Goal: Transaction & Acquisition: Book appointment/travel/reservation

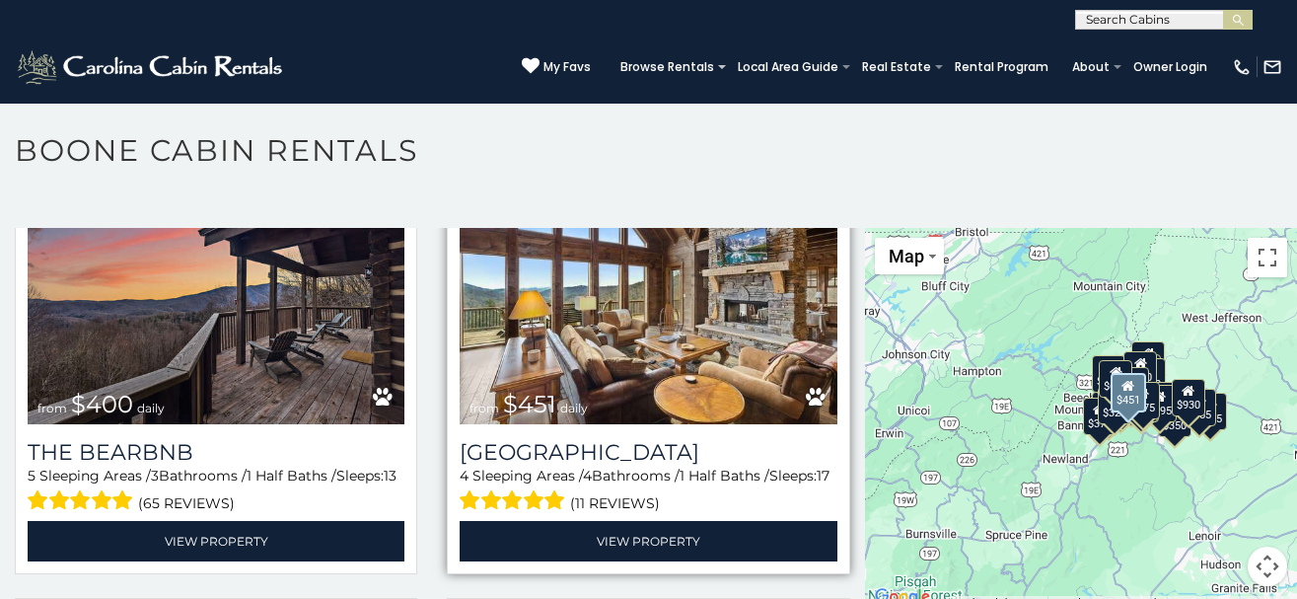
scroll to position [1918, 0]
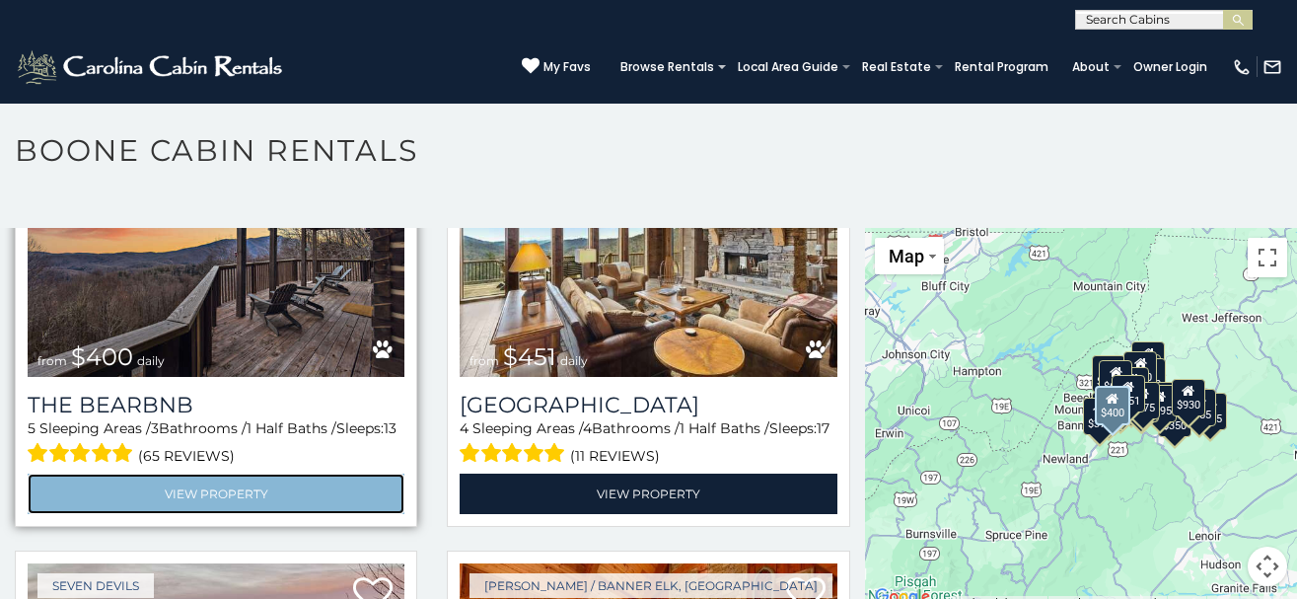
click at [185, 482] on link "View Property" at bounding box center [216, 494] width 377 height 40
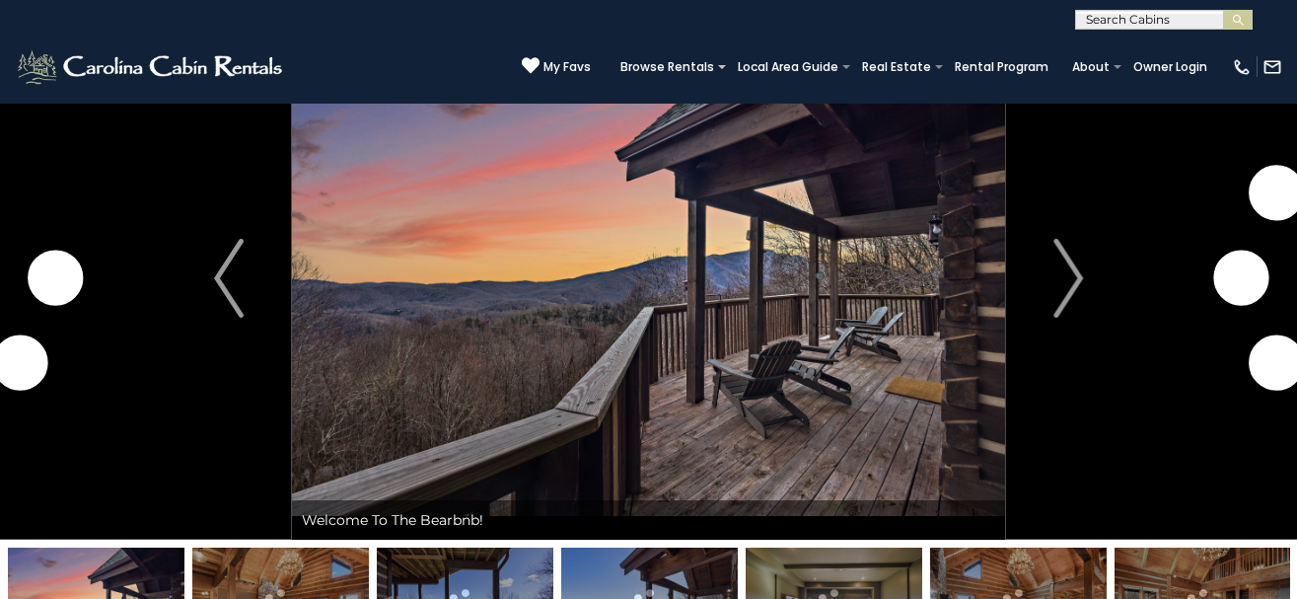
scroll to position [121, 0]
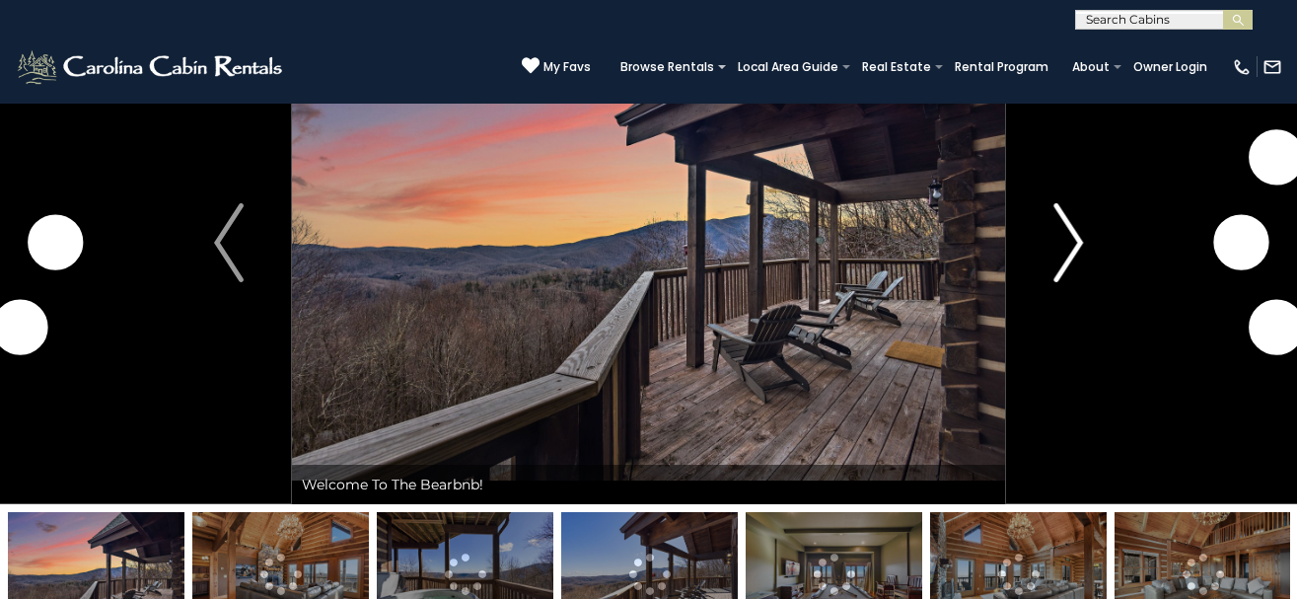
click at [1077, 236] on img "Next" at bounding box center [1069, 242] width 30 height 79
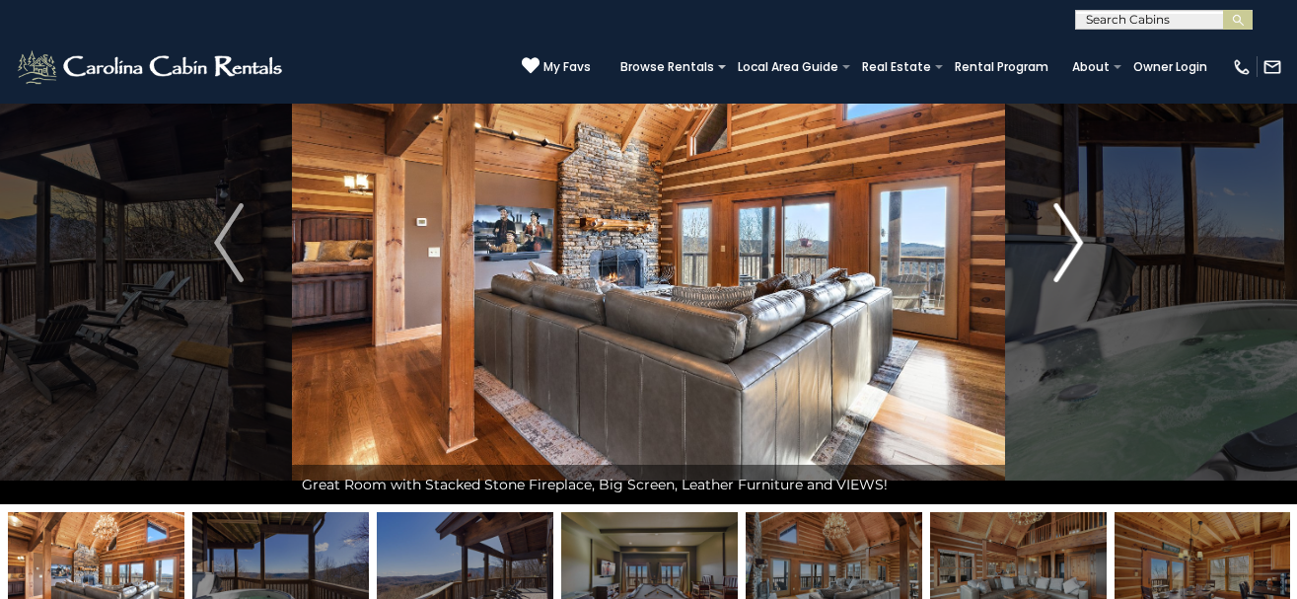
click at [1074, 242] on img "Next" at bounding box center [1069, 242] width 30 height 79
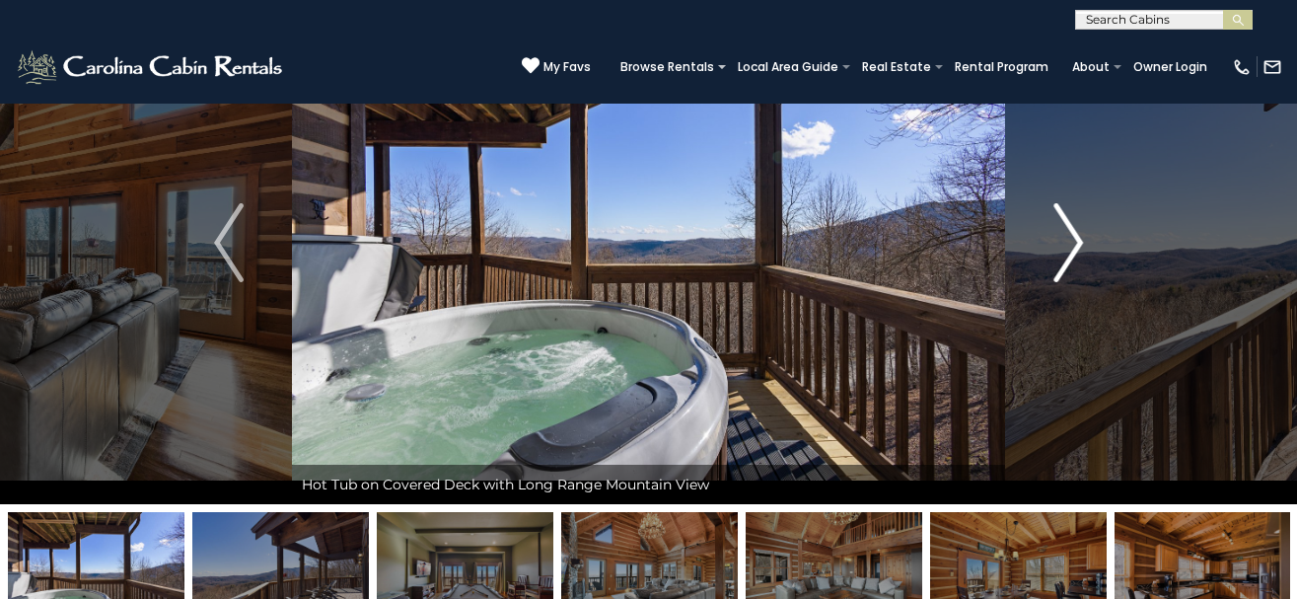
click at [1072, 242] on img "Next" at bounding box center [1069, 242] width 30 height 79
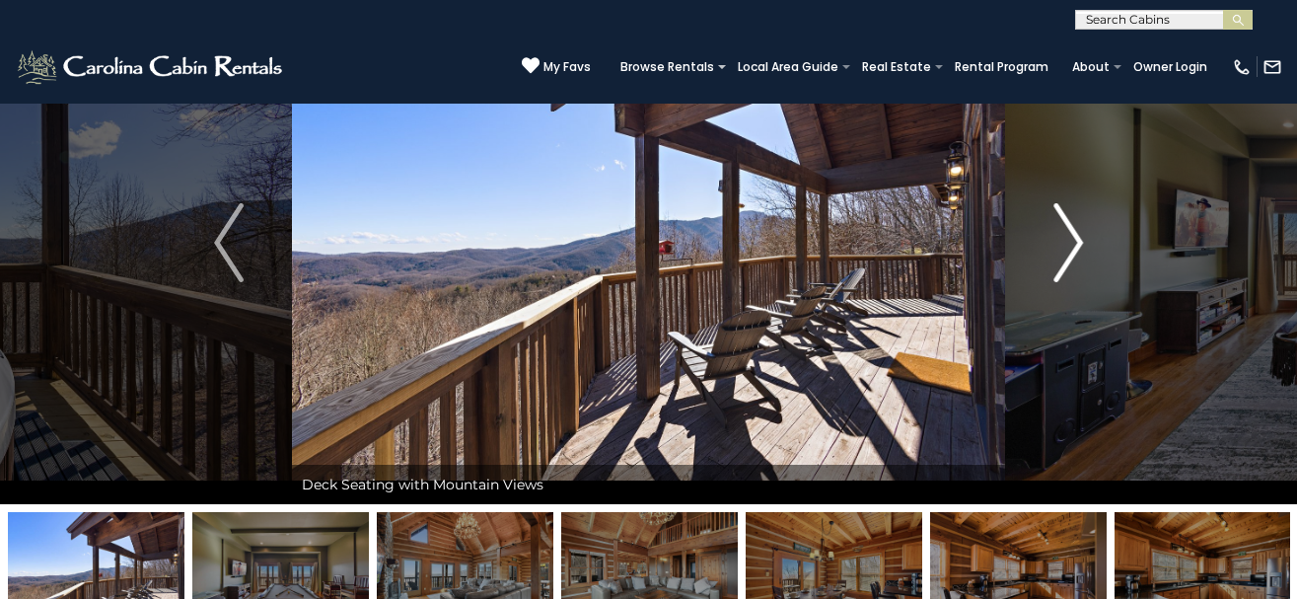
click at [1072, 242] on img "Next" at bounding box center [1069, 242] width 30 height 79
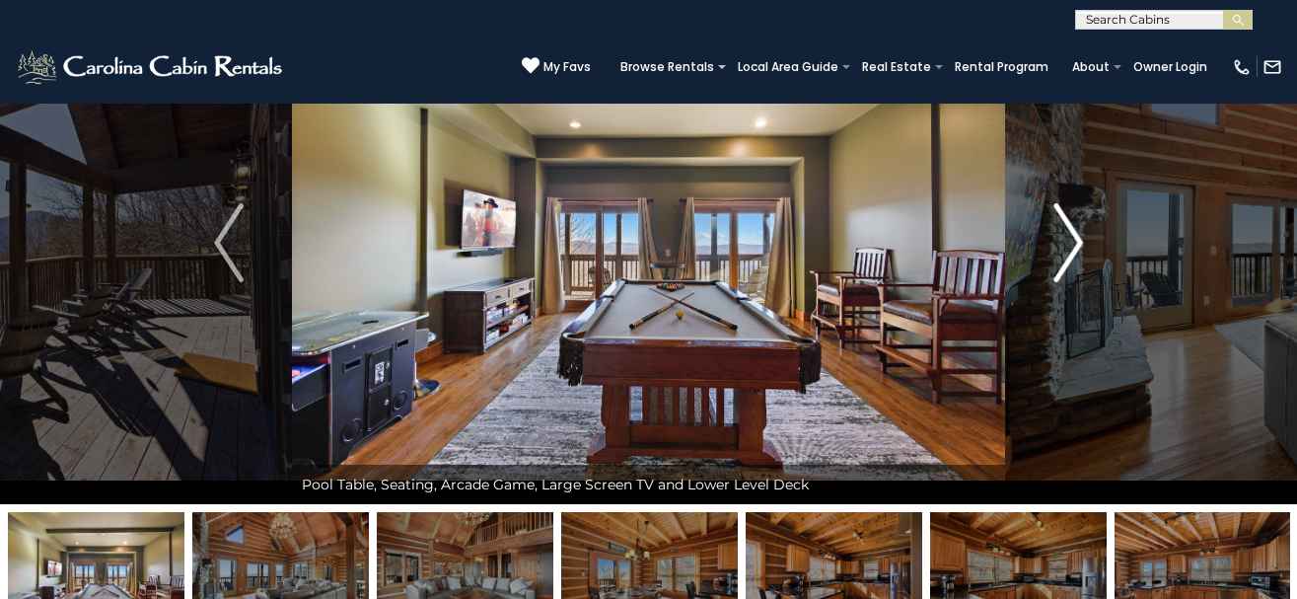
click at [1072, 242] on img "Next" at bounding box center [1069, 242] width 30 height 79
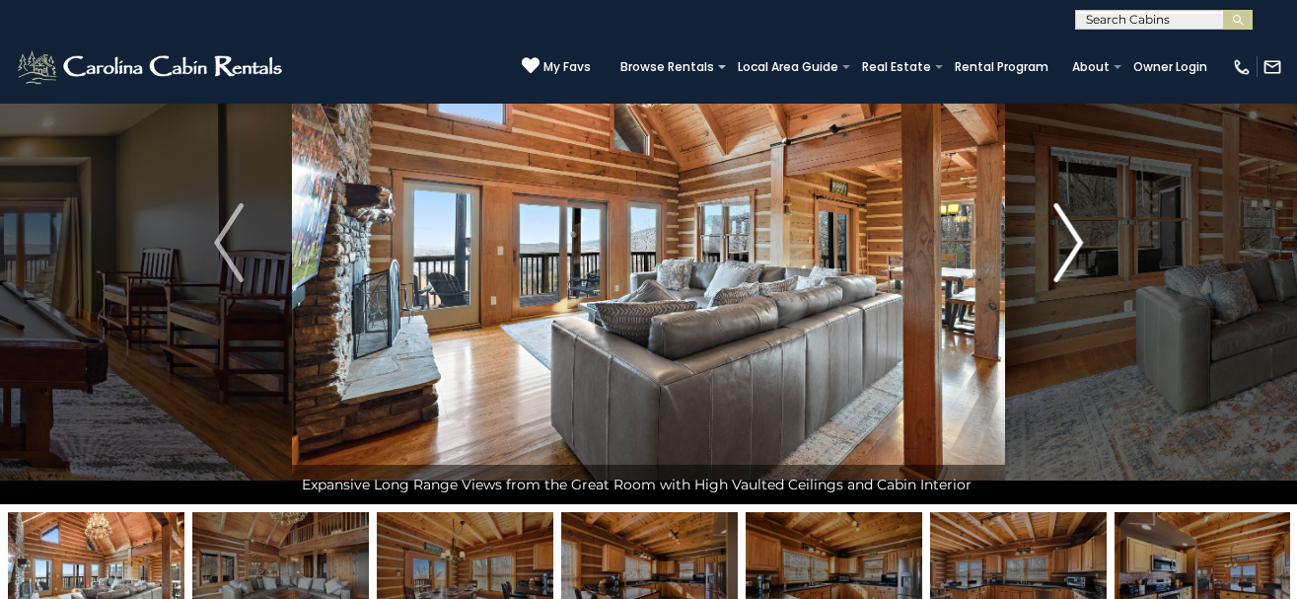
click at [1072, 242] on img "Next" at bounding box center [1069, 242] width 30 height 79
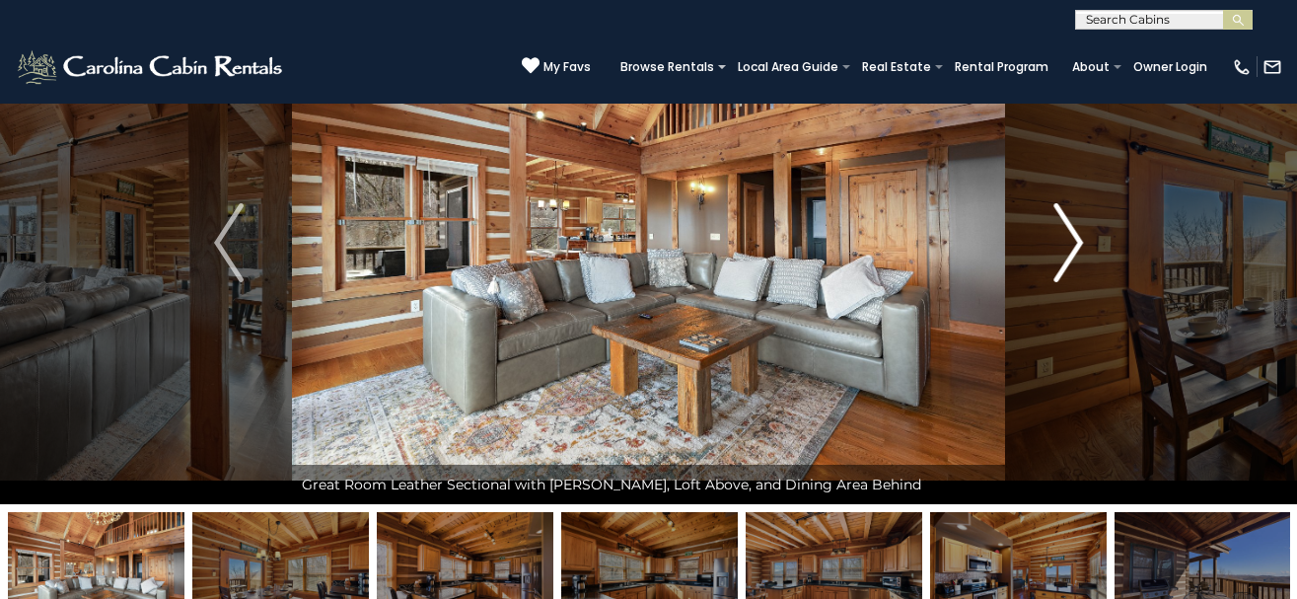
click at [1071, 242] on img "Next" at bounding box center [1069, 242] width 30 height 79
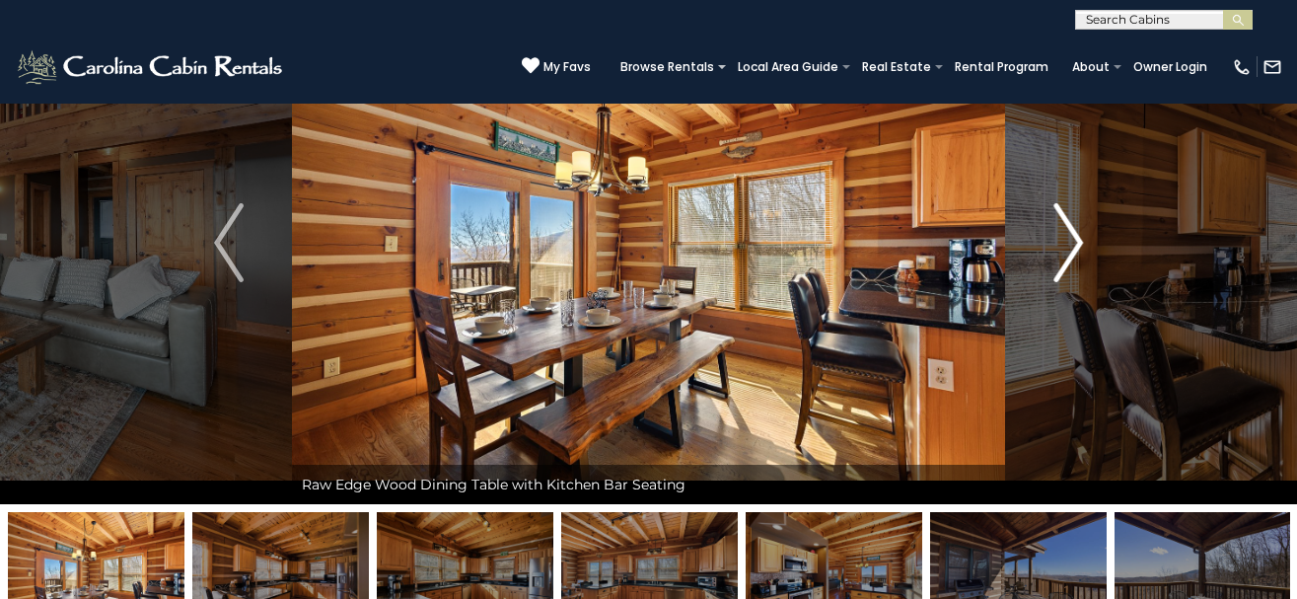
click at [1070, 242] on img "Next" at bounding box center [1069, 242] width 30 height 79
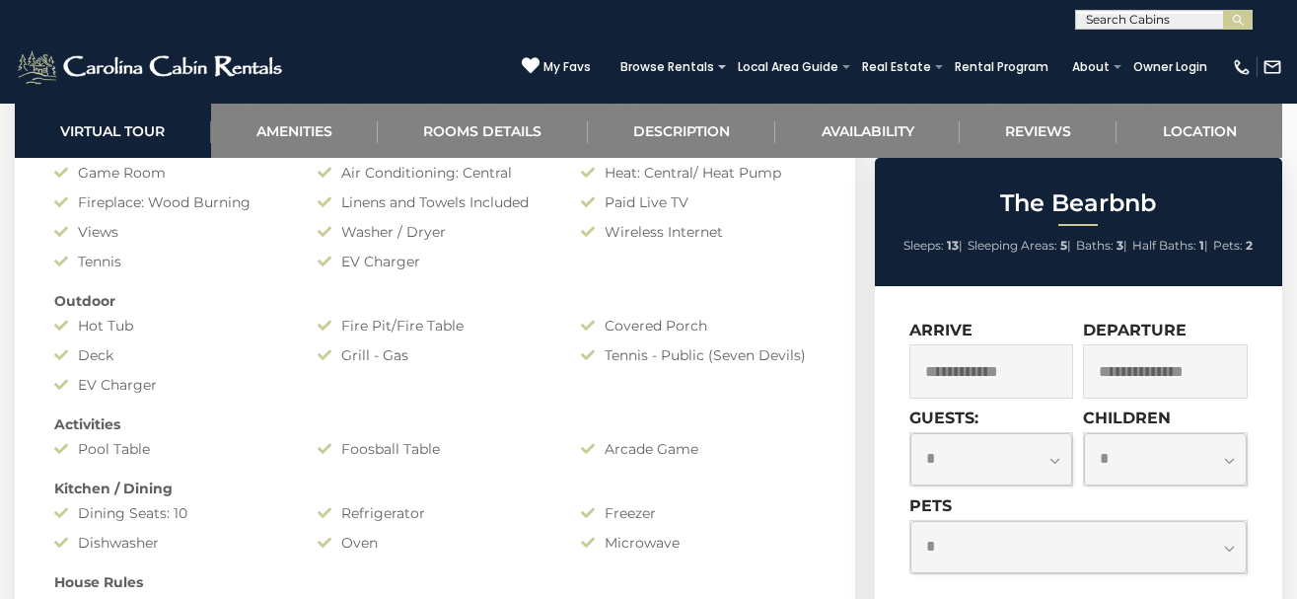
scroll to position [1530, 0]
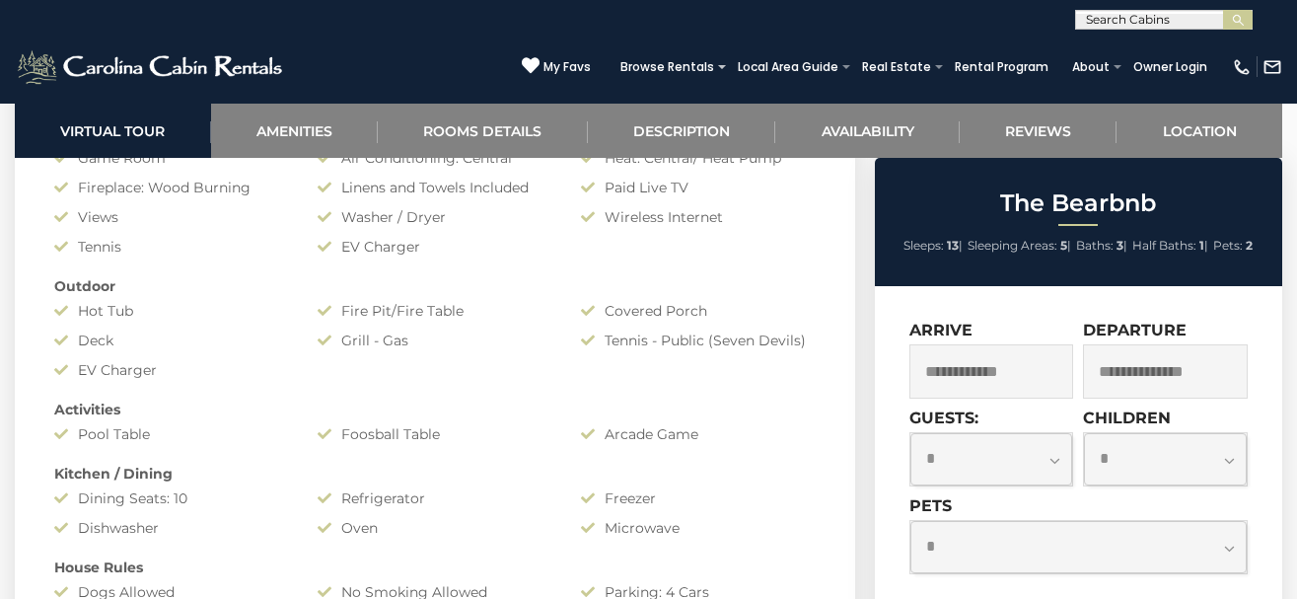
click at [998, 383] on input "text" at bounding box center [992, 371] width 165 height 54
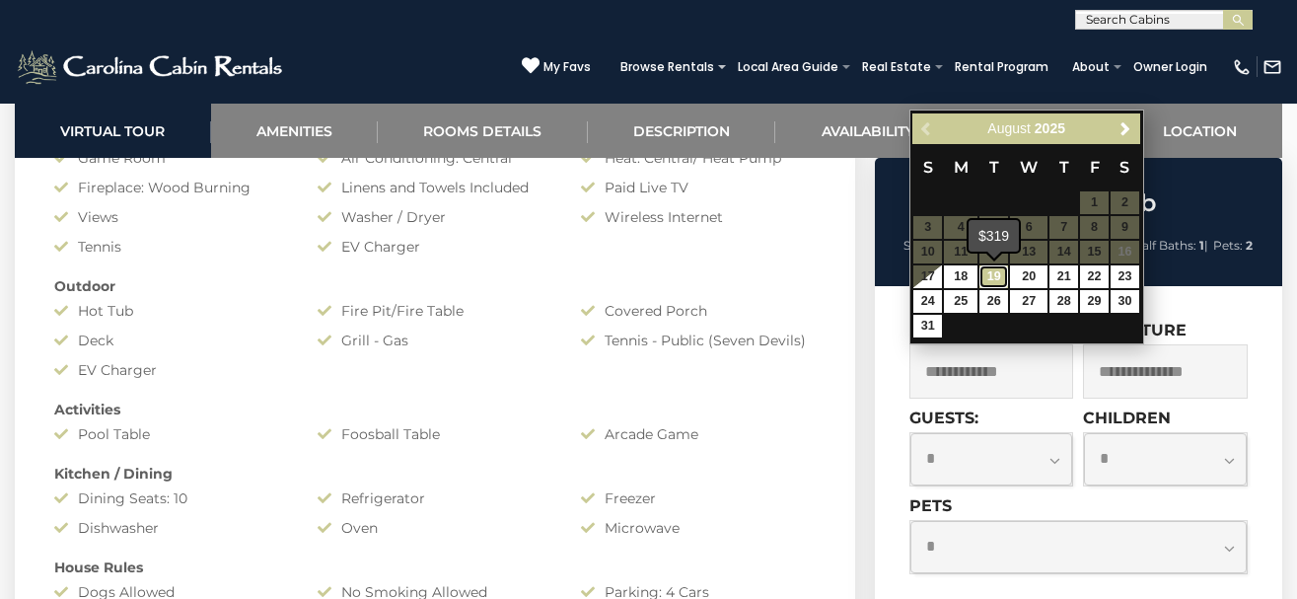
click at [991, 280] on link "19" at bounding box center [994, 276] width 29 height 23
type input "**********"
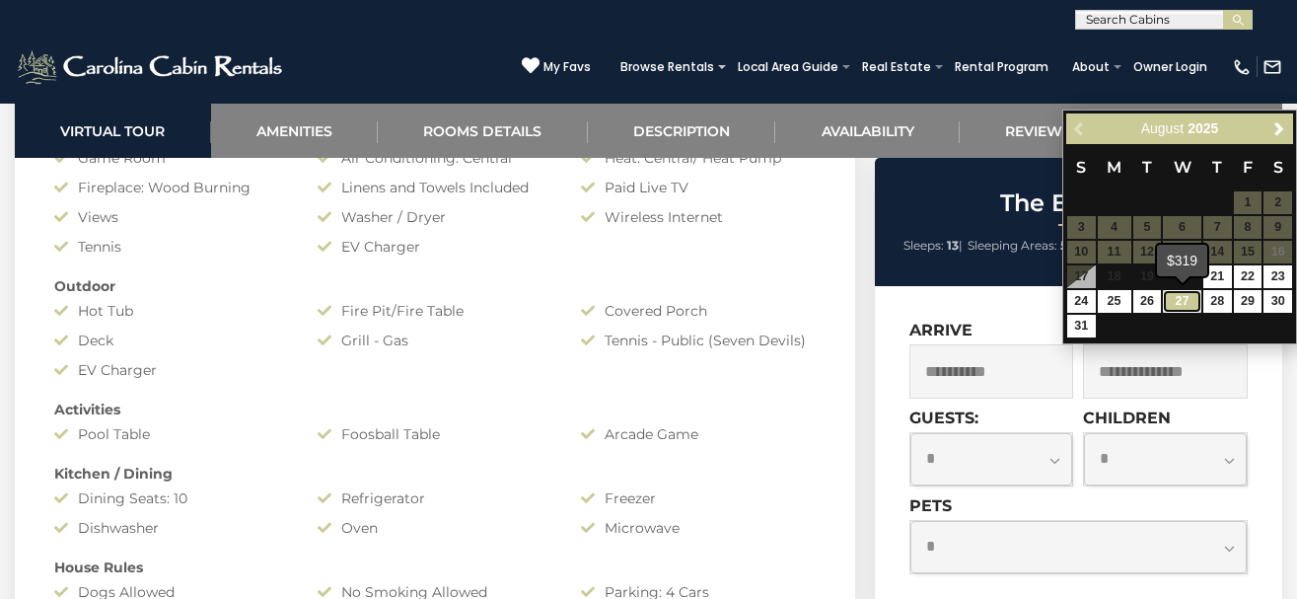
click at [1172, 301] on link "27" at bounding box center [1181, 301] width 37 height 23
type input "**********"
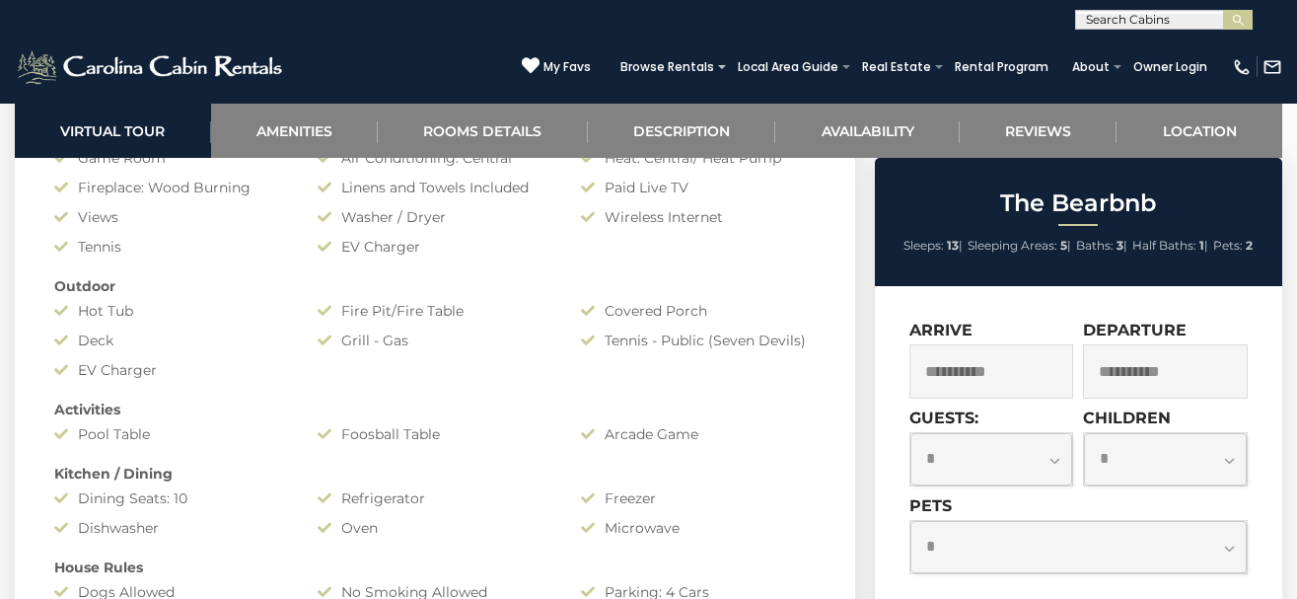
scroll to position [1631, 0]
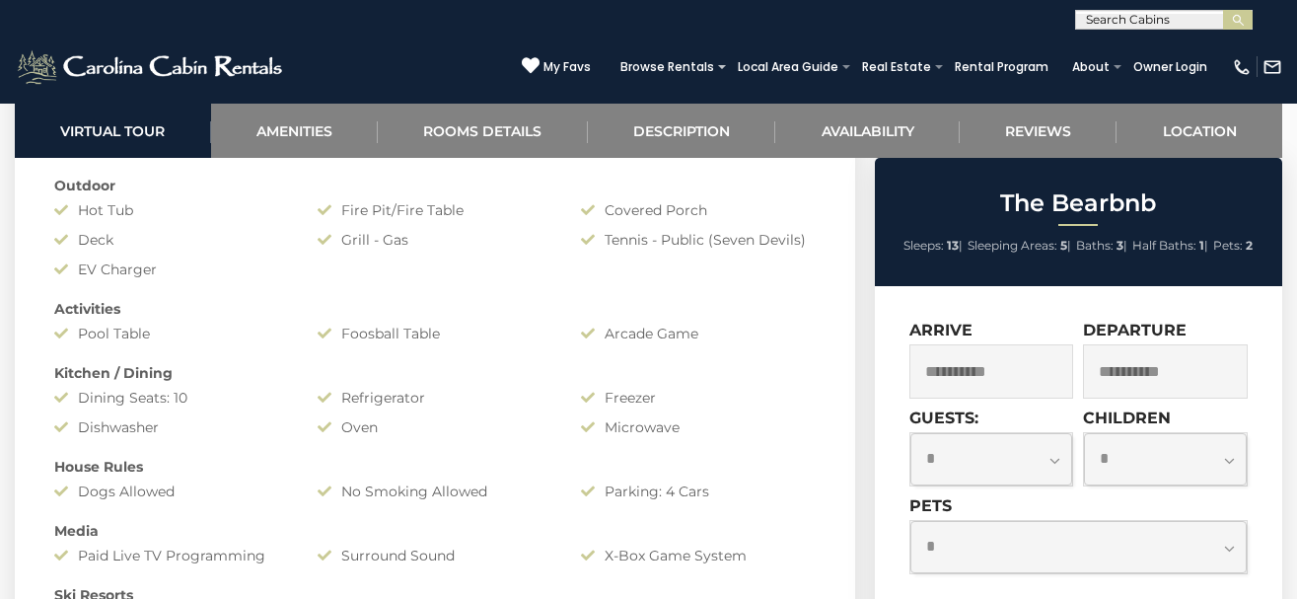
click at [911, 433] on select "**********" at bounding box center [992, 459] width 163 height 52
select select "*"
click option "*" at bounding box center [0, 0] width 0 height 0
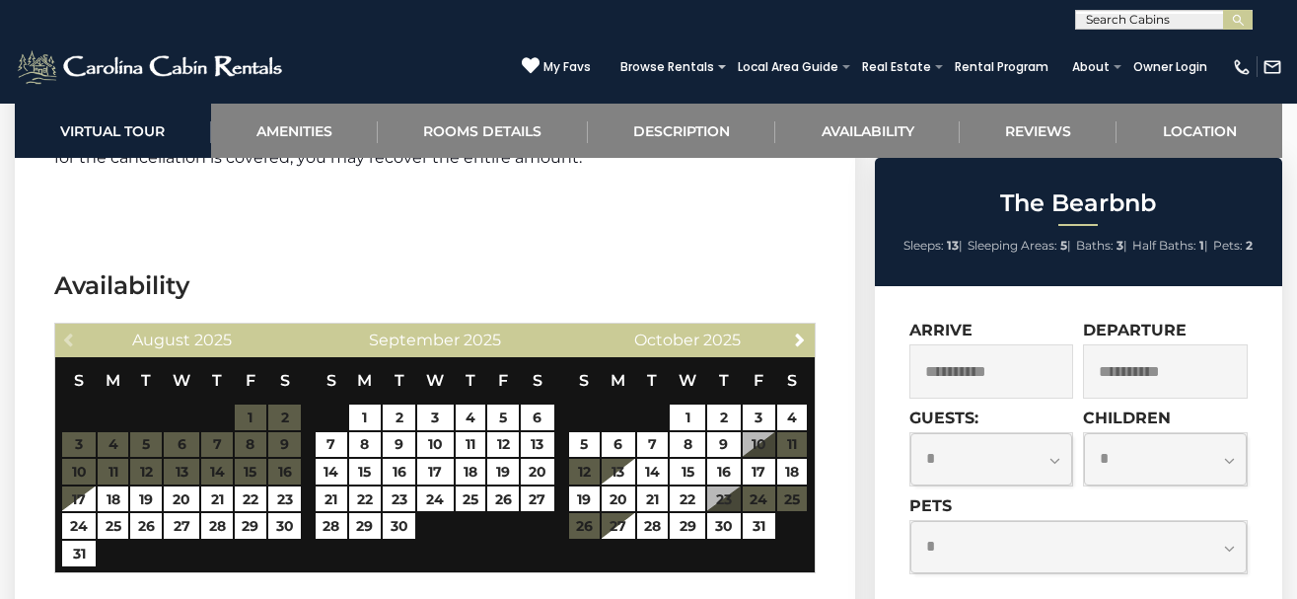
scroll to position [4448, 0]
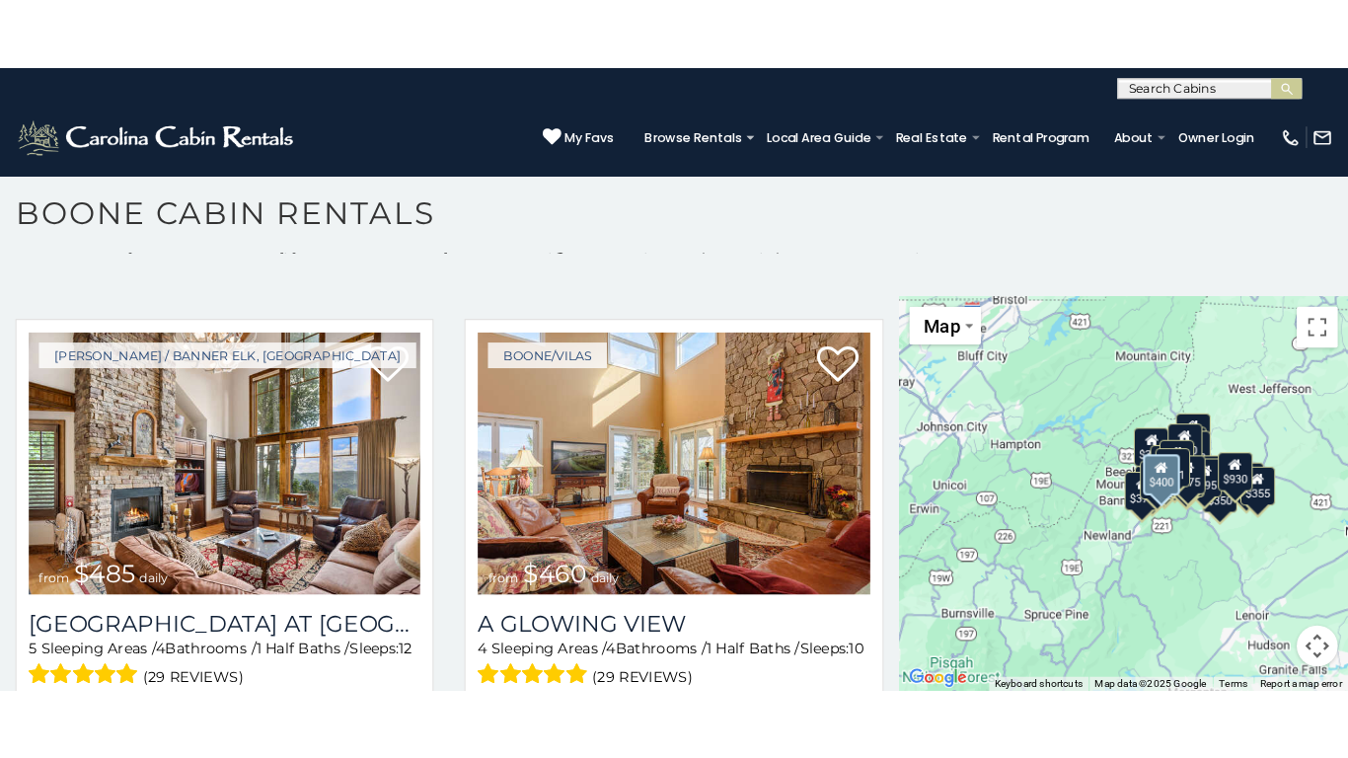
scroll to position [2664, 0]
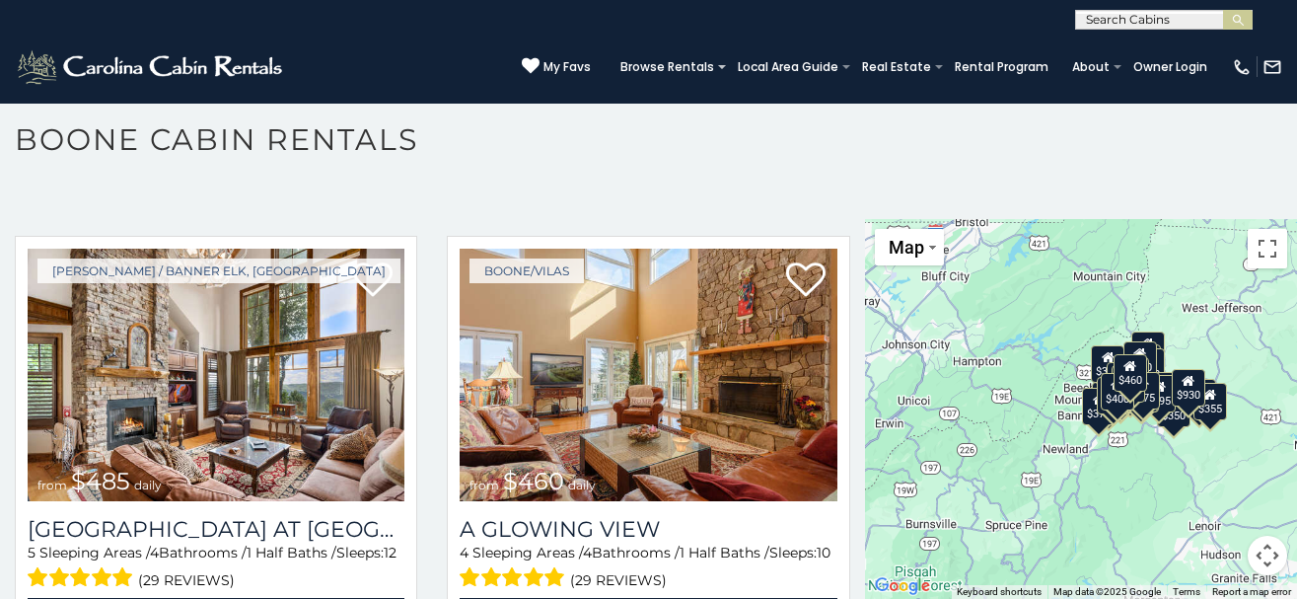
drag, startPoint x: 1065, startPoint y: 445, endPoint x: 1046, endPoint y: 445, distance: 18.7
click at [1064, 445] on div "$349 $480 $525 $315 $355 $675 $635 $930 $400 $451 $330 $400 $485 $460 $395 $255…" at bounding box center [1081, 409] width 432 height 380
click at [1024, 406] on div "$349 $480 $525 $315 $355 $675 $635 $930 $400 $451 $330 $400 $485 $460 $395 $255…" at bounding box center [1081, 409] width 432 height 380
click at [1266, 256] on button "Toggle fullscreen view" at bounding box center [1267, 248] width 39 height 39
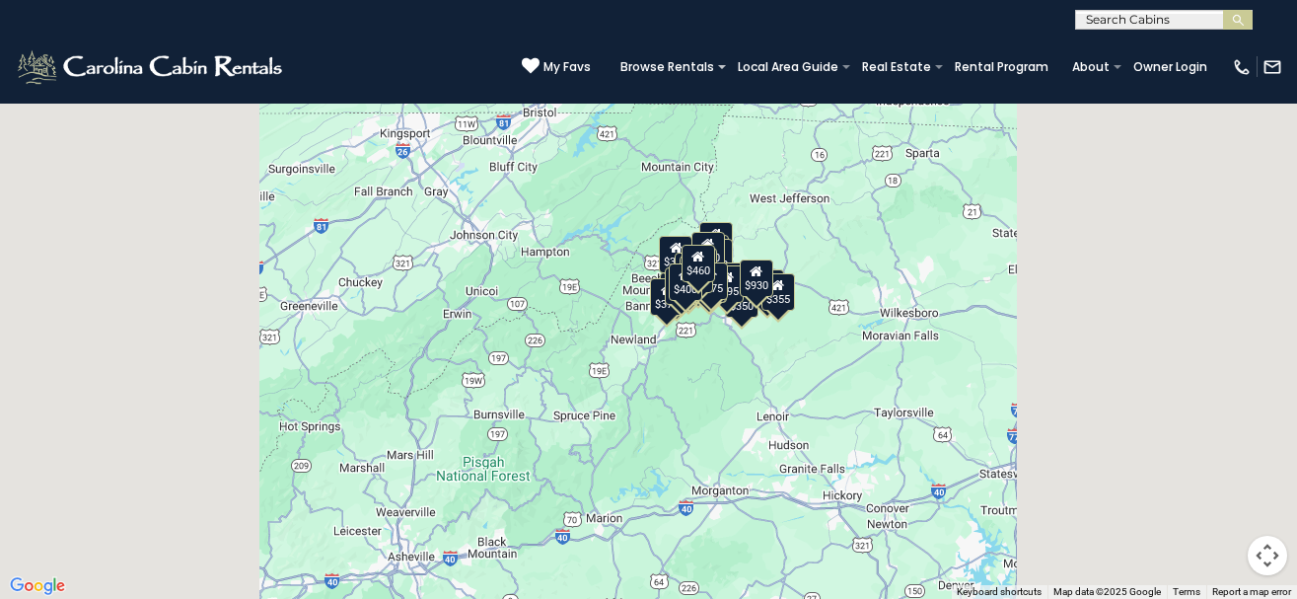
scroll to position [0, 0]
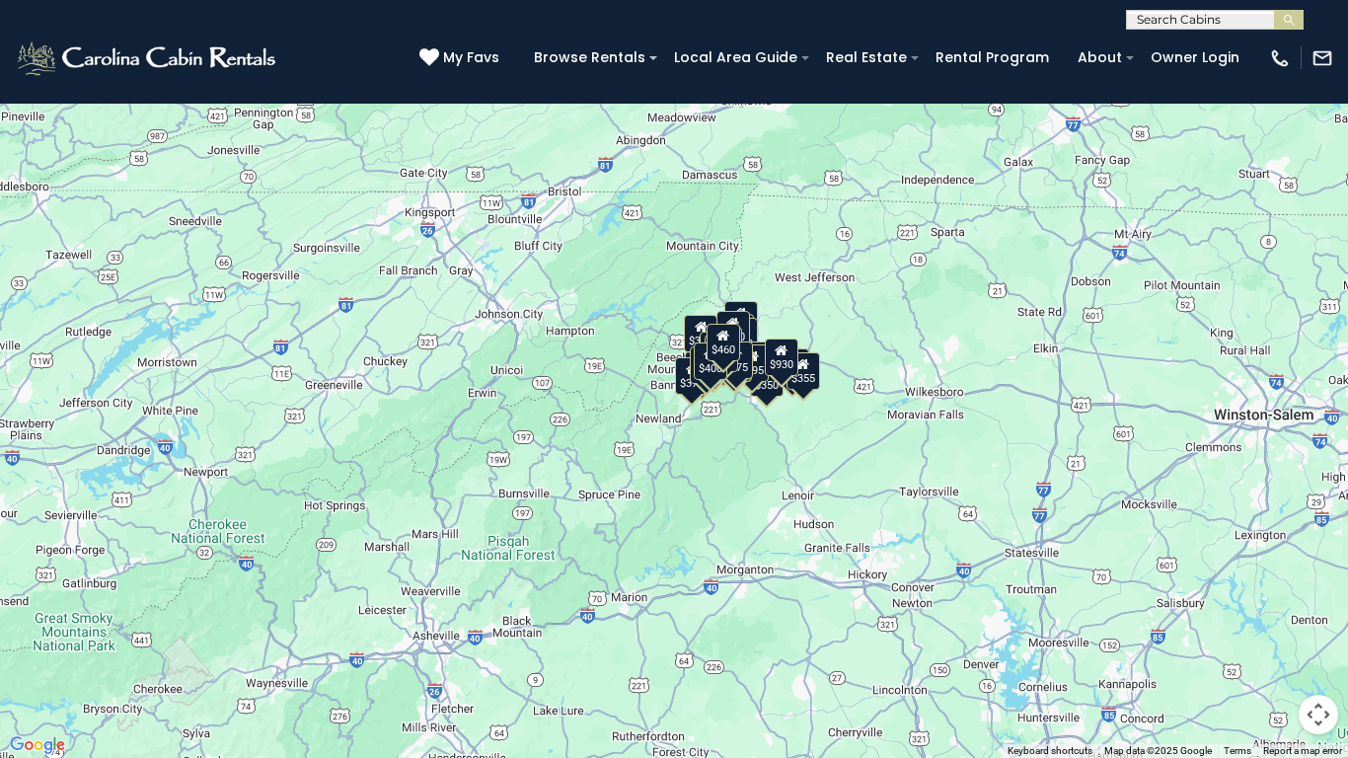
click at [34, 22] on span "Map" at bounding box center [42, 28] width 36 height 21
click at [42, 67] on li "Satellite" at bounding box center [69, 63] width 114 height 31
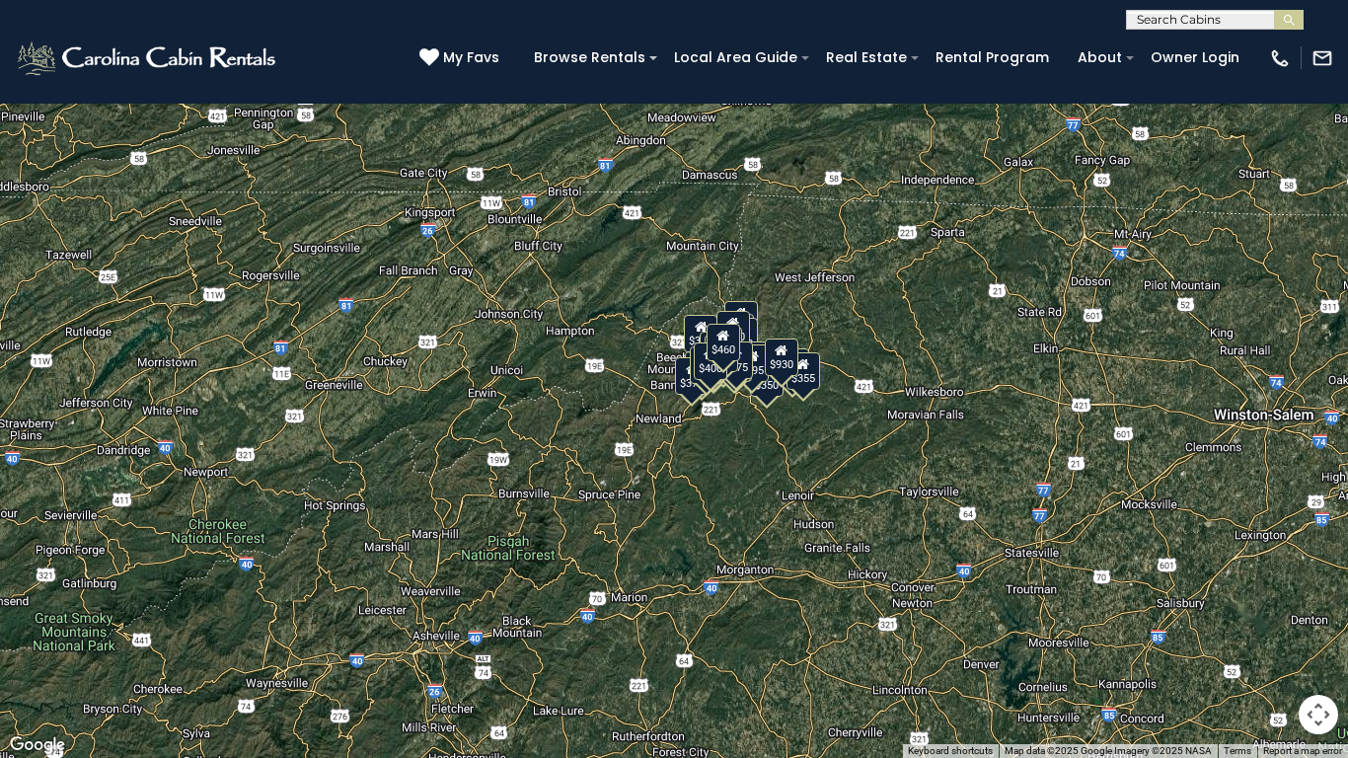
click at [1296, 29] on button "Toggle fullscreen view" at bounding box center [1317, 29] width 39 height 39
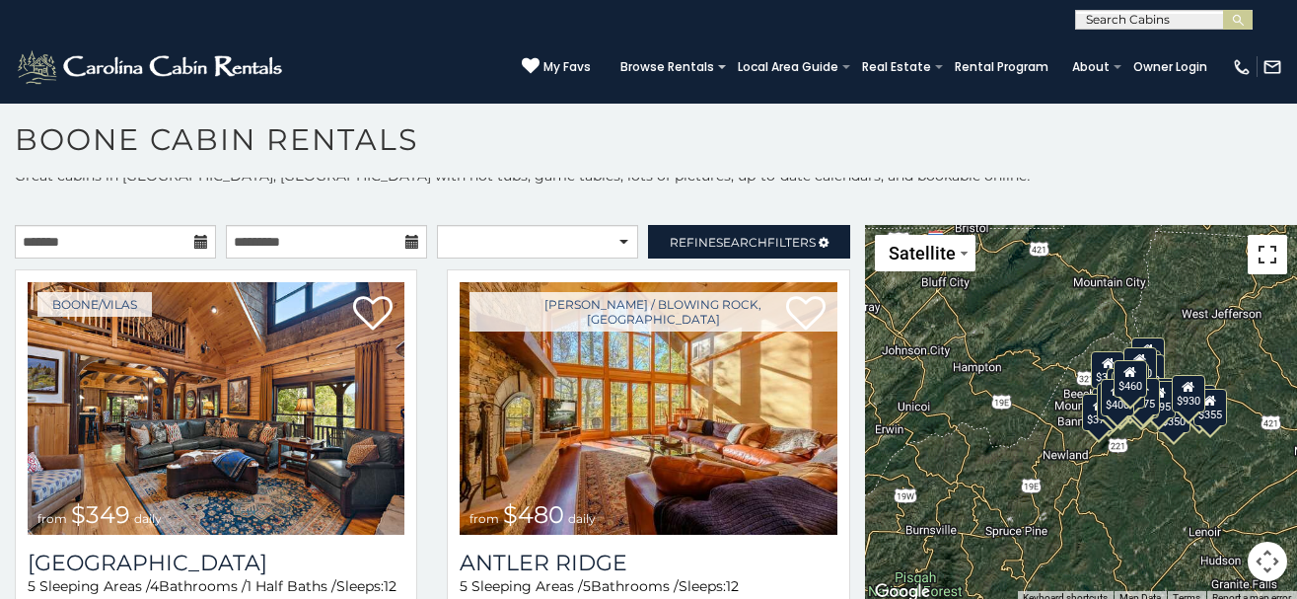
scroll to position [18, 0]
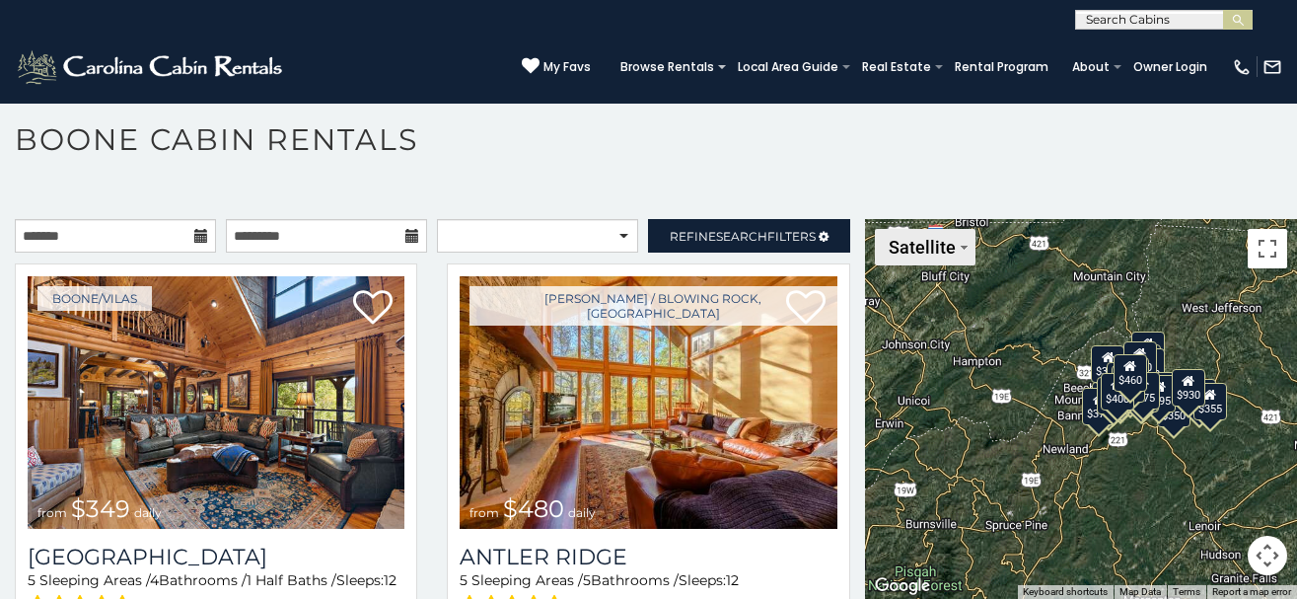
click at [929, 257] on span "Satellite" at bounding box center [922, 247] width 67 height 21
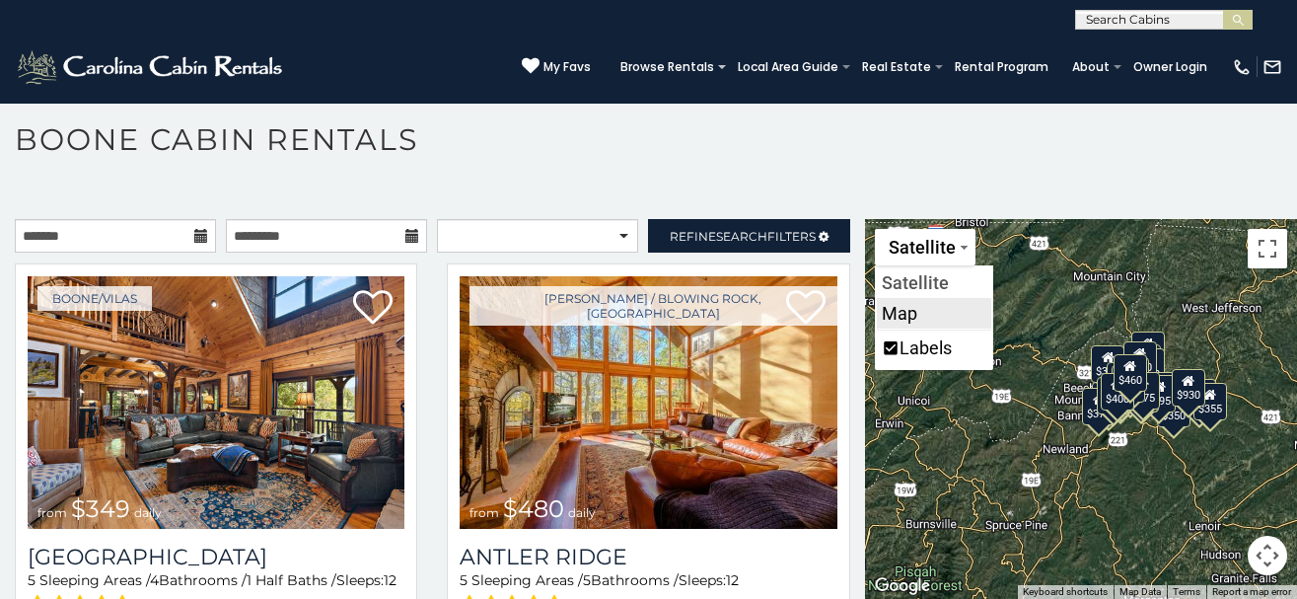
click at [911, 315] on li "Map" at bounding box center [934, 313] width 114 height 31
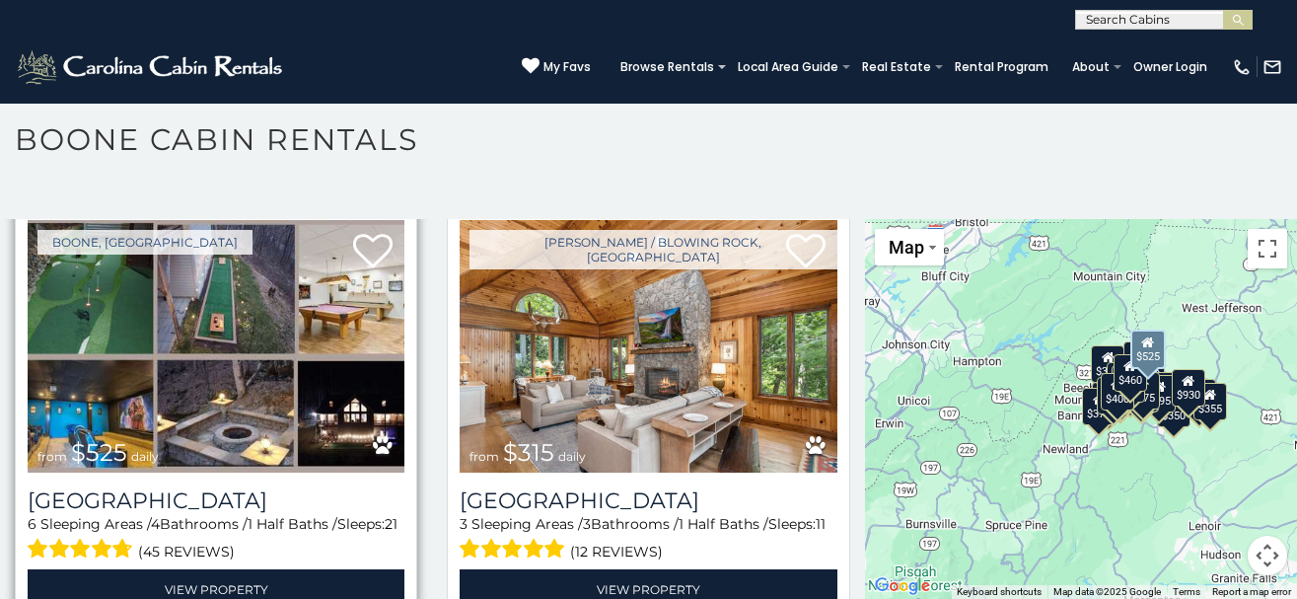
scroll to position [533, 0]
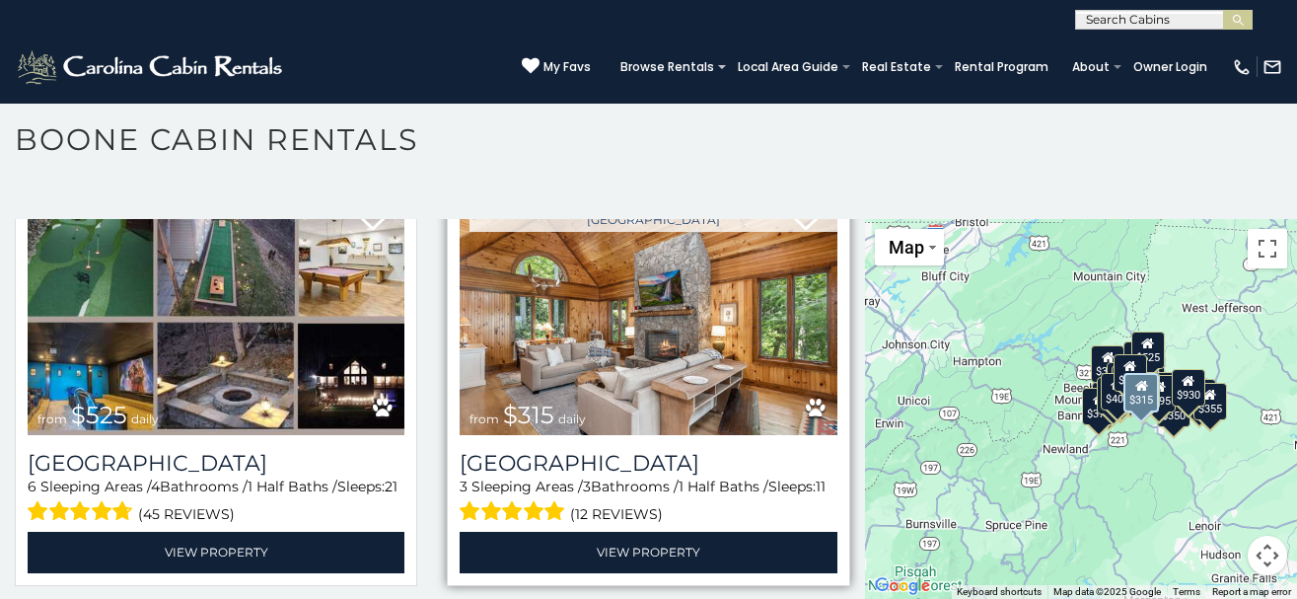
click at [621, 391] on img at bounding box center [648, 309] width 377 height 253
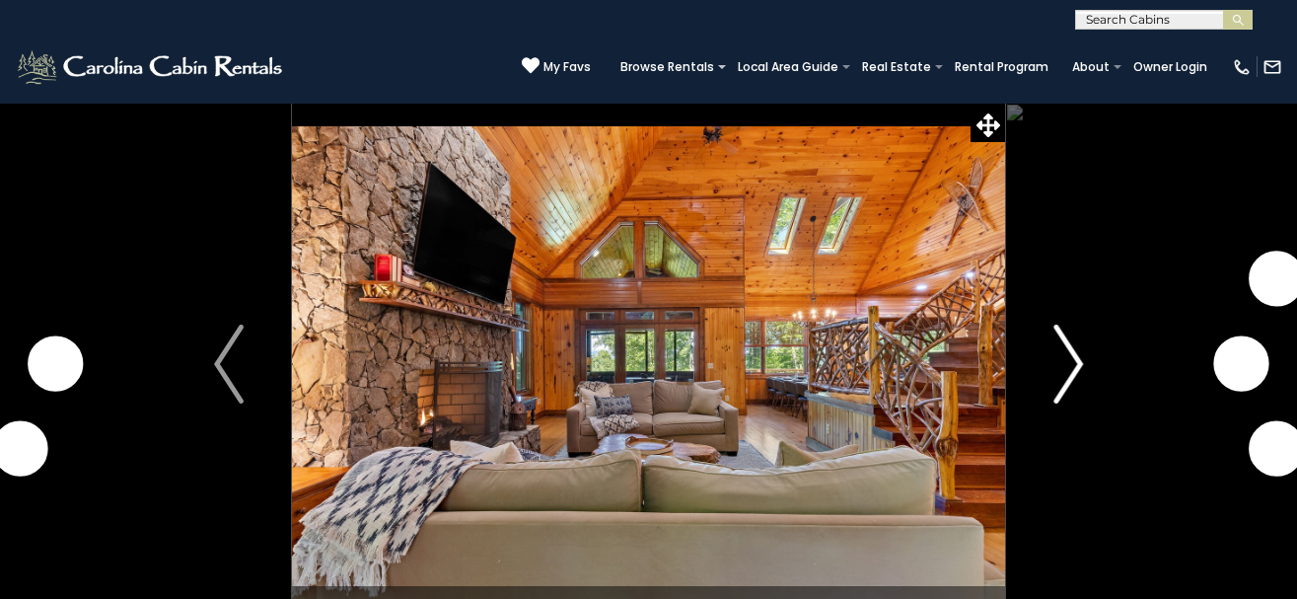
click at [1072, 365] on img "Next" at bounding box center [1069, 364] width 30 height 79
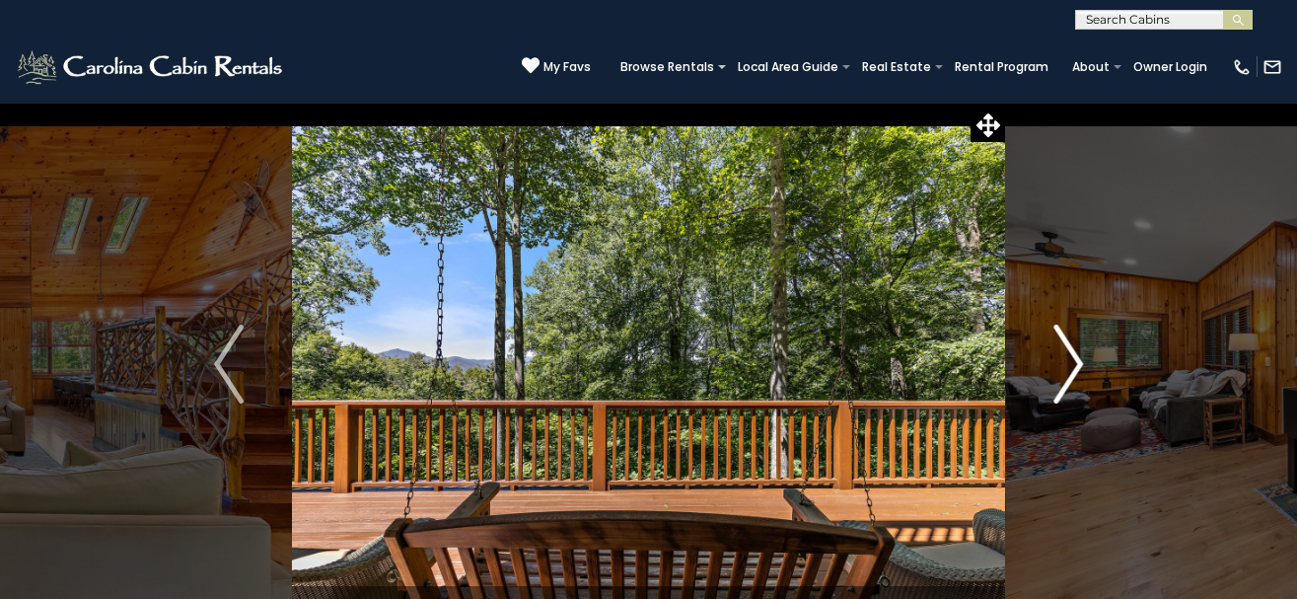
click at [1072, 365] on img "Next" at bounding box center [1069, 364] width 30 height 79
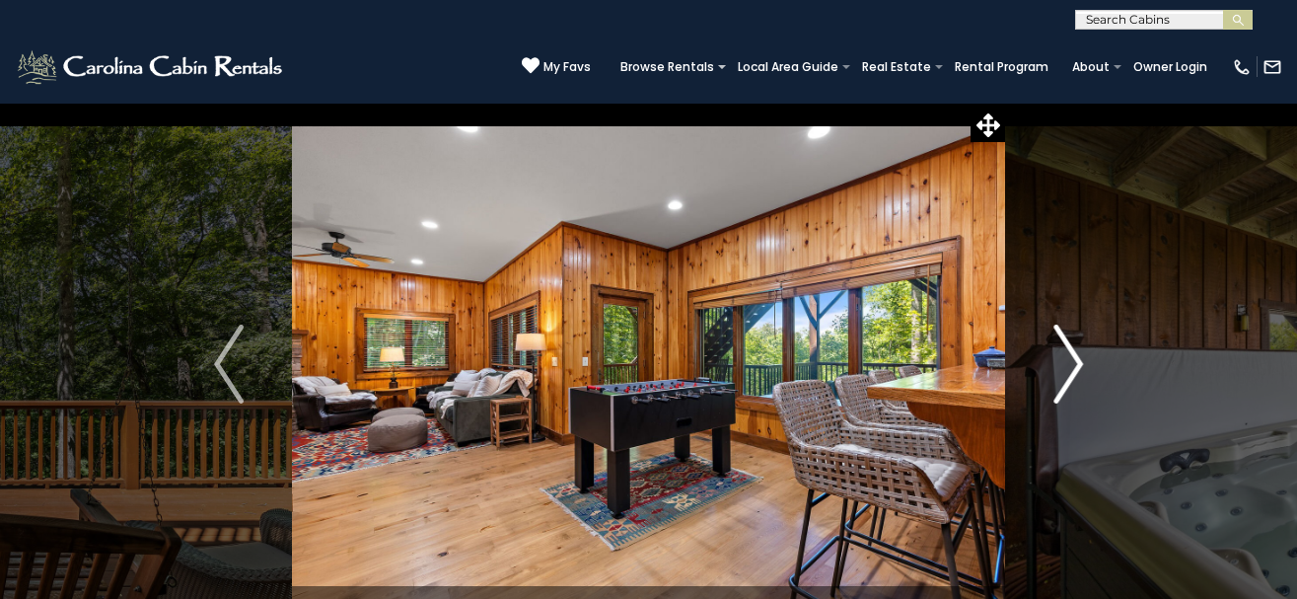
click at [1072, 365] on img "Next" at bounding box center [1069, 364] width 30 height 79
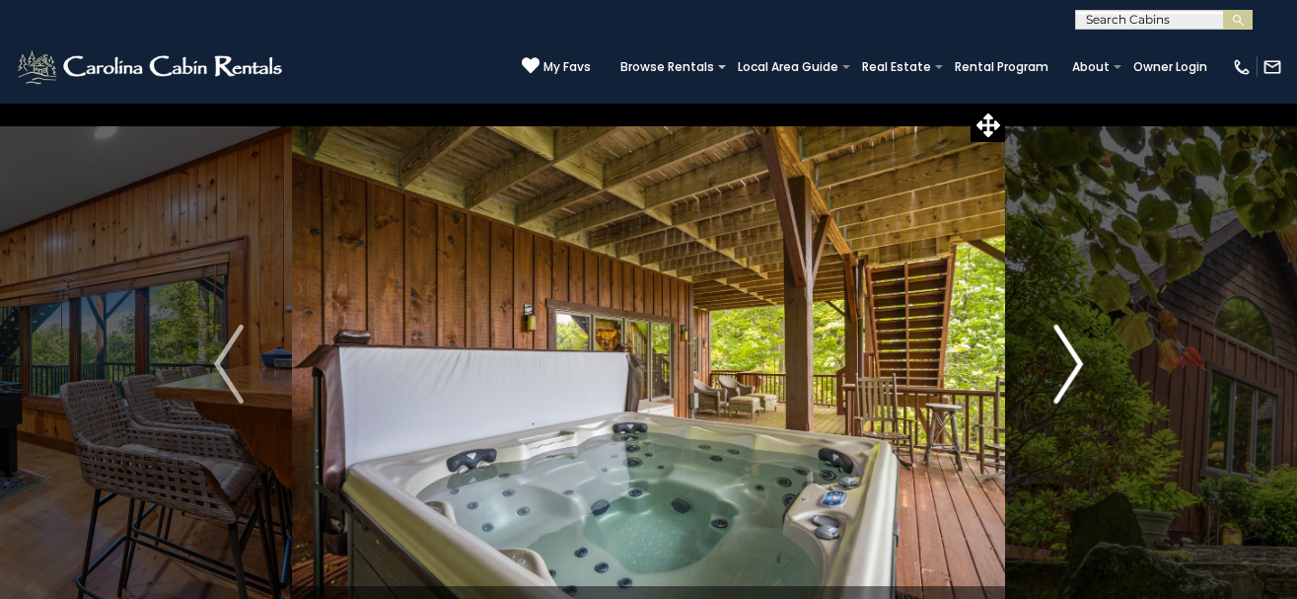
click at [1072, 365] on img "Next" at bounding box center [1069, 364] width 30 height 79
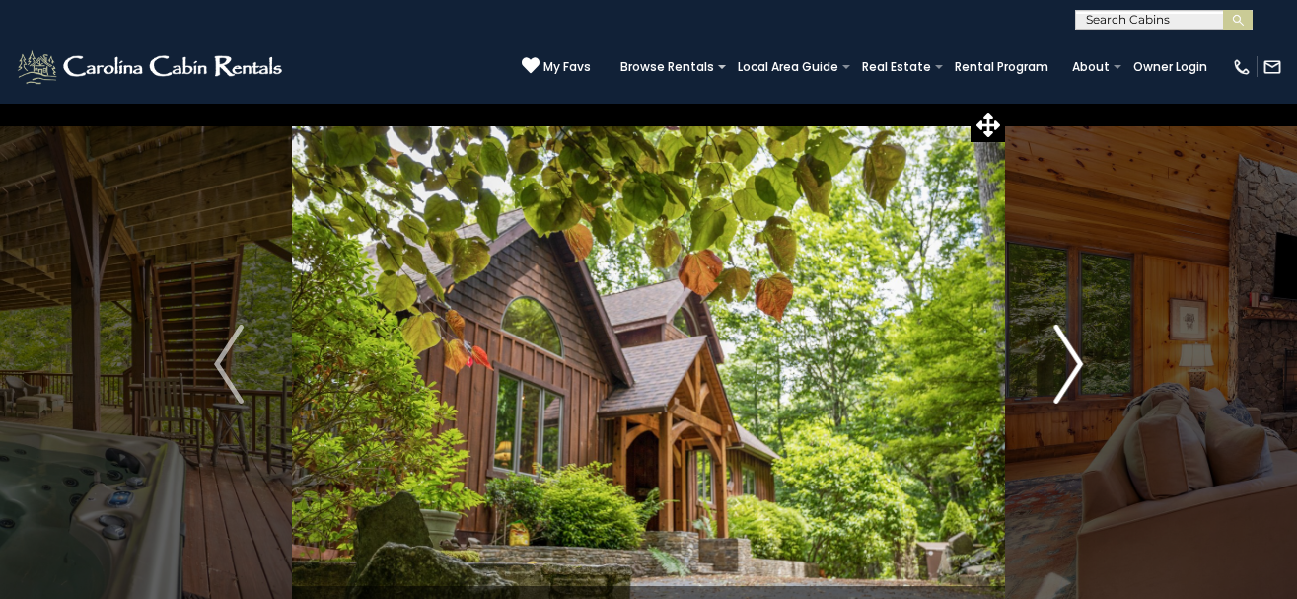
click at [1072, 365] on img "Next" at bounding box center [1069, 364] width 30 height 79
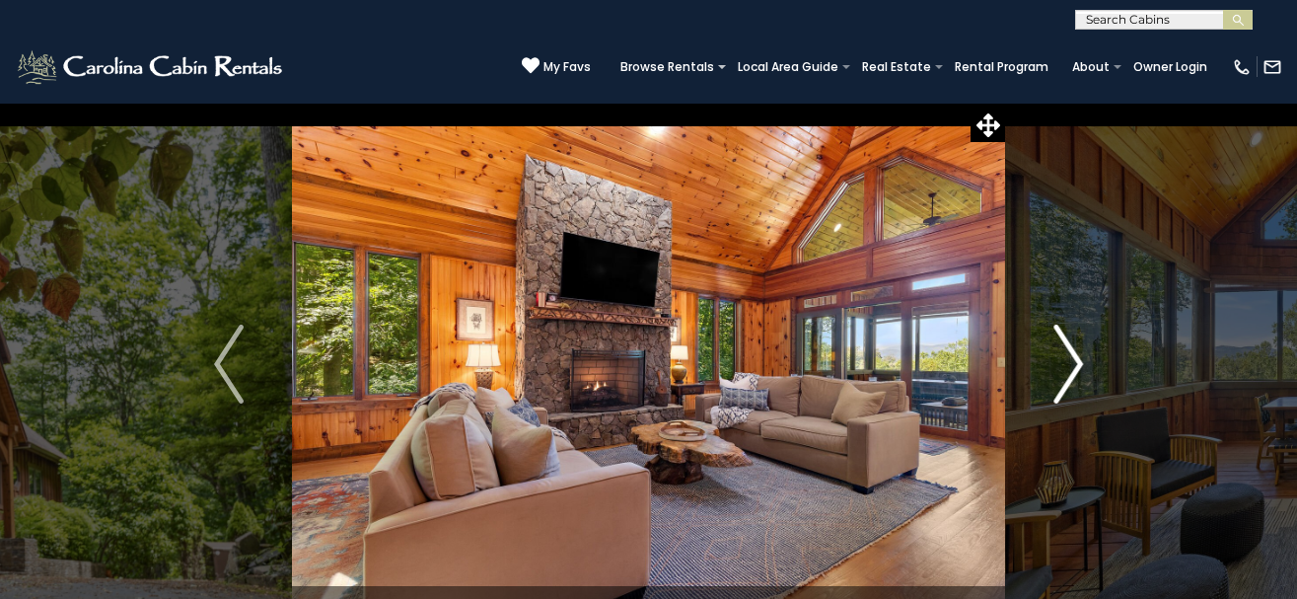
click at [1072, 365] on img "Next" at bounding box center [1069, 364] width 30 height 79
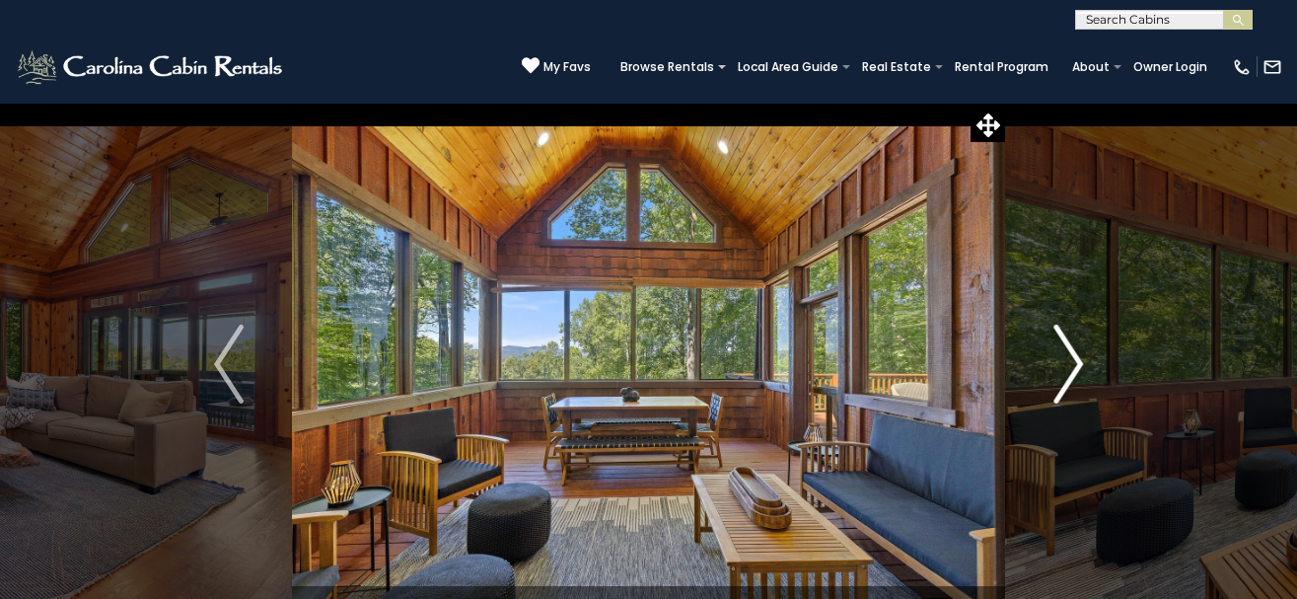
click at [1072, 365] on img "Next" at bounding box center [1069, 364] width 30 height 79
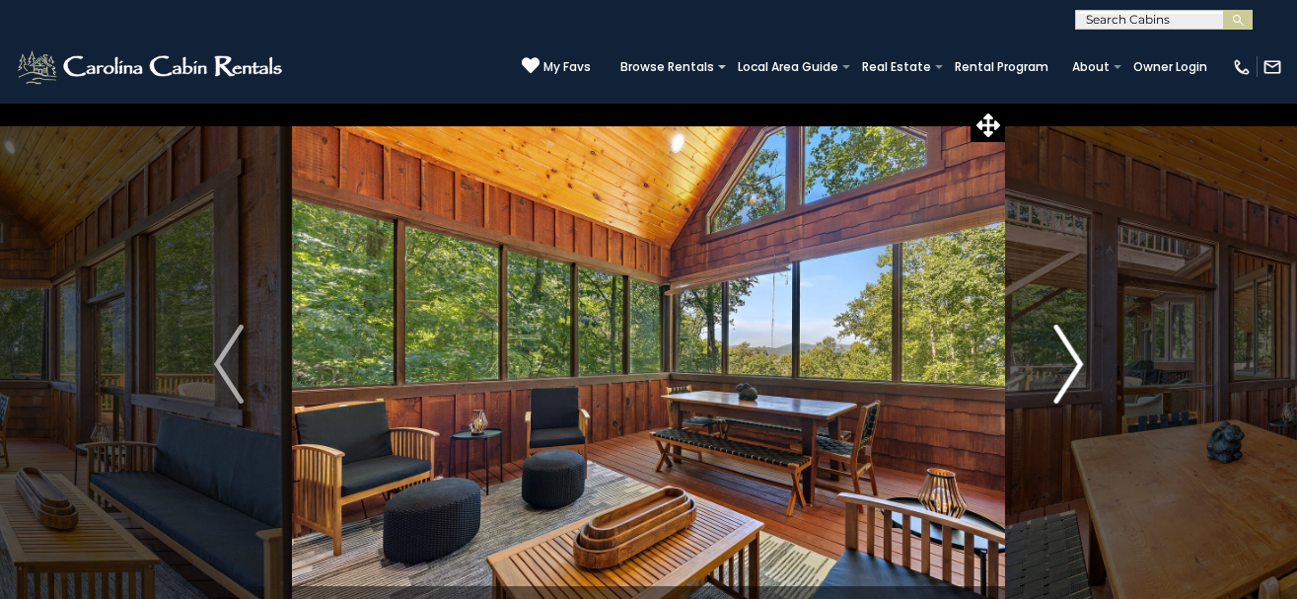
click at [1072, 365] on img "Next" at bounding box center [1069, 364] width 30 height 79
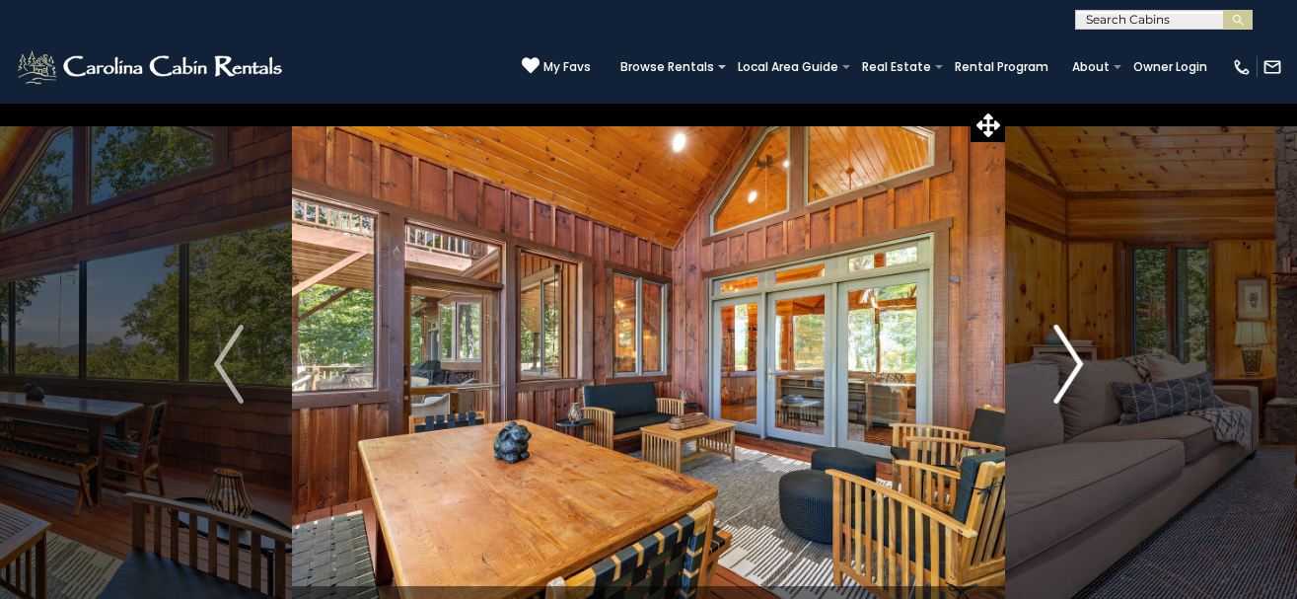
click at [1072, 365] on img "Next" at bounding box center [1069, 364] width 30 height 79
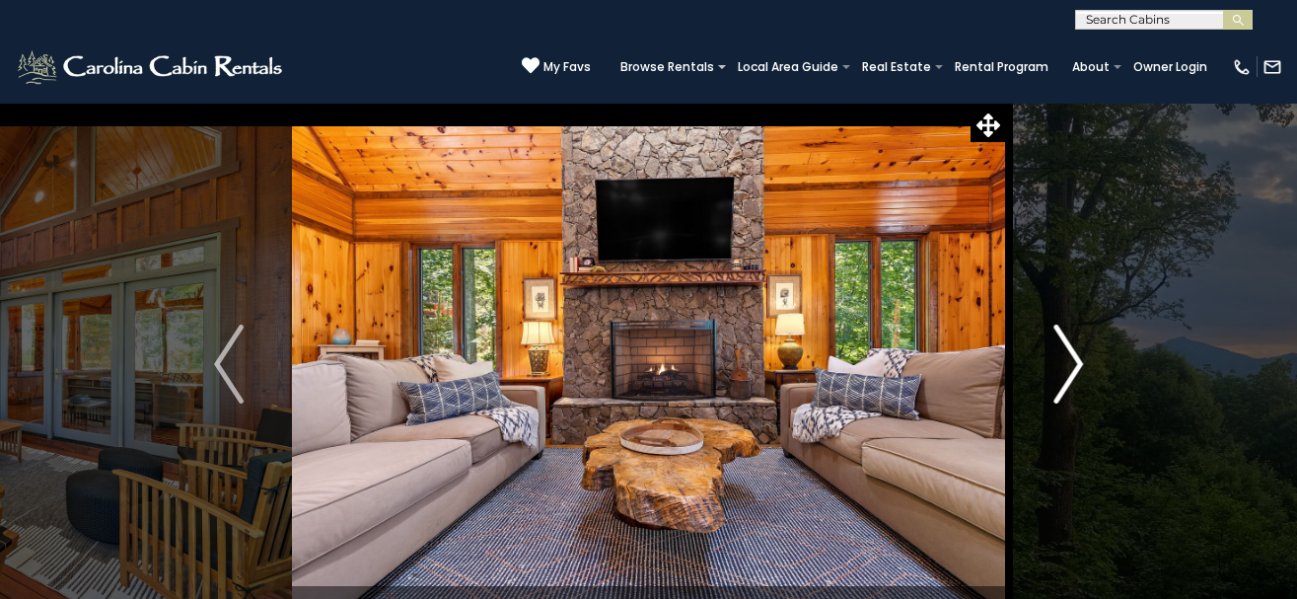
click at [1072, 365] on img "Next" at bounding box center [1069, 364] width 30 height 79
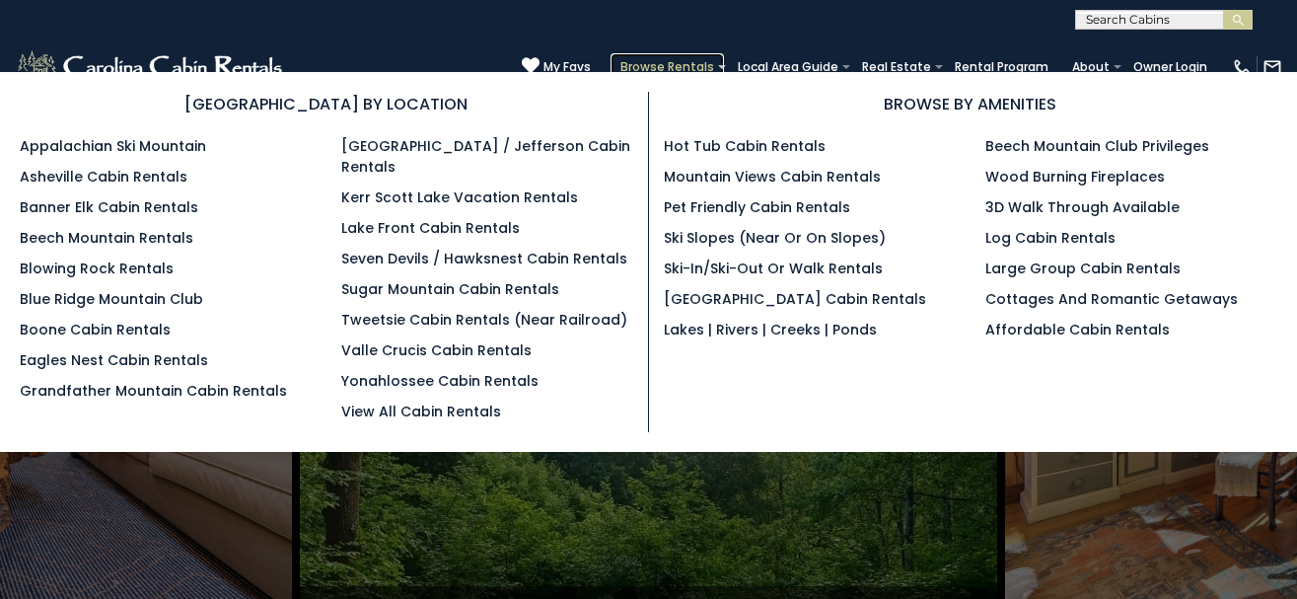
click at [679, 67] on link "Browse Rentals" at bounding box center [667, 67] width 113 height 28
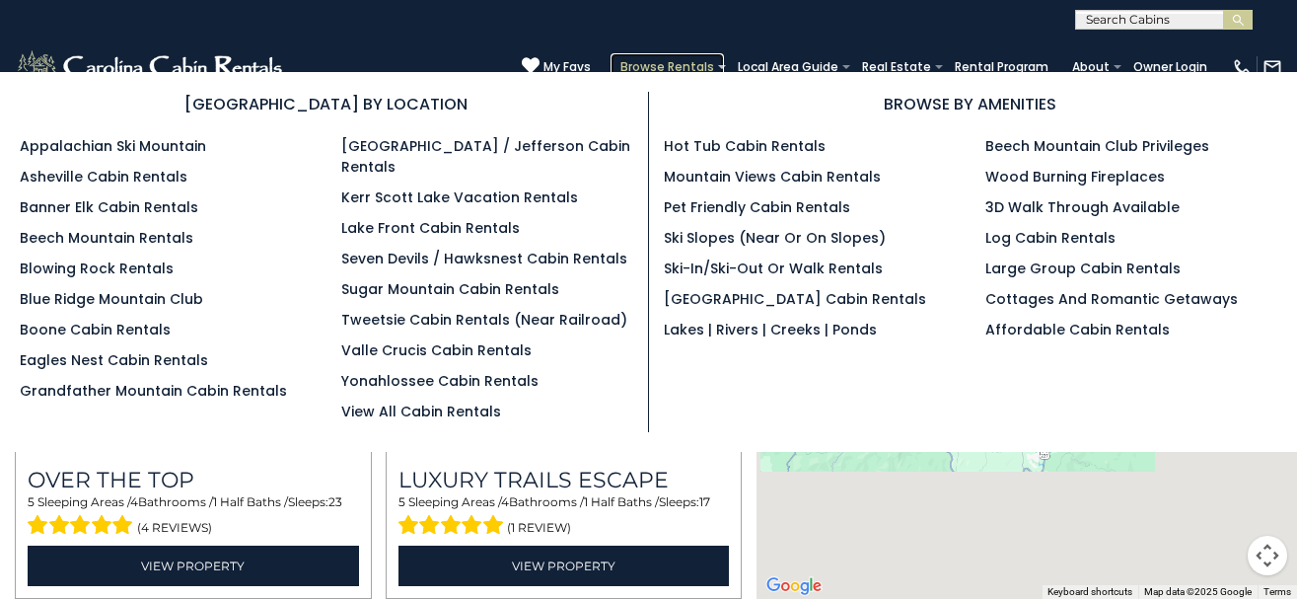
click at [690, 65] on link "Browse Rentals" at bounding box center [667, 67] width 113 height 28
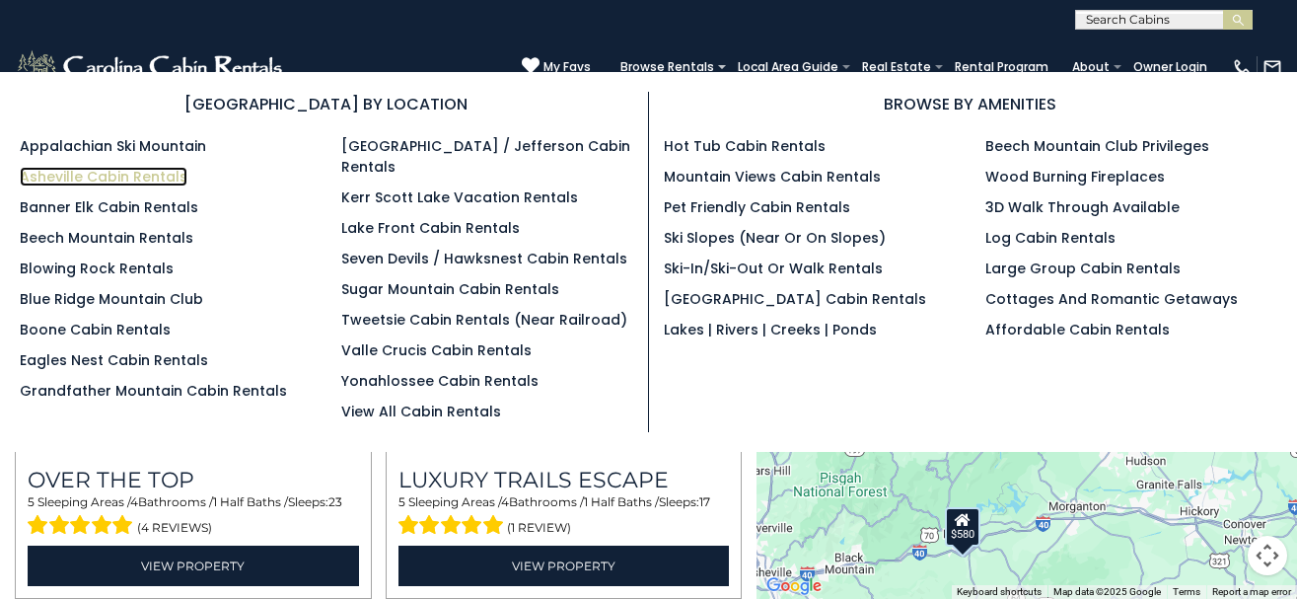
click at [127, 180] on link "Asheville Cabin Rentals" at bounding box center [104, 177] width 168 height 20
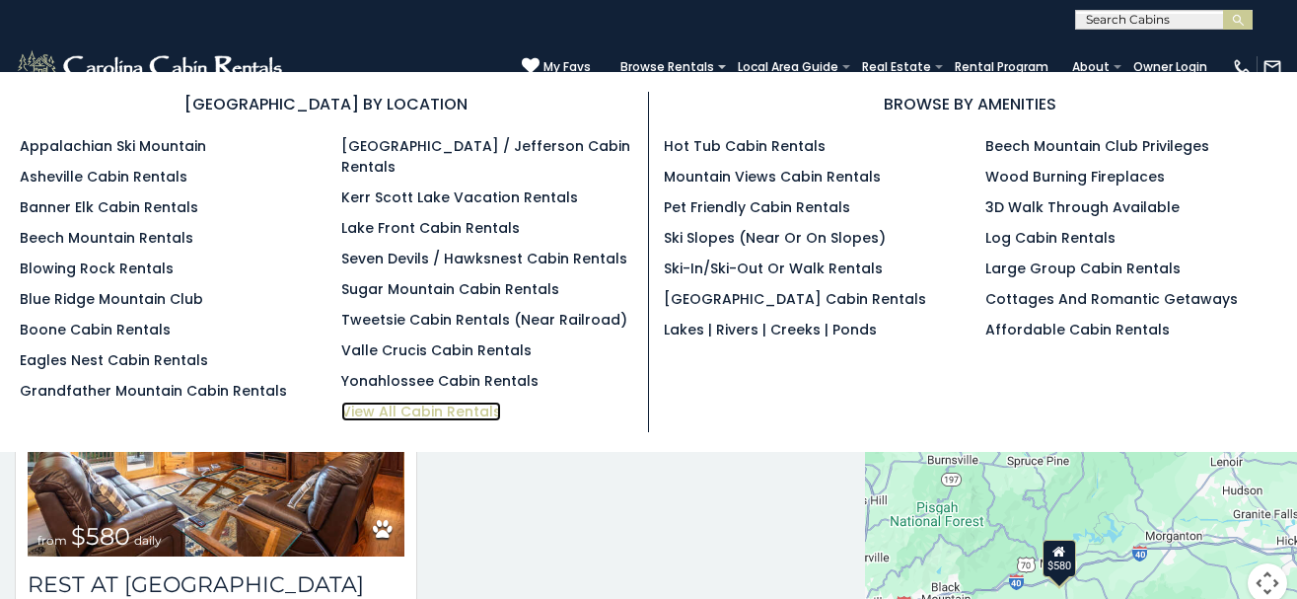
click at [403, 402] on link "View All Cabin Rentals" at bounding box center [421, 412] width 160 height 20
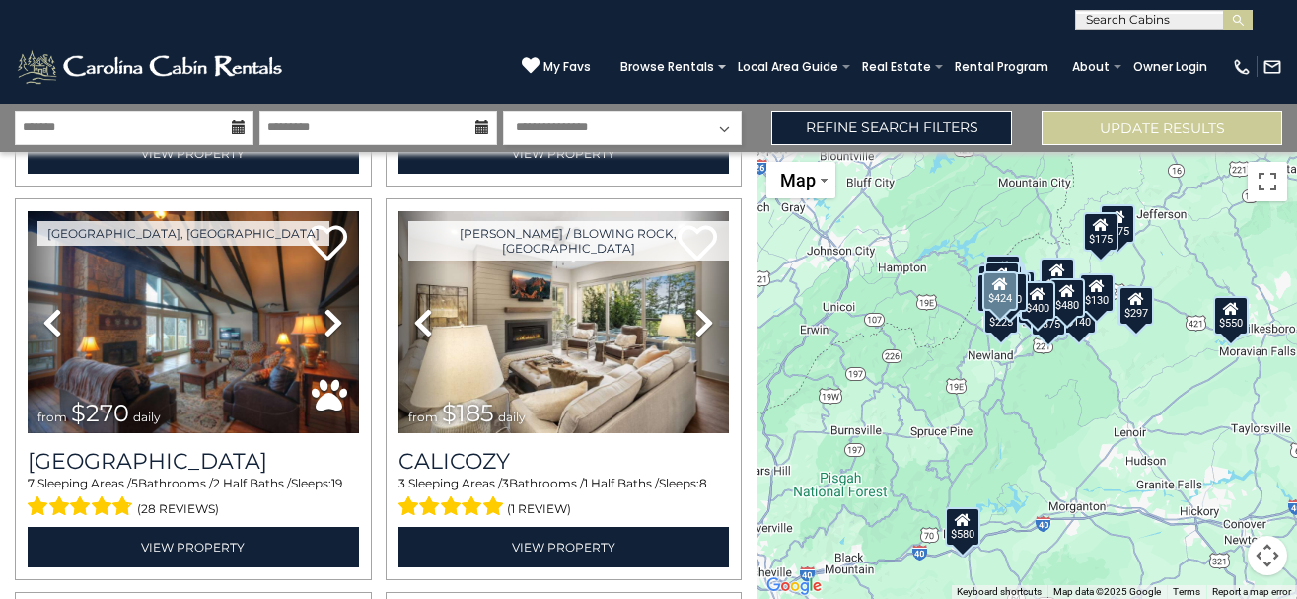
scroll to position [1598, 0]
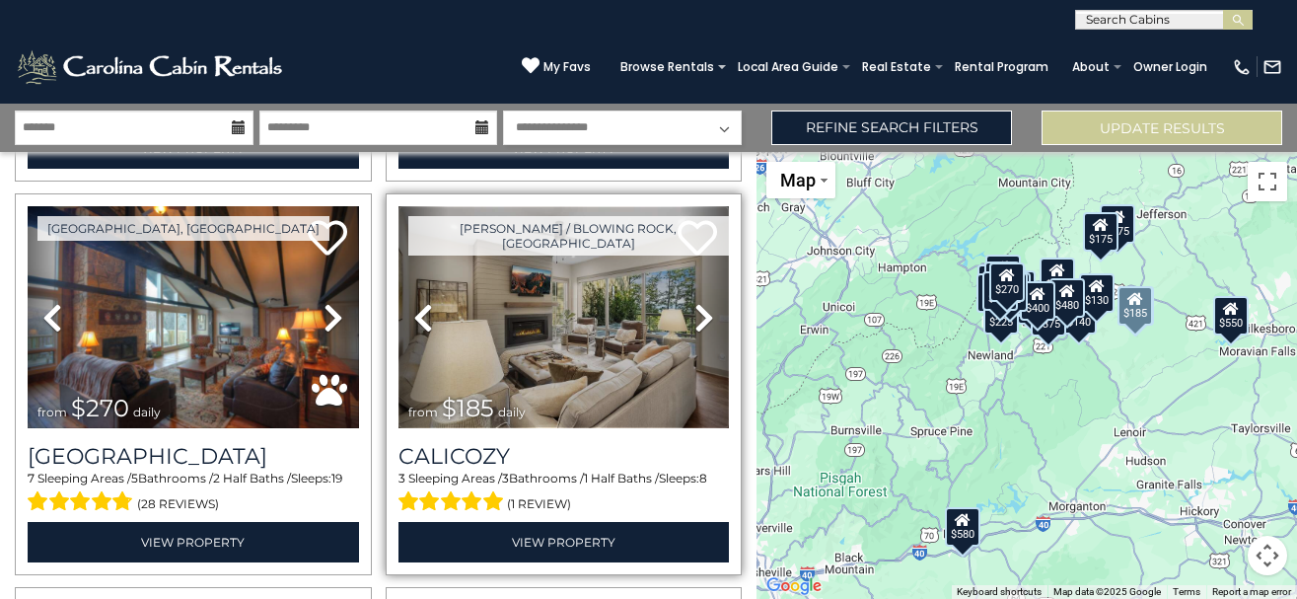
click at [560, 337] on img at bounding box center [564, 317] width 331 height 222
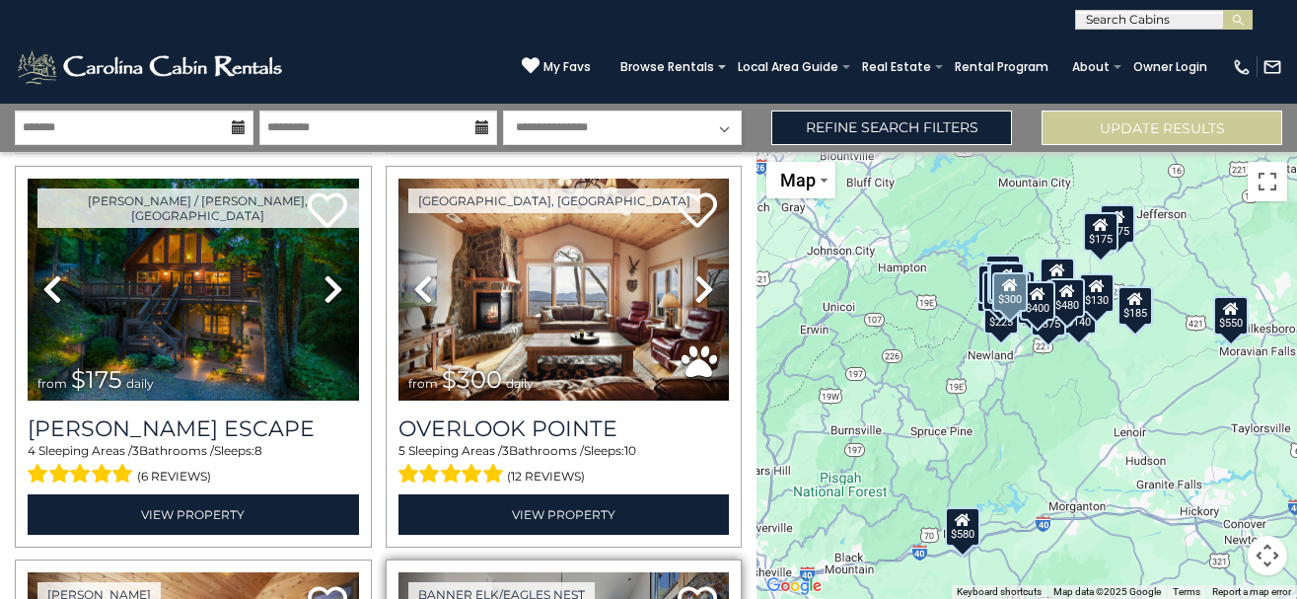
scroll to position [426, 0]
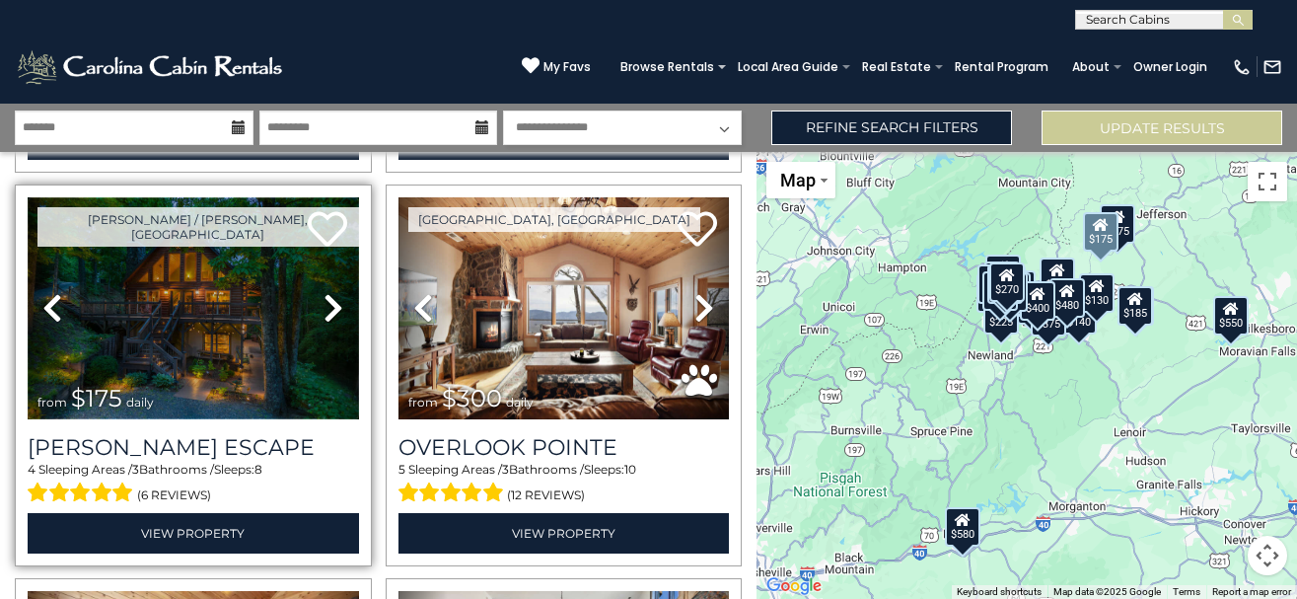
click at [203, 332] on img at bounding box center [193, 308] width 331 height 222
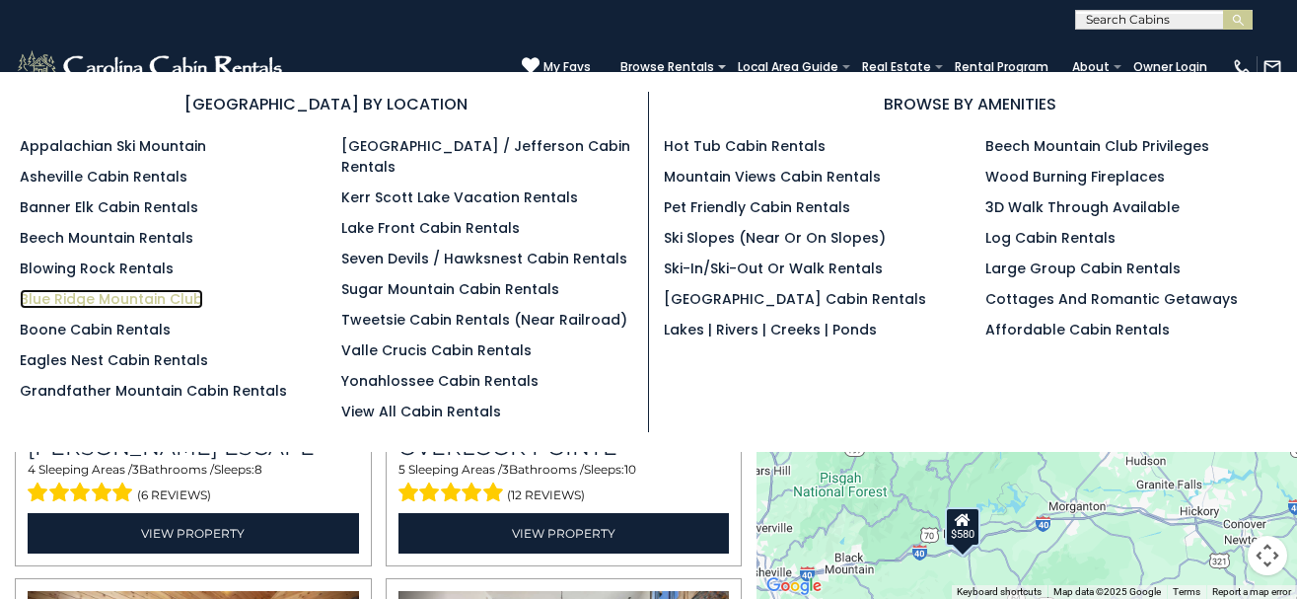
click at [123, 306] on link "Blue Ridge Mountain Club" at bounding box center [112, 299] width 184 height 20
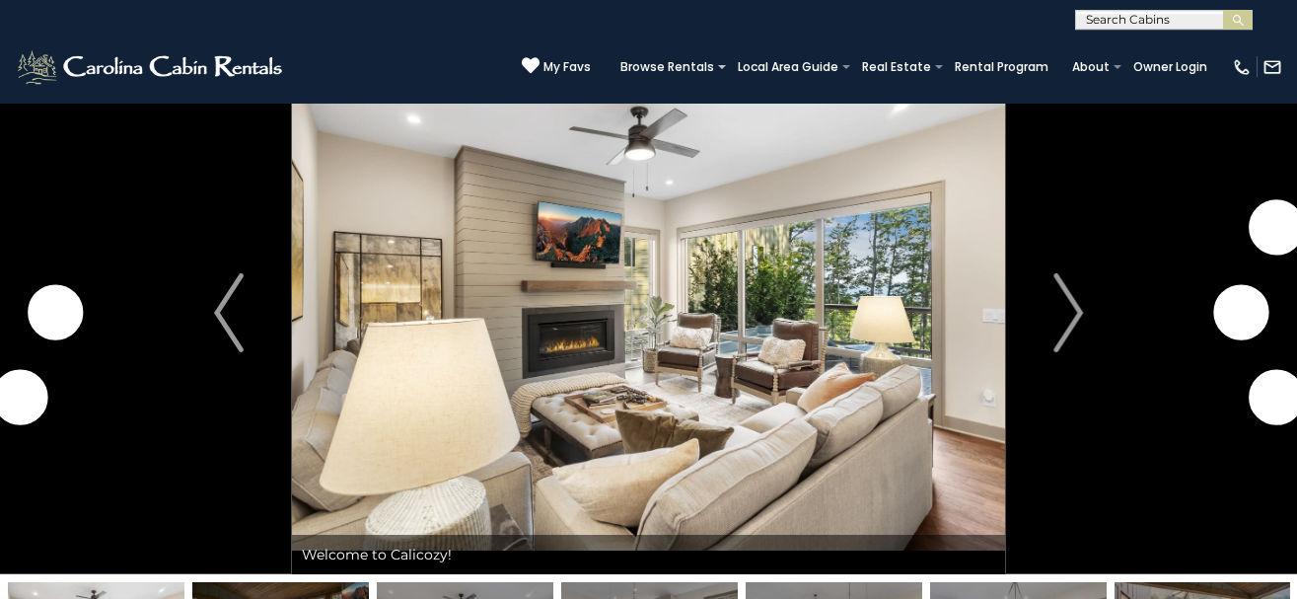
scroll to position [101, 0]
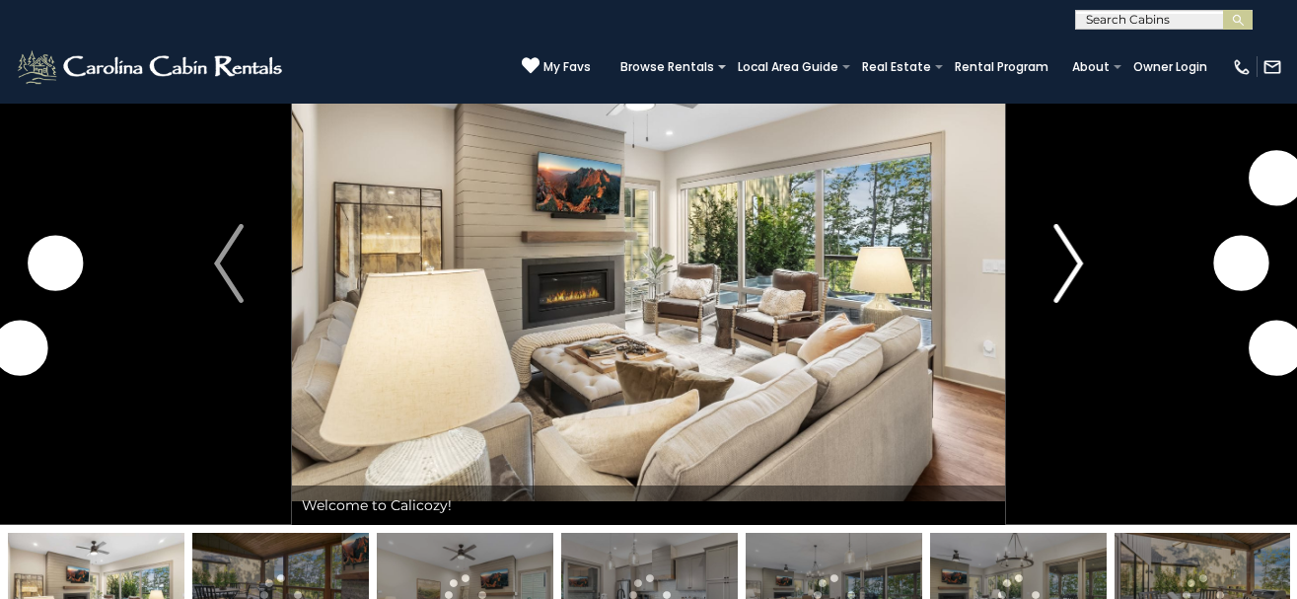
click at [1064, 270] on img "Next" at bounding box center [1069, 263] width 30 height 79
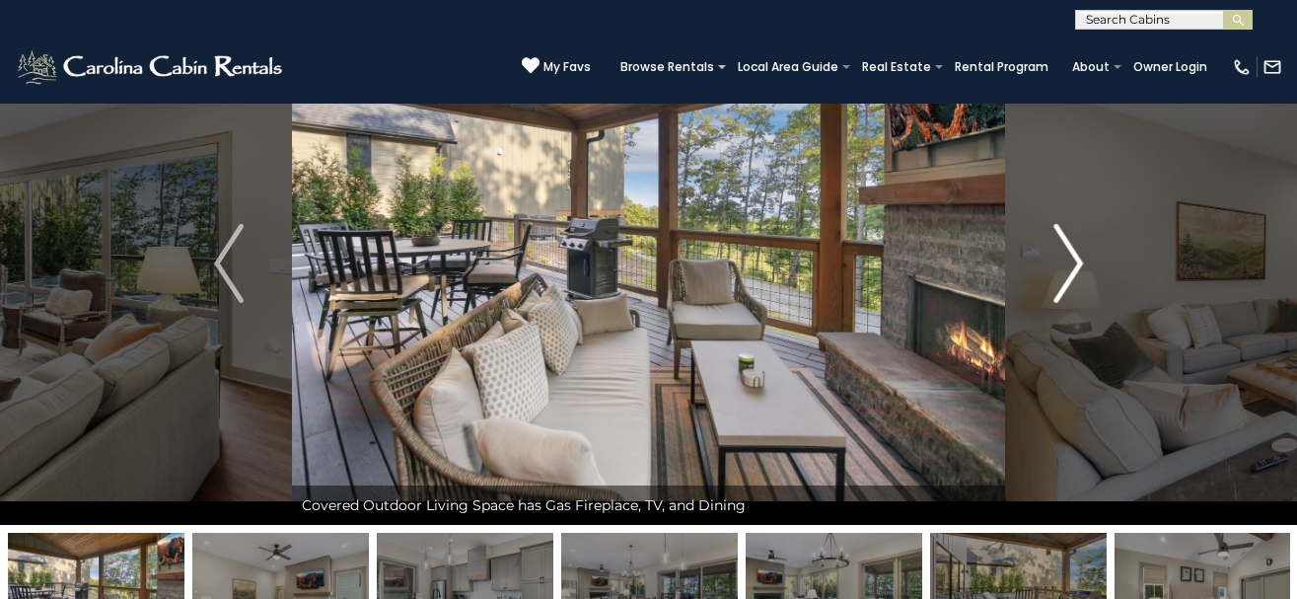
click at [1075, 266] on img "Next" at bounding box center [1069, 263] width 30 height 79
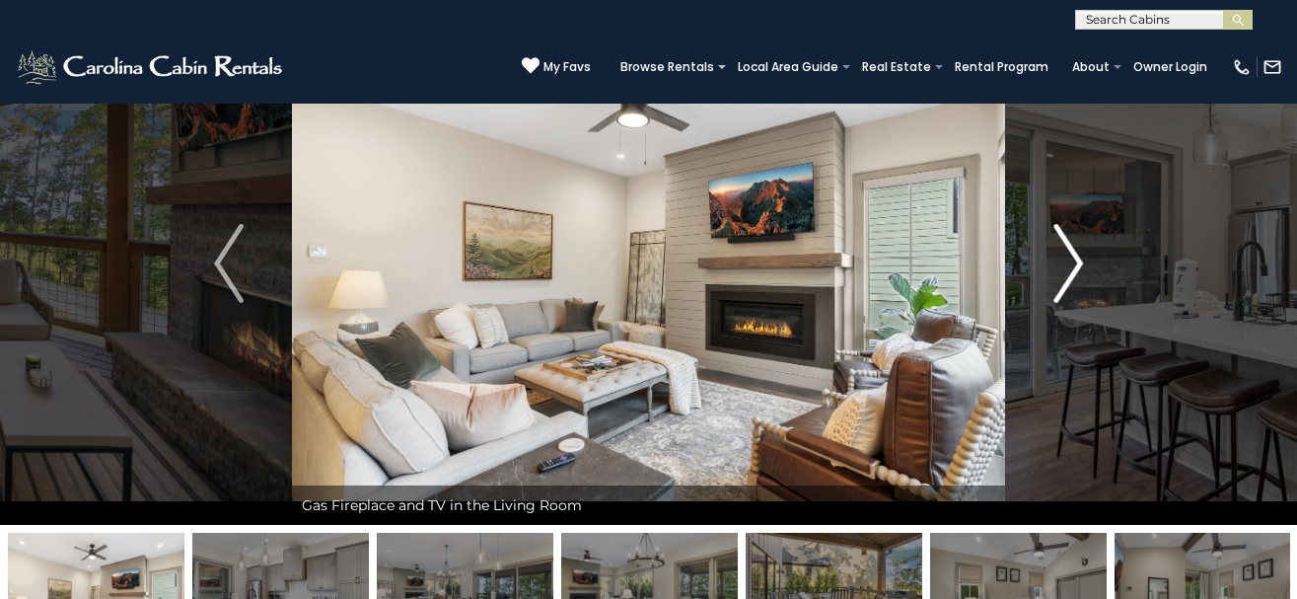
click at [1075, 266] on img "Next" at bounding box center [1069, 263] width 30 height 79
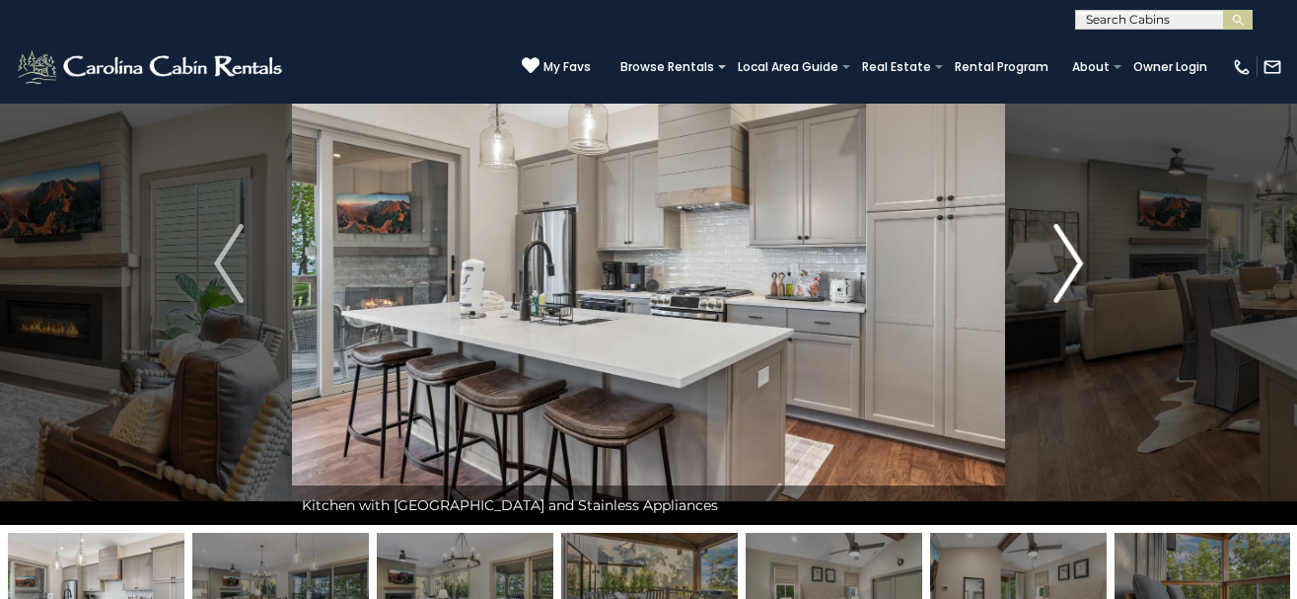
click at [1075, 266] on img "Next" at bounding box center [1069, 263] width 30 height 79
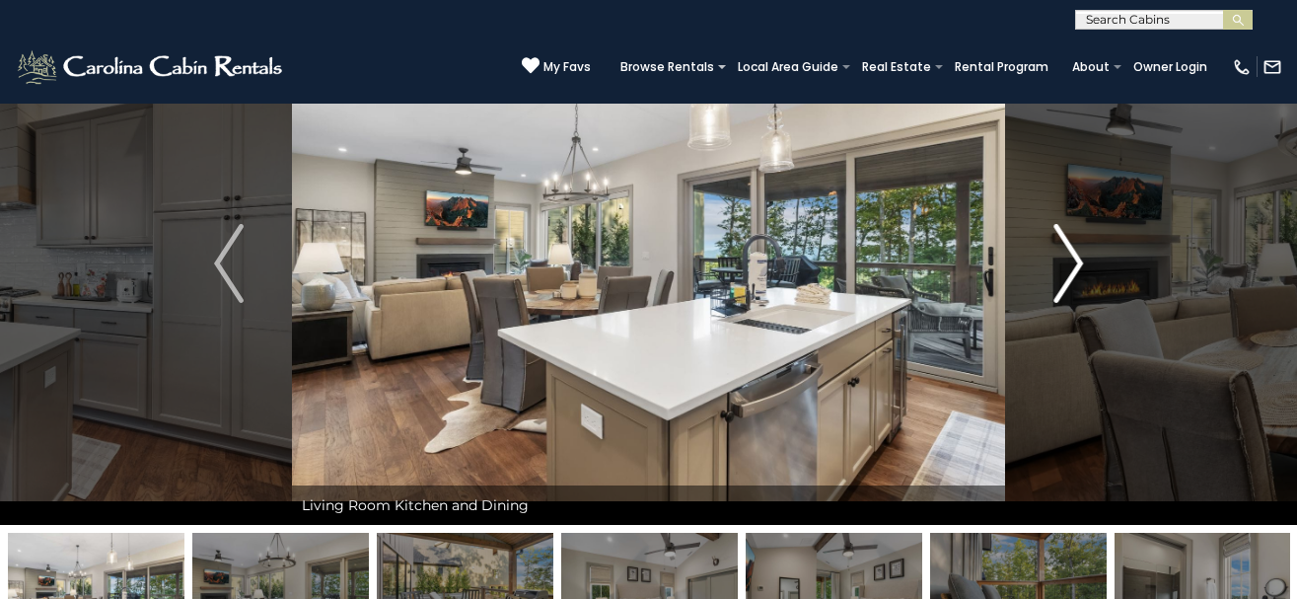
click at [1075, 266] on img "Next" at bounding box center [1069, 263] width 30 height 79
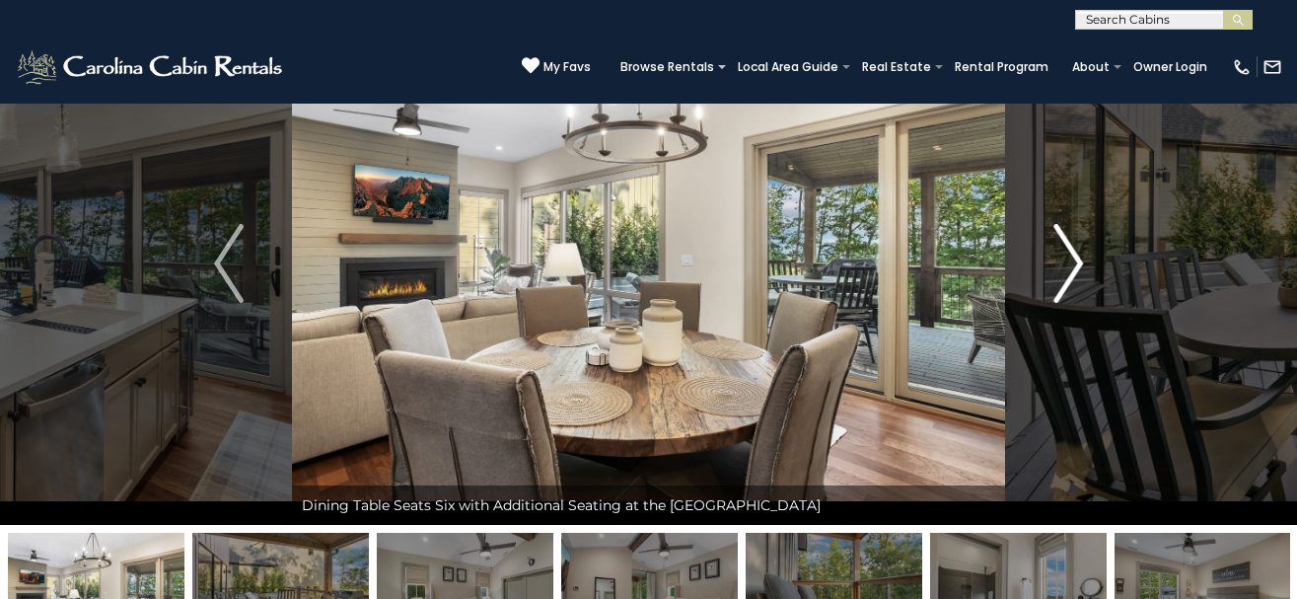
click at [1075, 266] on img "Next" at bounding box center [1069, 263] width 30 height 79
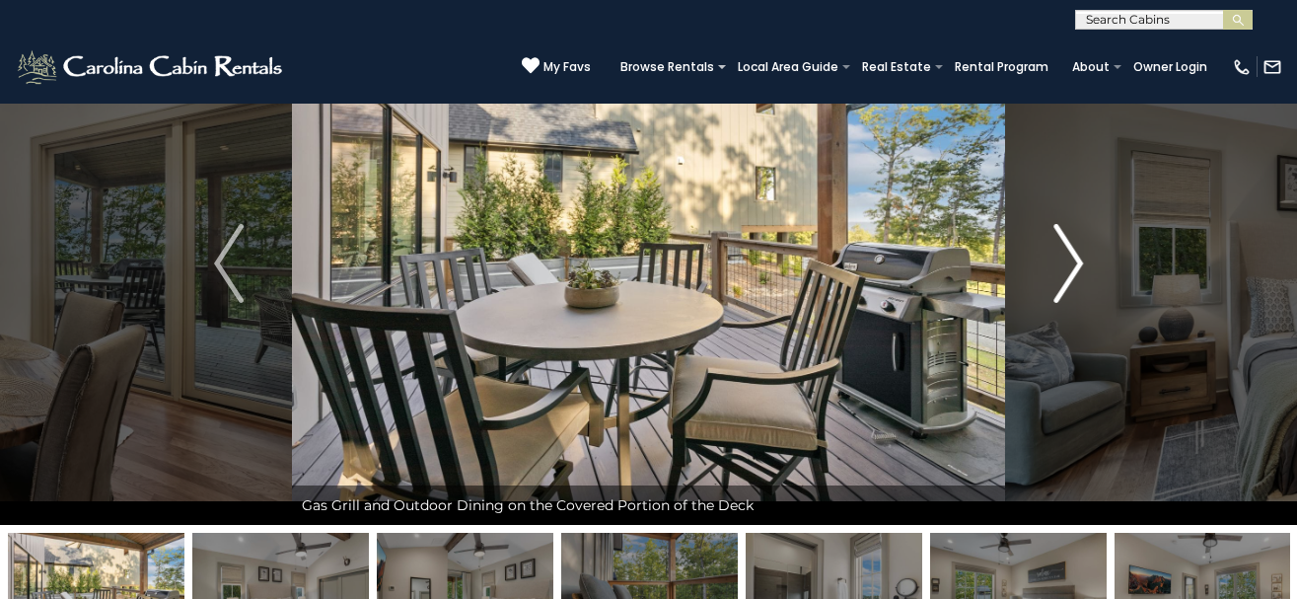
click at [1075, 266] on img "Next" at bounding box center [1069, 263] width 30 height 79
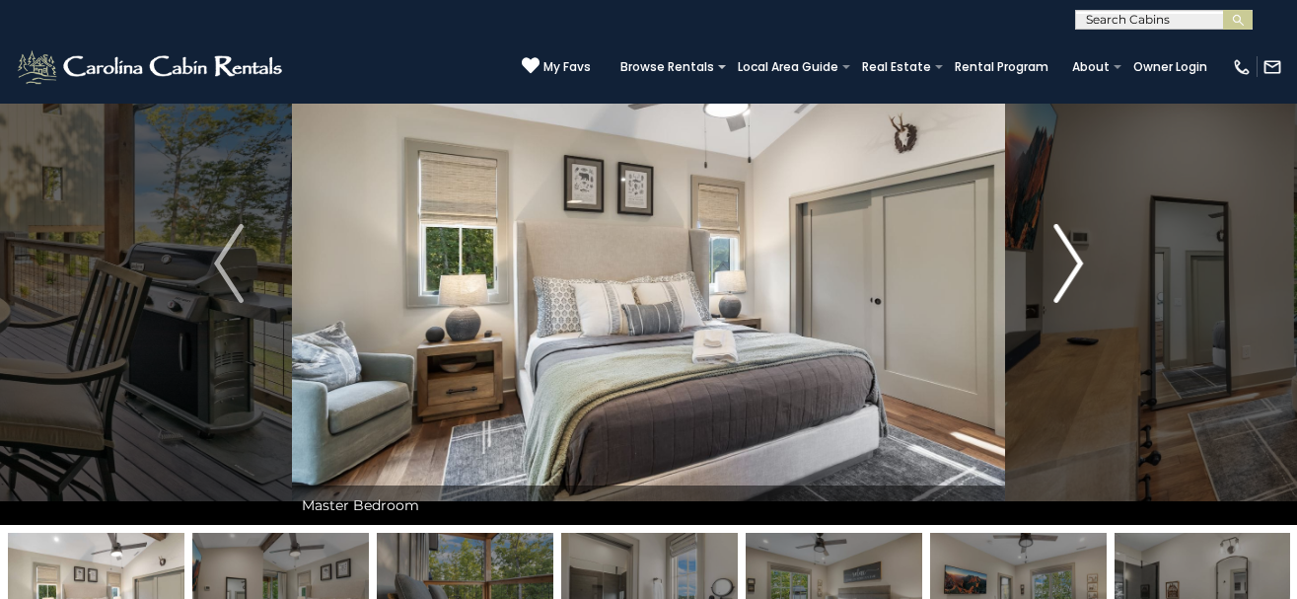
click at [1075, 266] on img "Next" at bounding box center [1069, 263] width 30 height 79
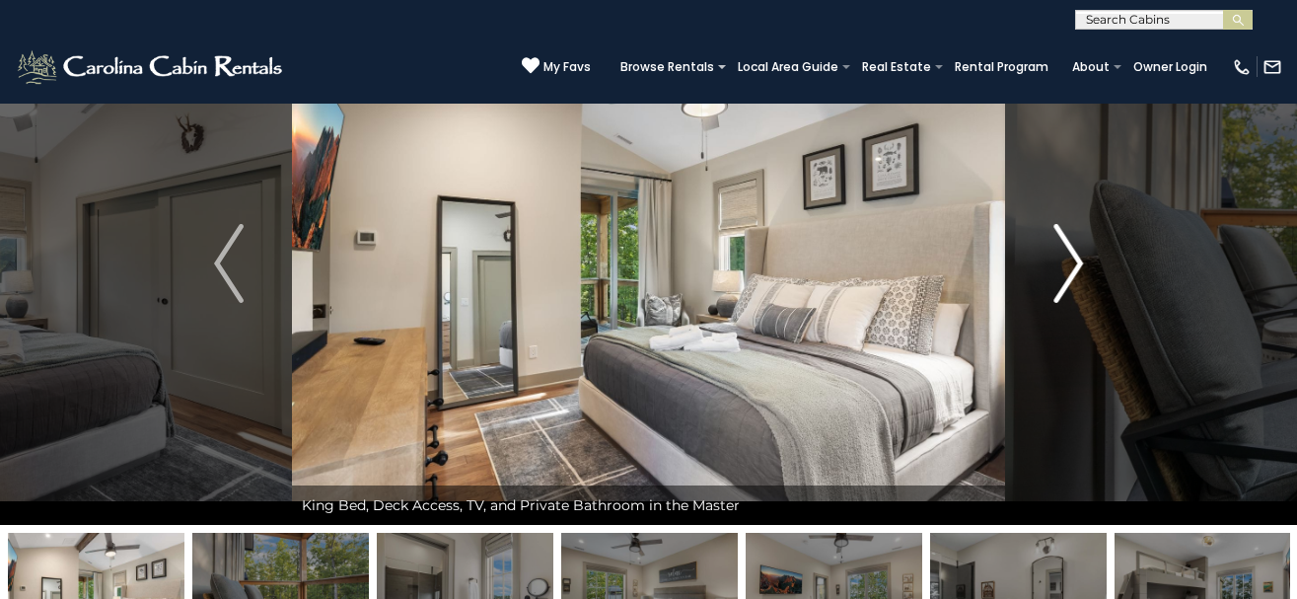
click at [1075, 266] on img "Next" at bounding box center [1069, 263] width 30 height 79
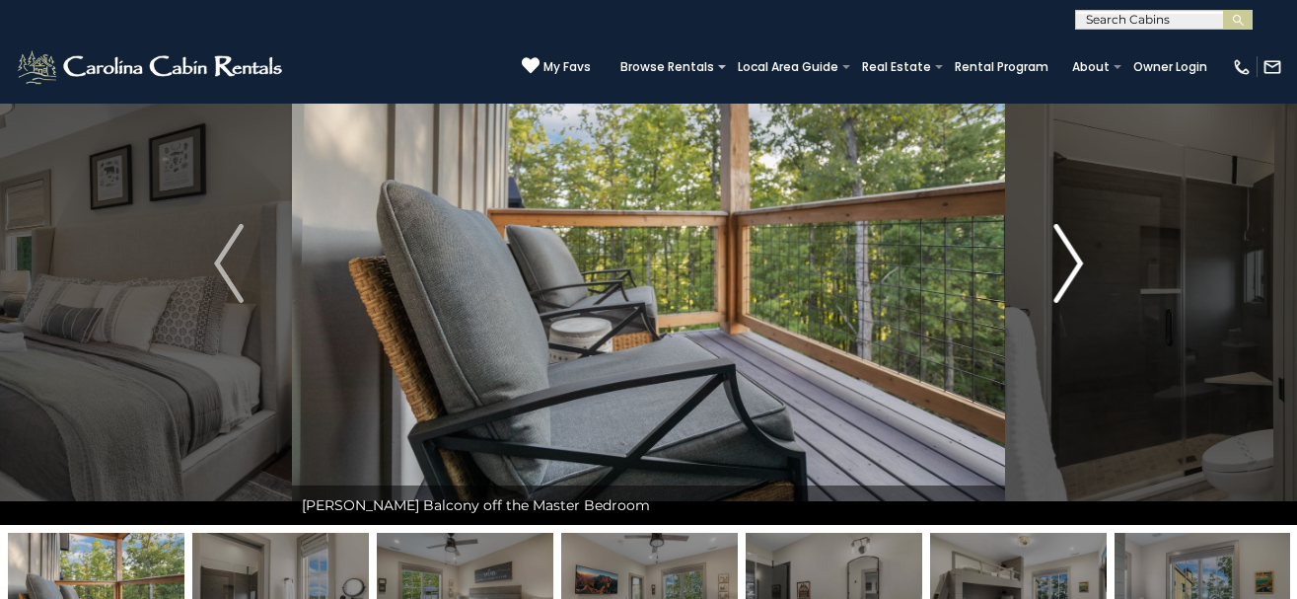
click at [1075, 266] on img "Next" at bounding box center [1069, 263] width 30 height 79
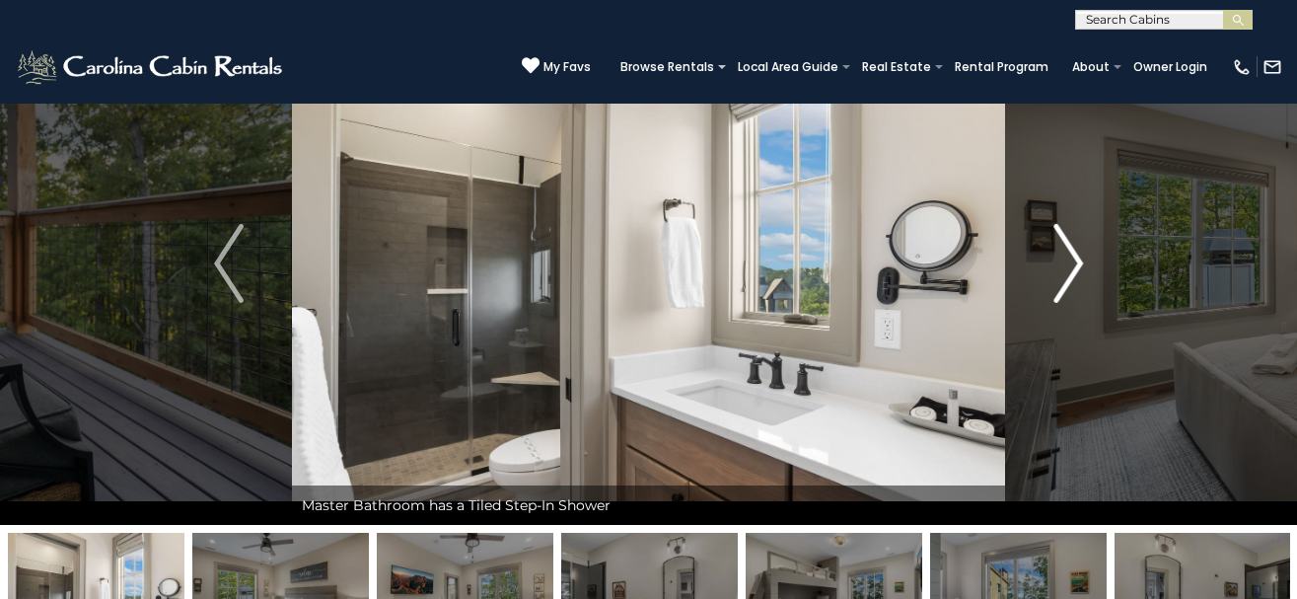
click at [1075, 266] on img "Next" at bounding box center [1069, 263] width 30 height 79
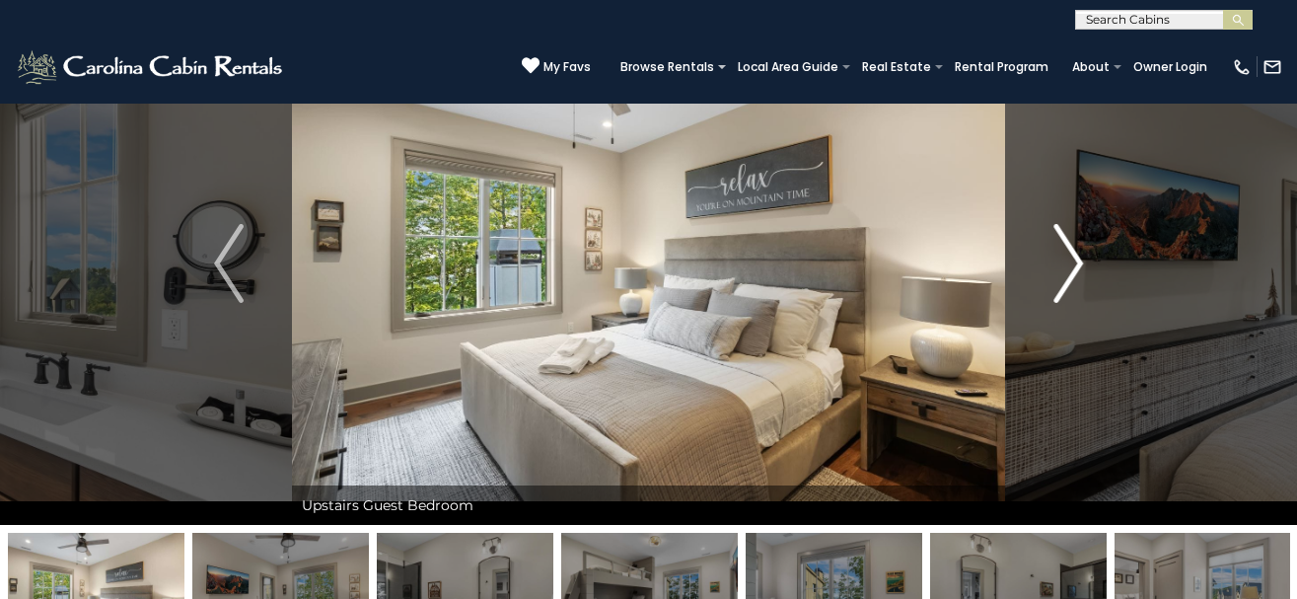
click at [1075, 266] on img "Next" at bounding box center [1069, 263] width 30 height 79
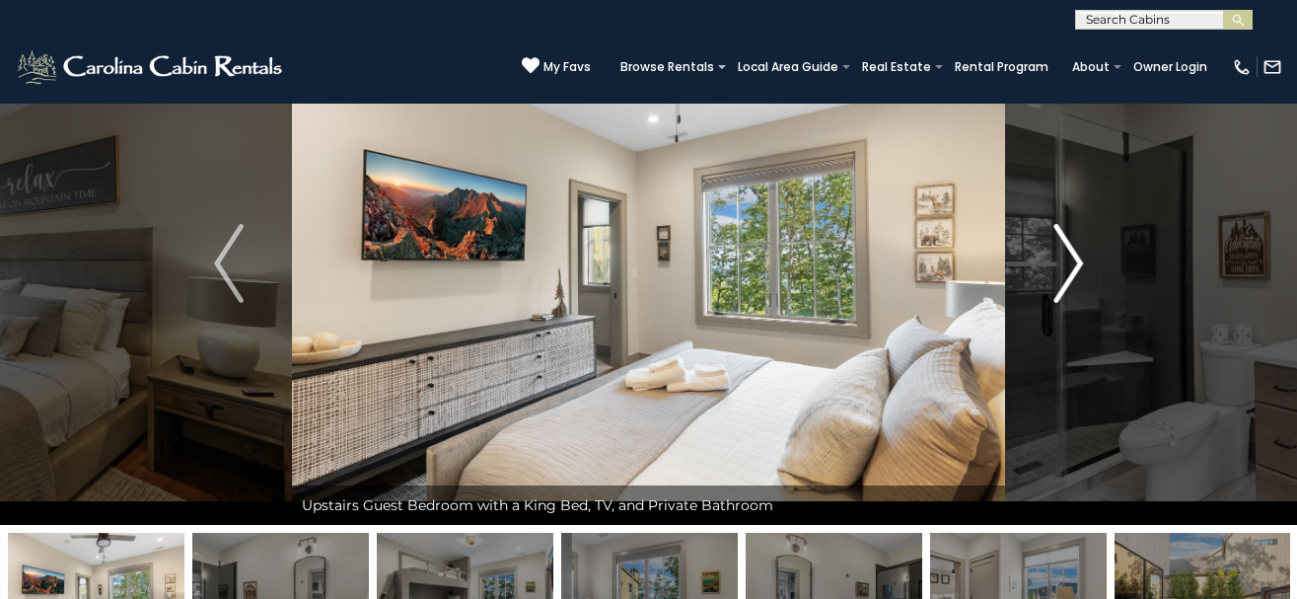
click at [1075, 266] on img "Next" at bounding box center [1069, 263] width 30 height 79
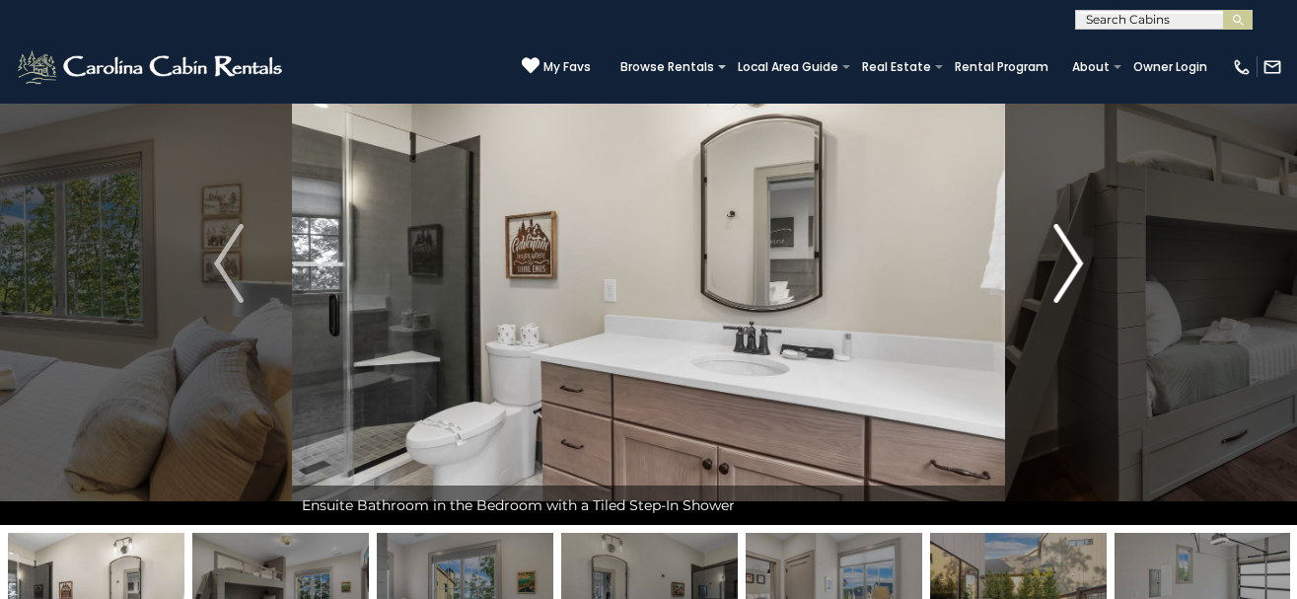
click at [1075, 266] on img "Next" at bounding box center [1069, 263] width 30 height 79
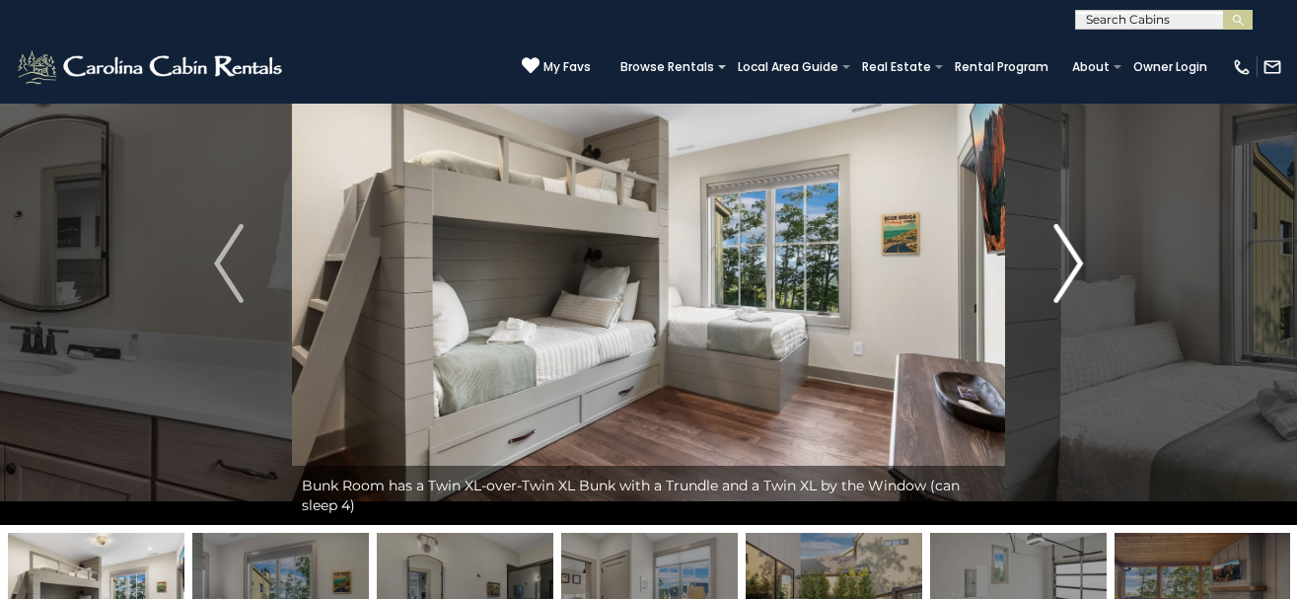
click at [1075, 266] on img "Next" at bounding box center [1069, 263] width 30 height 79
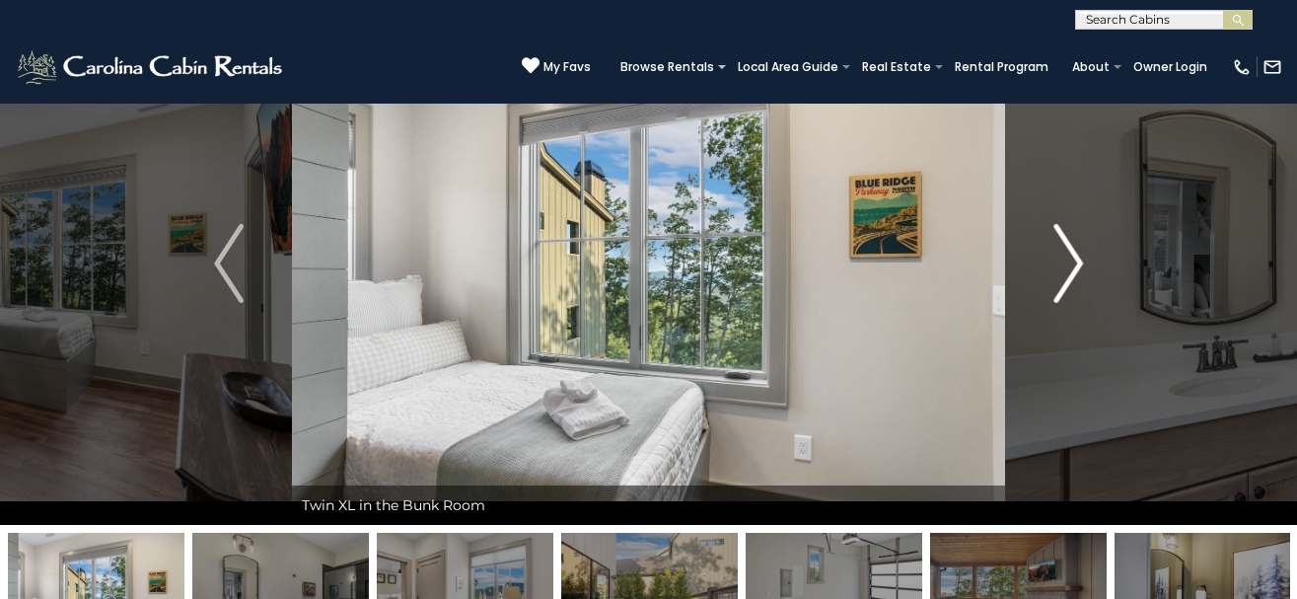
click at [1075, 266] on img "Next" at bounding box center [1069, 263] width 30 height 79
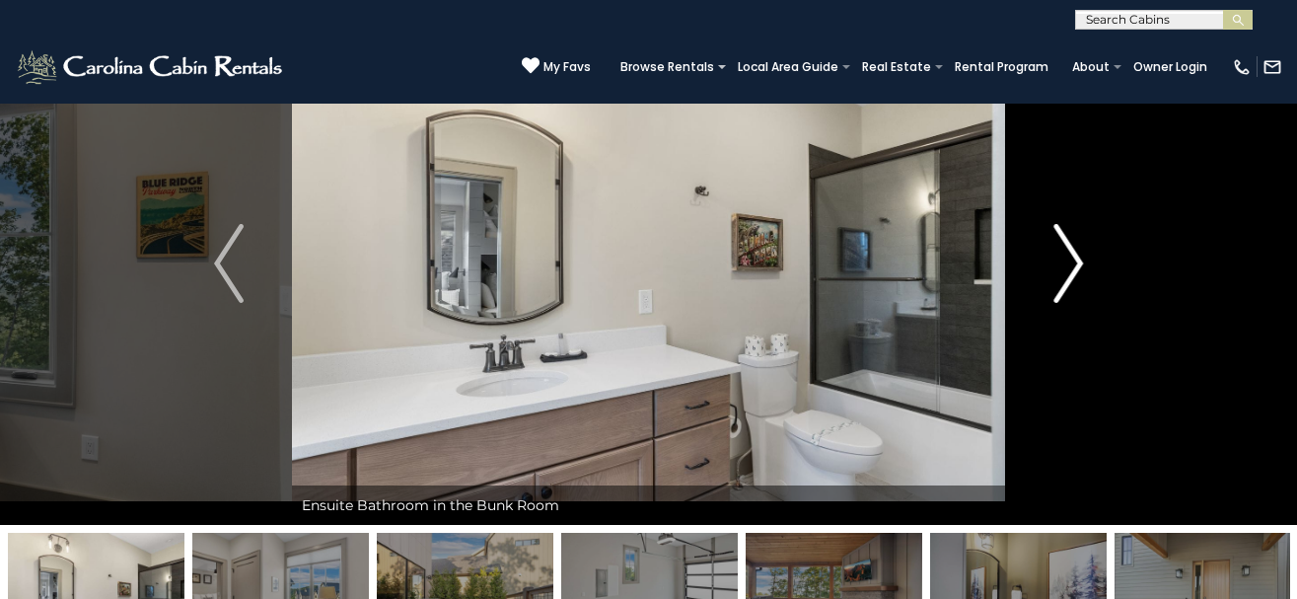
click at [1075, 266] on img "Next" at bounding box center [1069, 263] width 30 height 79
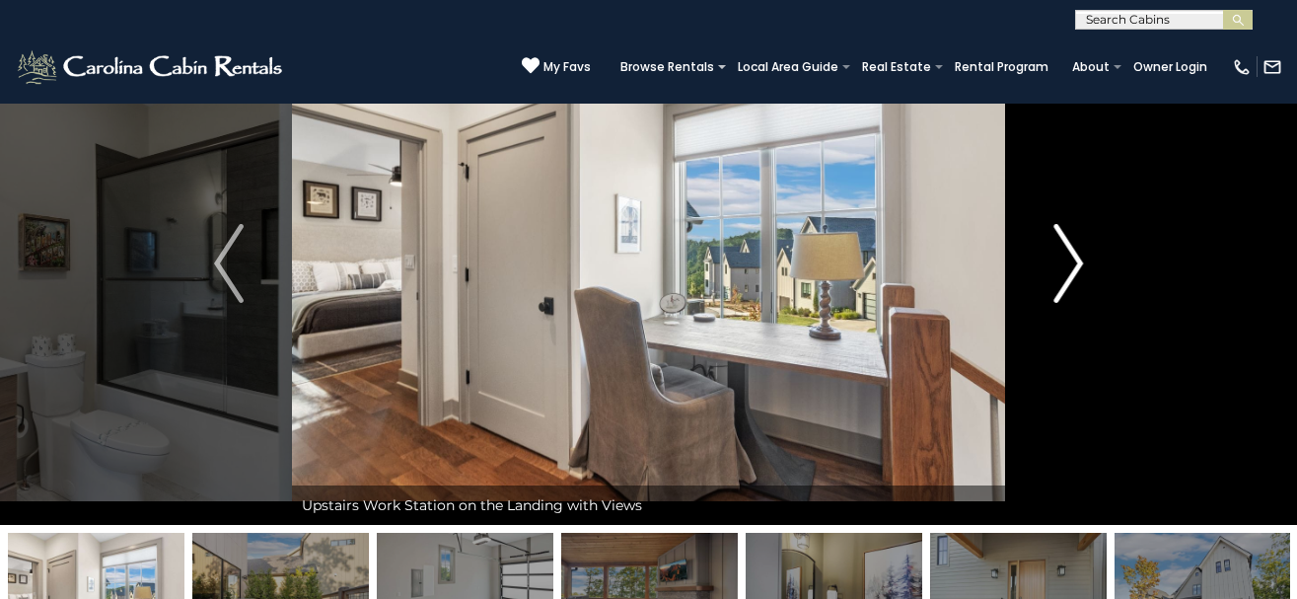
click at [1075, 266] on img "Next" at bounding box center [1069, 263] width 30 height 79
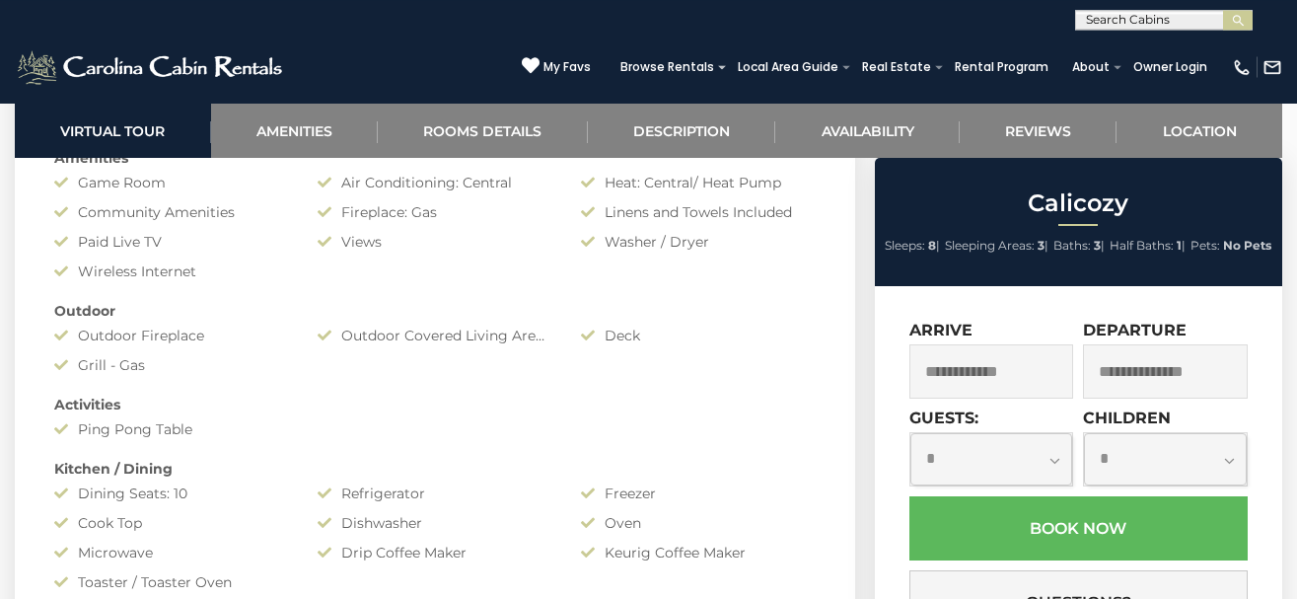
scroll to position [1509, 0]
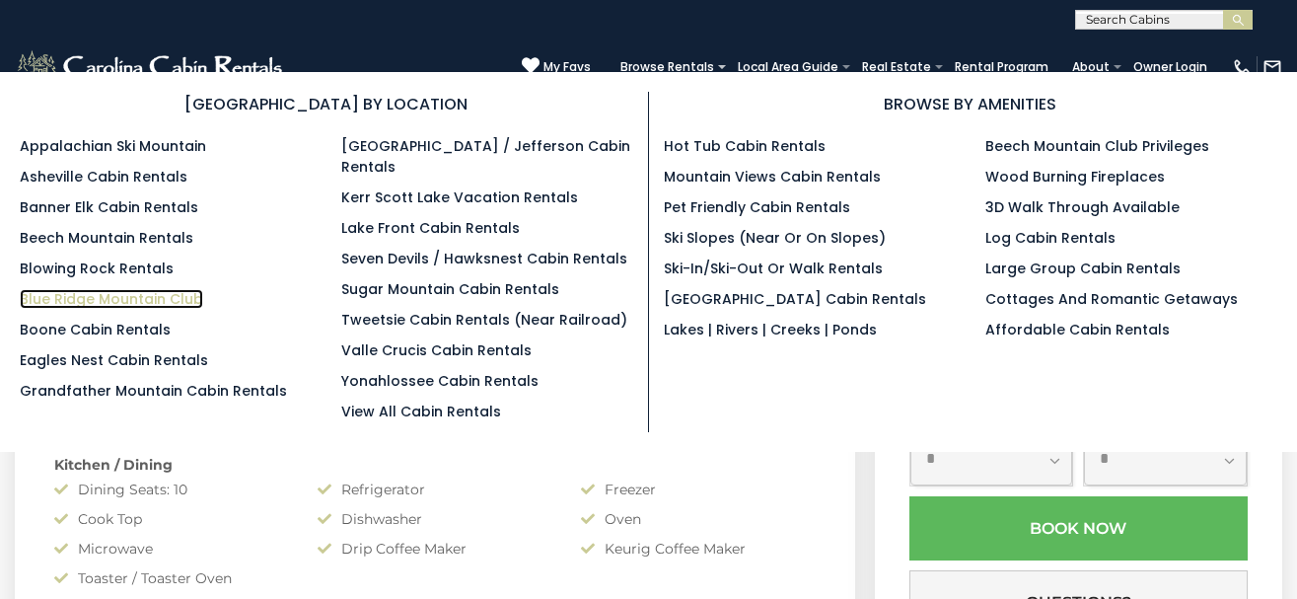
click at [85, 306] on link "Blue Ridge Mountain Club" at bounding box center [112, 299] width 184 height 20
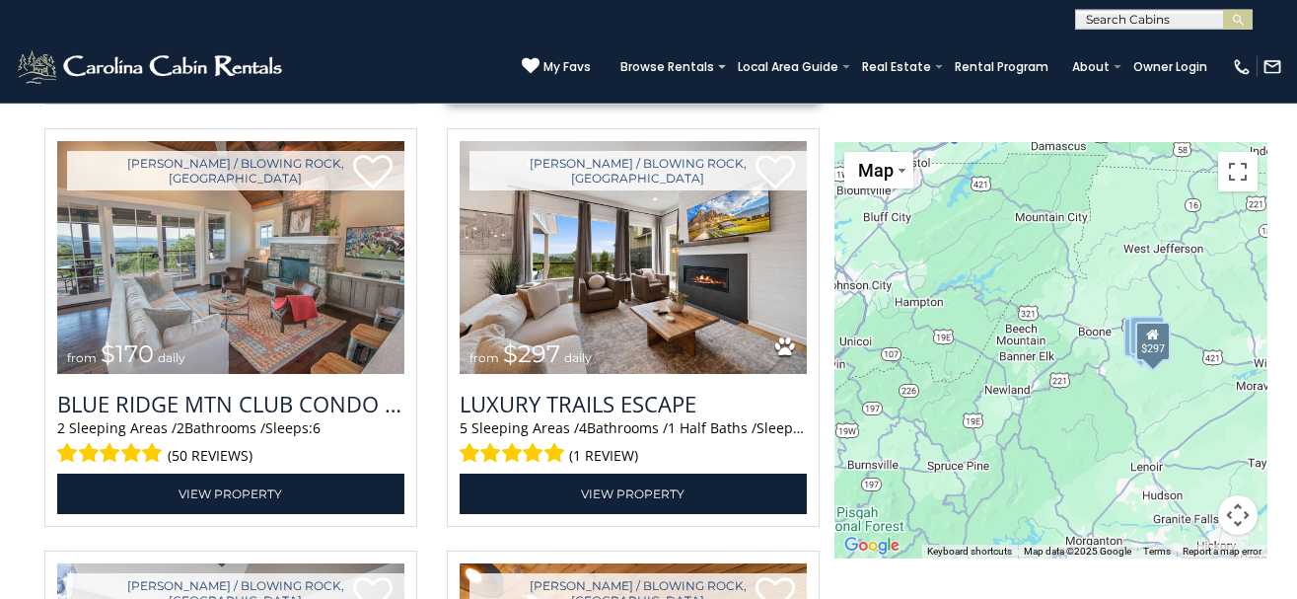
scroll to position [3019, 0]
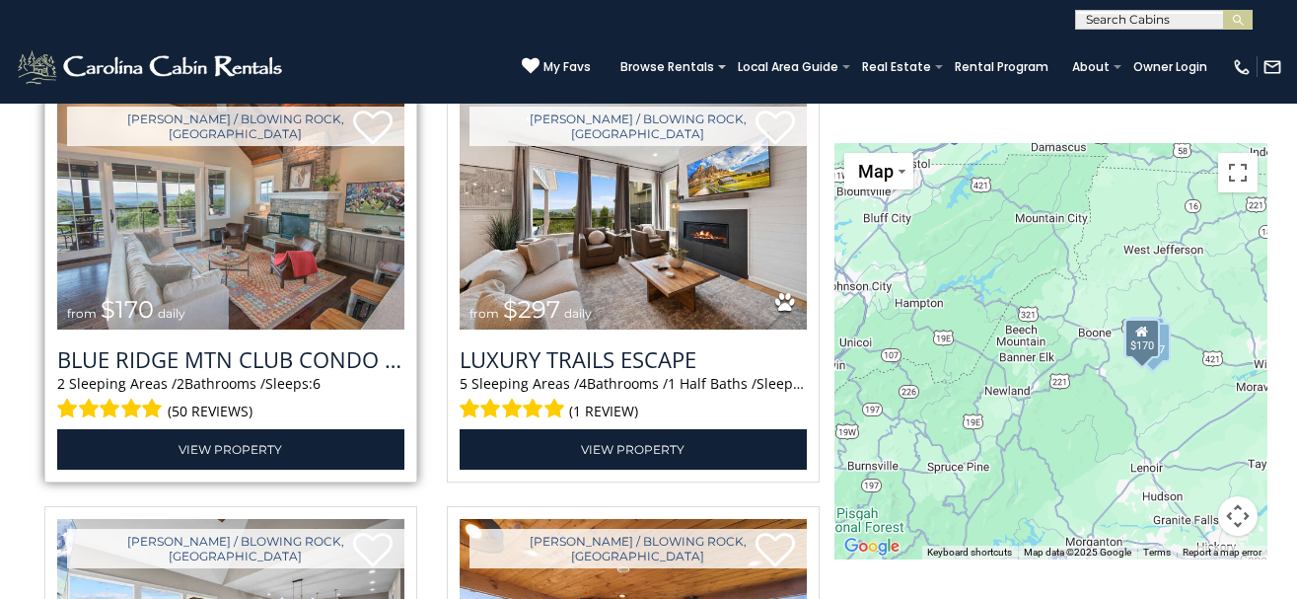
click at [197, 399] on span "(50 reviews)" at bounding box center [210, 412] width 85 height 26
click at [186, 257] on img at bounding box center [230, 213] width 347 height 233
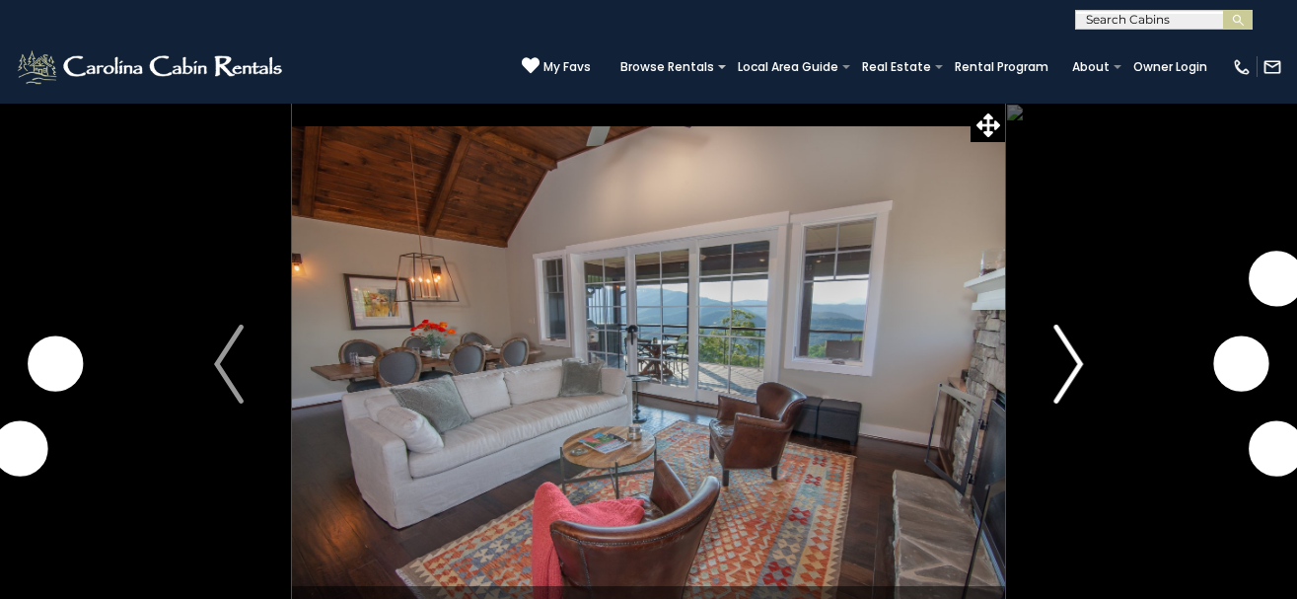
click at [1079, 362] on img "Next" at bounding box center [1069, 364] width 30 height 79
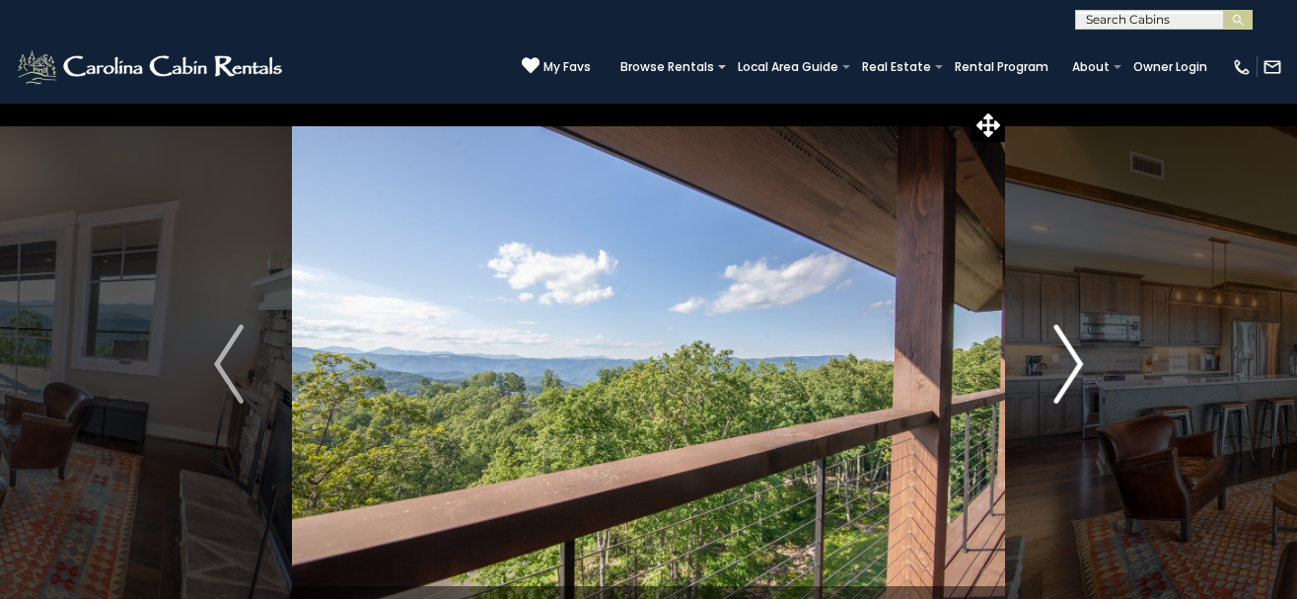
click at [1074, 361] on img "Next" at bounding box center [1069, 364] width 30 height 79
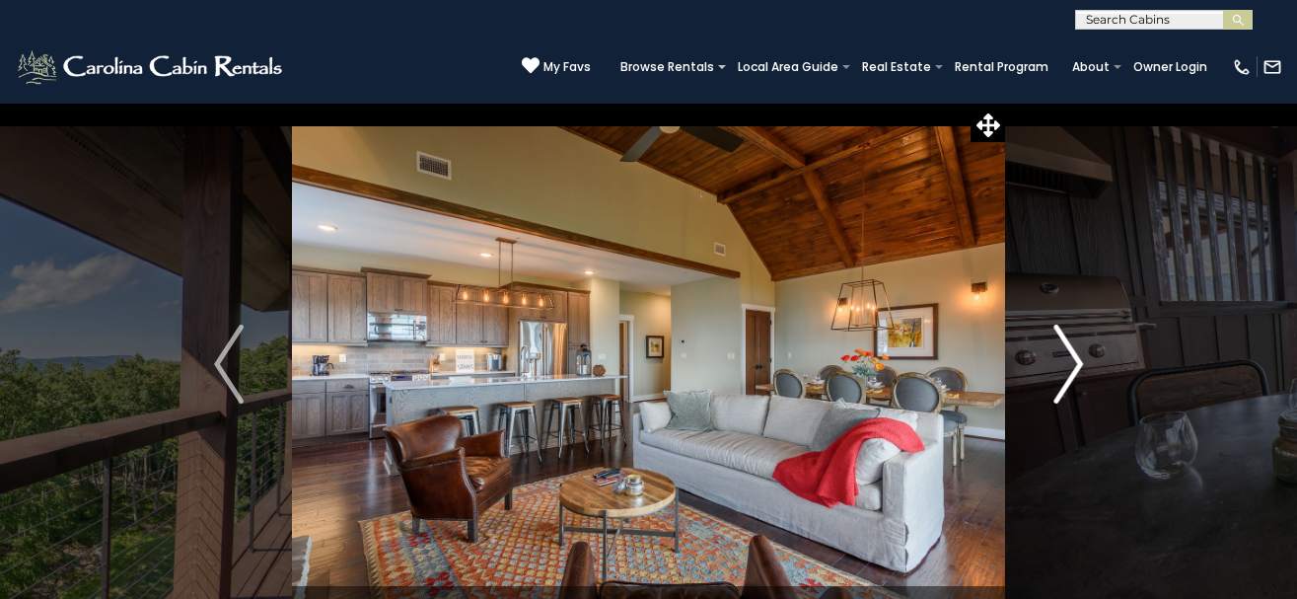
click at [1074, 361] on img "Next" at bounding box center [1069, 364] width 30 height 79
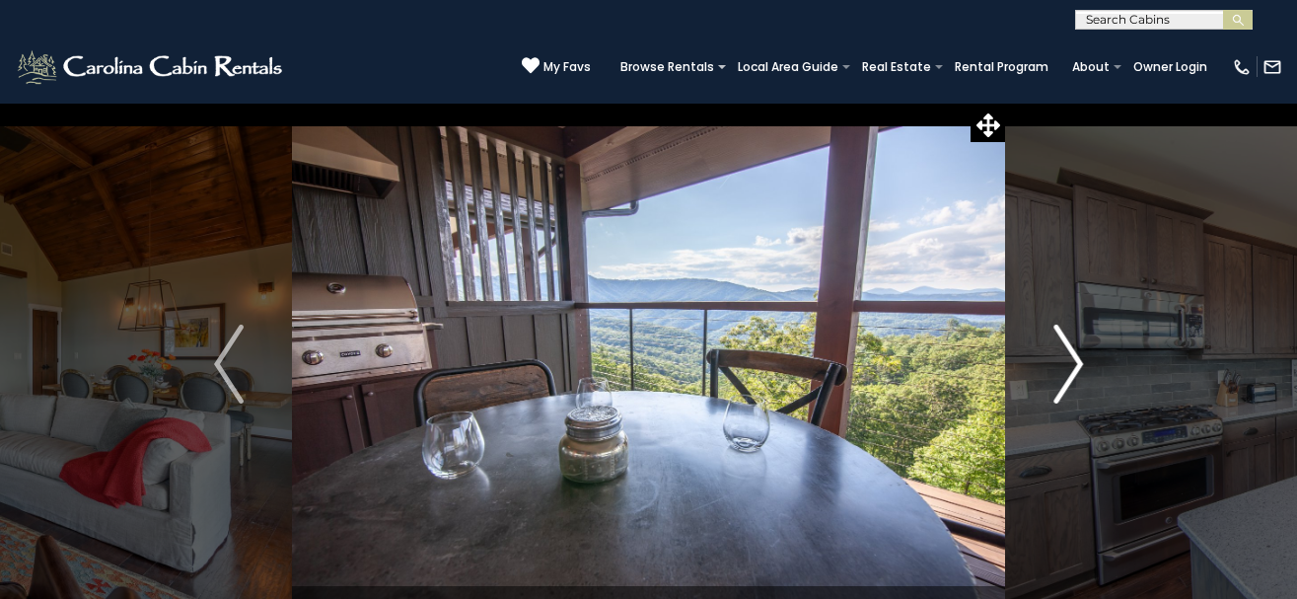
click at [1074, 361] on img "Next" at bounding box center [1069, 364] width 30 height 79
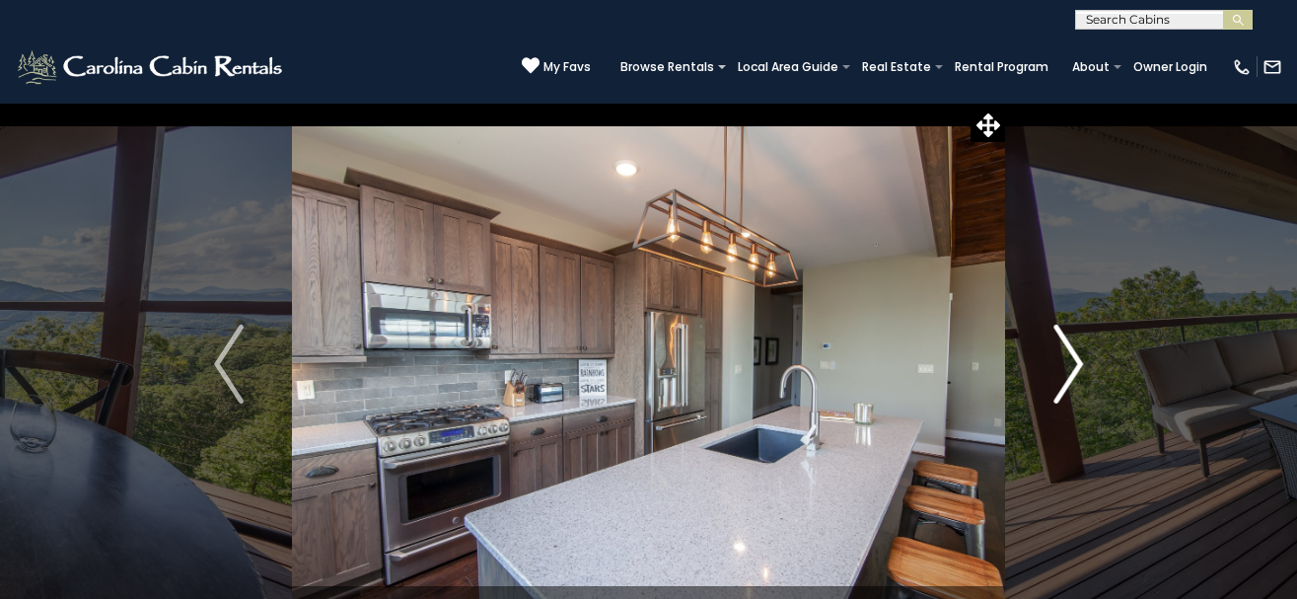
click at [1074, 361] on img "Next" at bounding box center [1069, 364] width 30 height 79
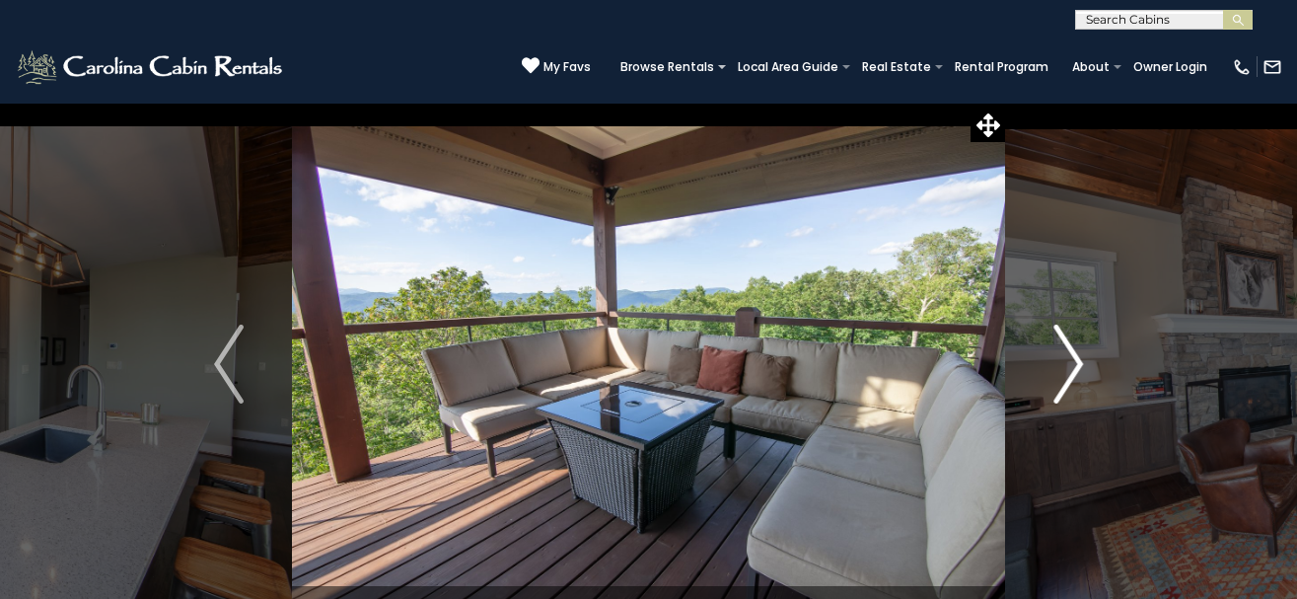
click at [1074, 361] on img "Next" at bounding box center [1069, 364] width 30 height 79
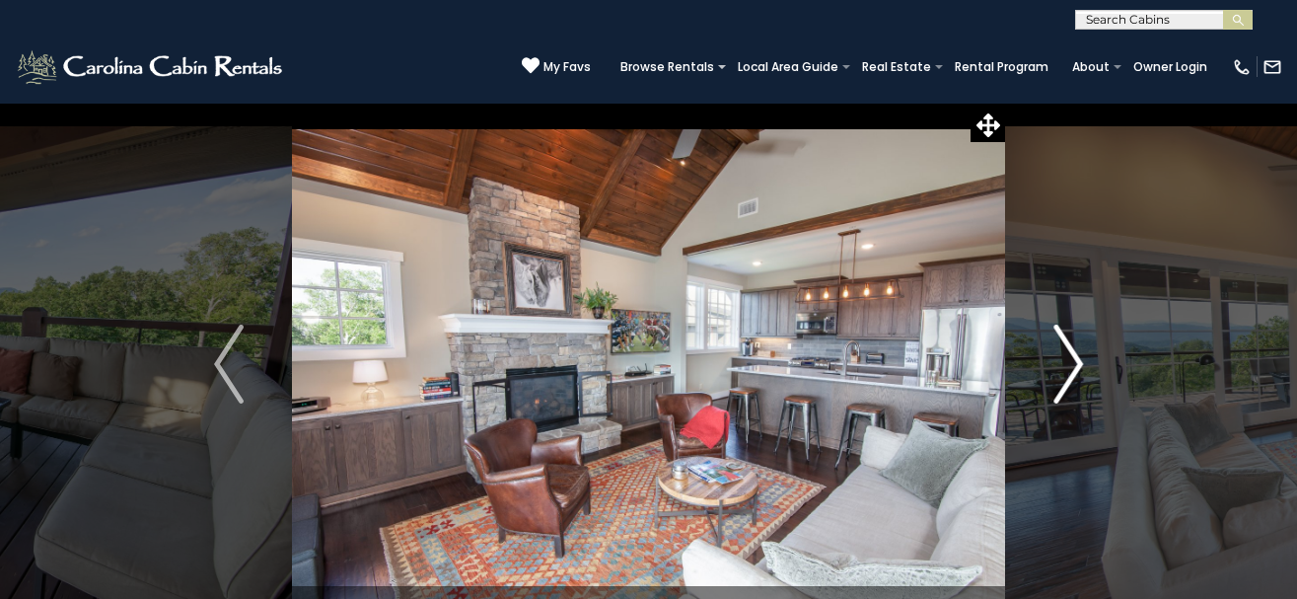
click at [1074, 361] on img "Next" at bounding box center [1069, 364] width 30 height 79
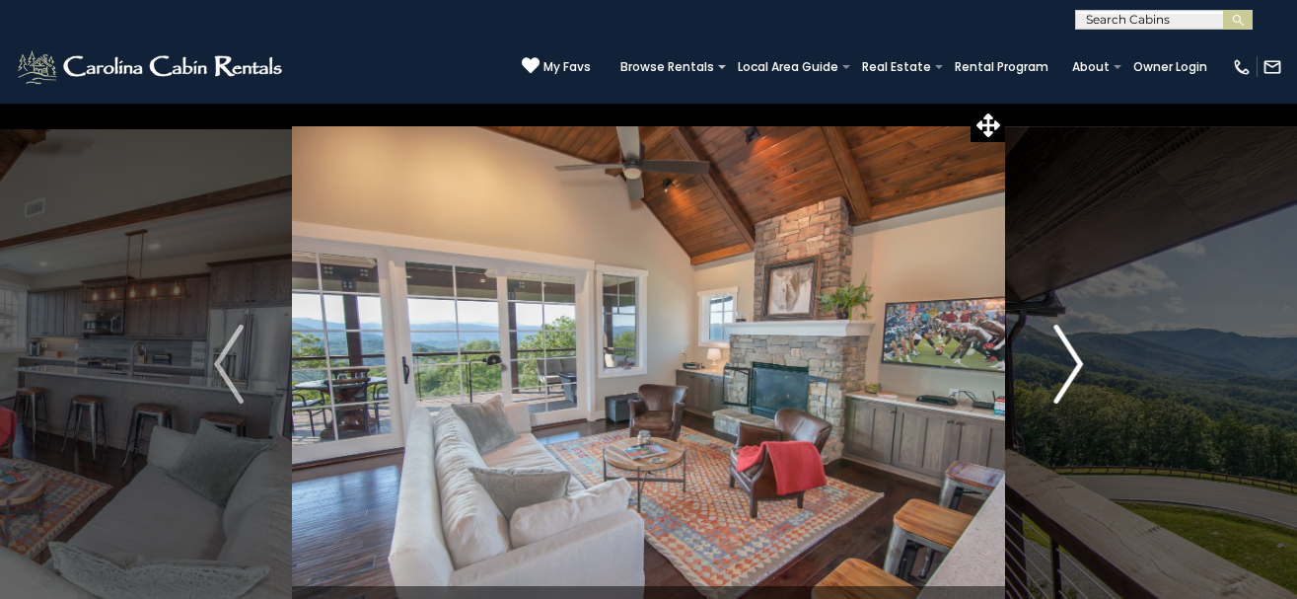
click at [1074, 361] on img "Next" at bounding box center [1069, 364] width 30 height 79
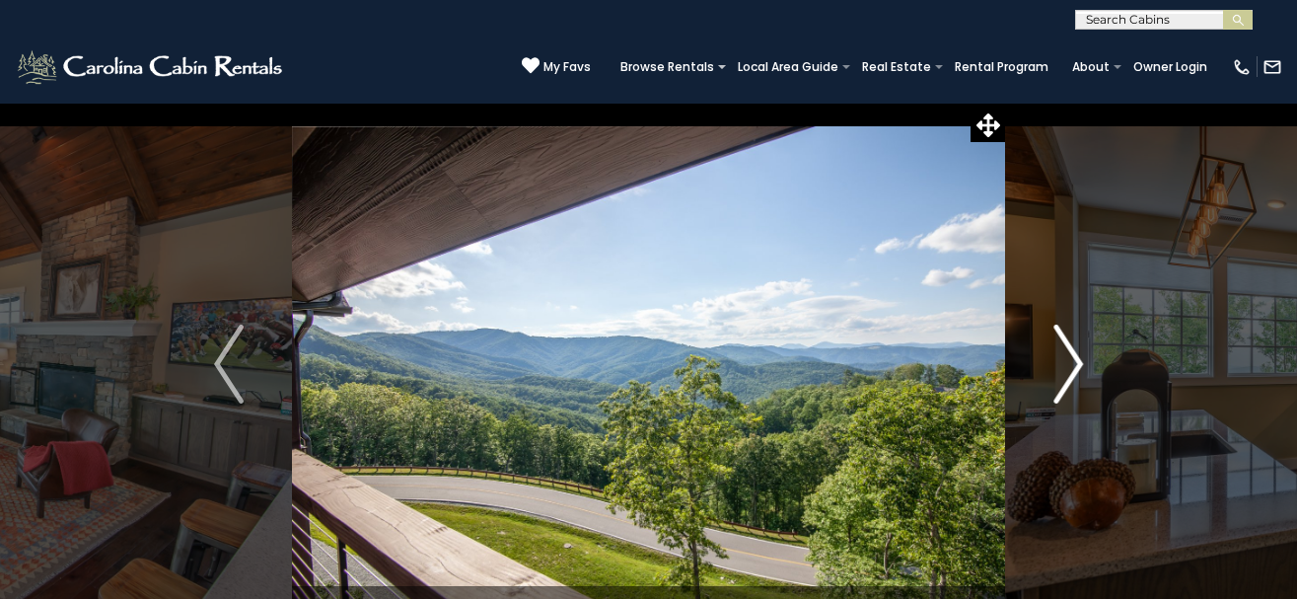
click at [1074, 361] on img "Next" at bounding box center [1069, 364] width 30 height 79
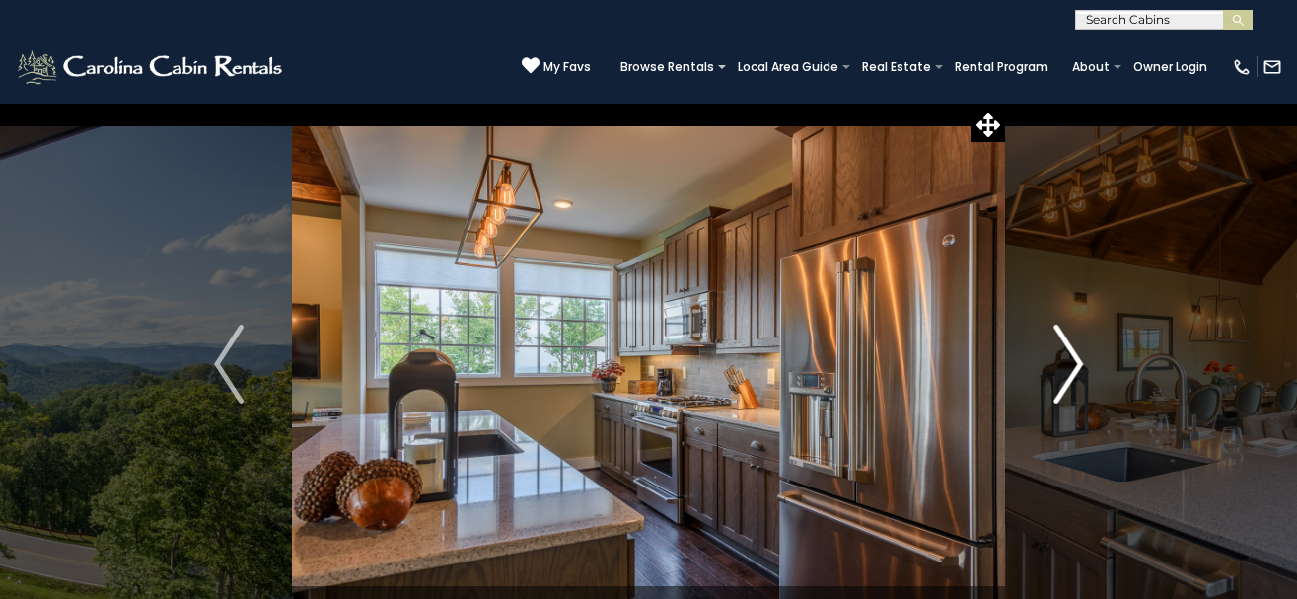
click at [1074, 361] on img "Next" at bounding box center [1069, 364] width 30 height 79
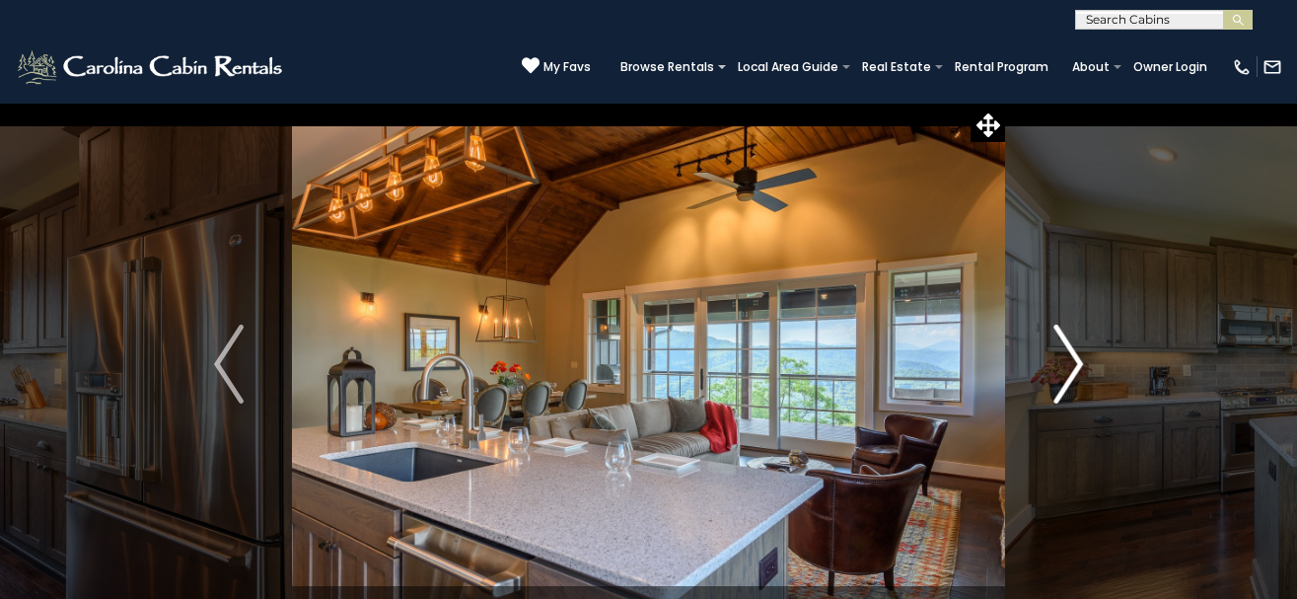
click at [1074, 361] on img "Next" at bounding box center [1069, 364] width 30 height 79
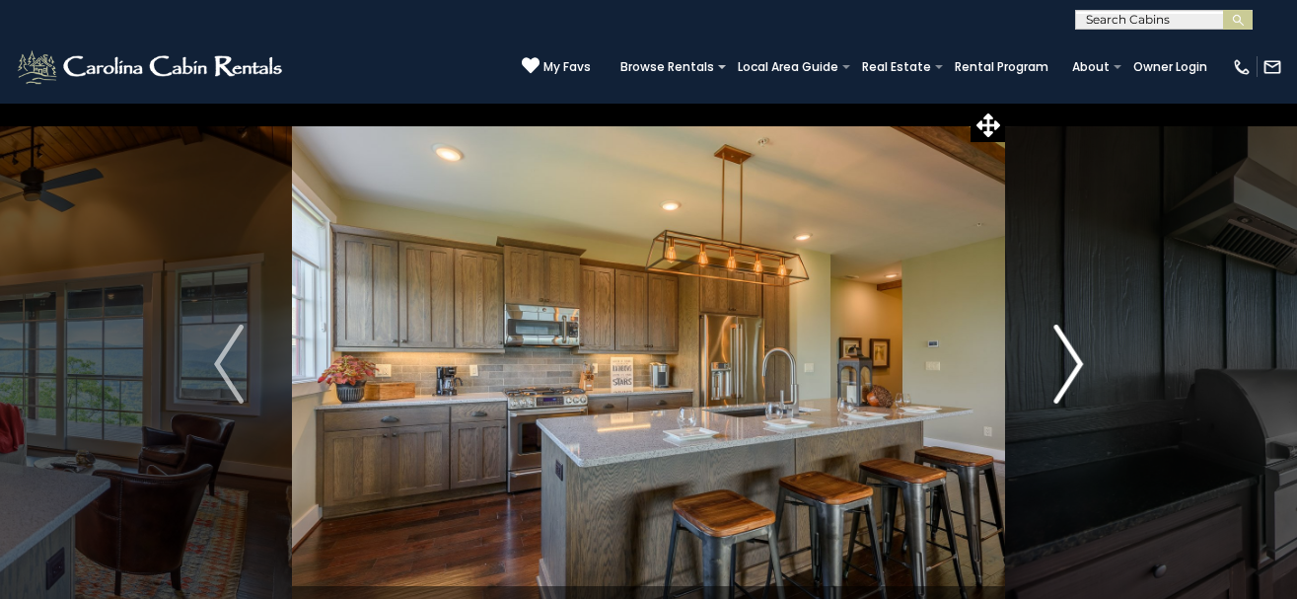
click at [1074, 361] on img "Next" at bounding box center [1069, 364] width 30 height 79
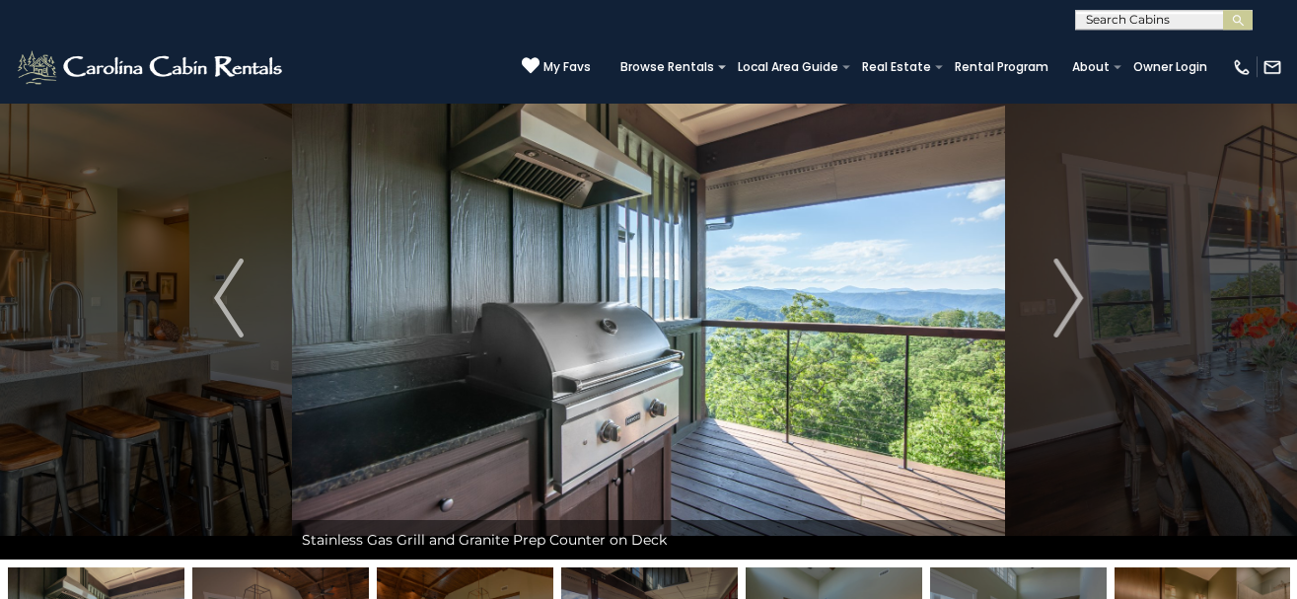
scroll to position [201, 0]
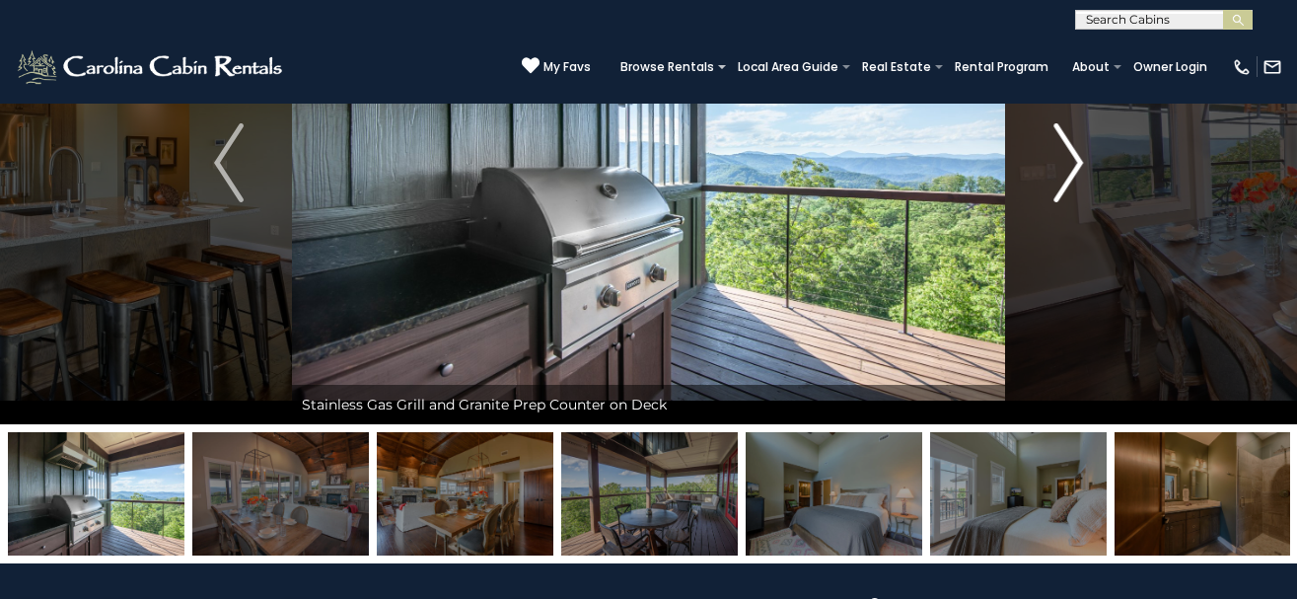
click at [1069, 165] on img "Next" at bounding box center [1069, 162] width 30 height 79
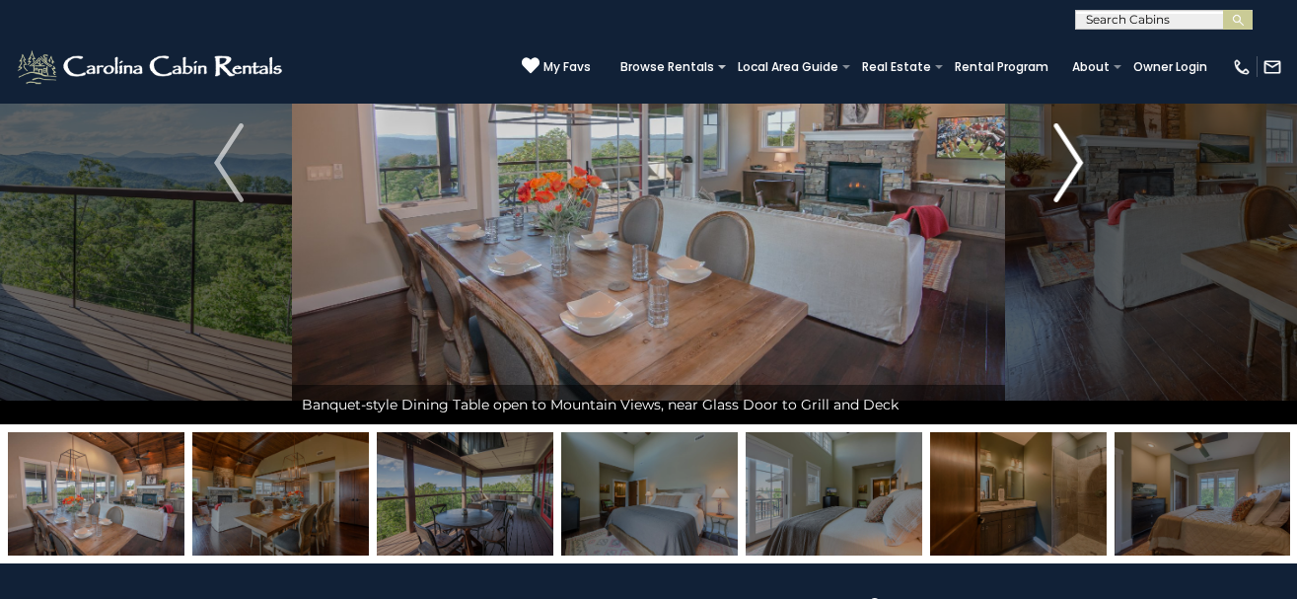
scroll to position [101, 0]
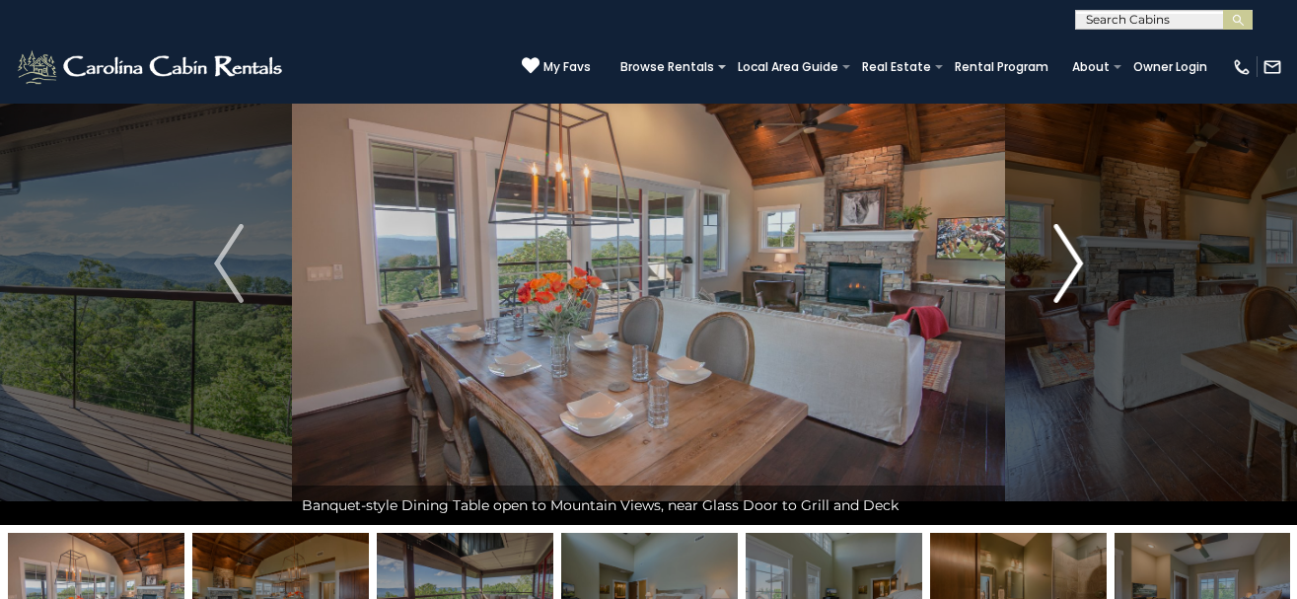
click at [1076, 256] on img "Next" at bounding box center [1069, 263] width 30 height 79
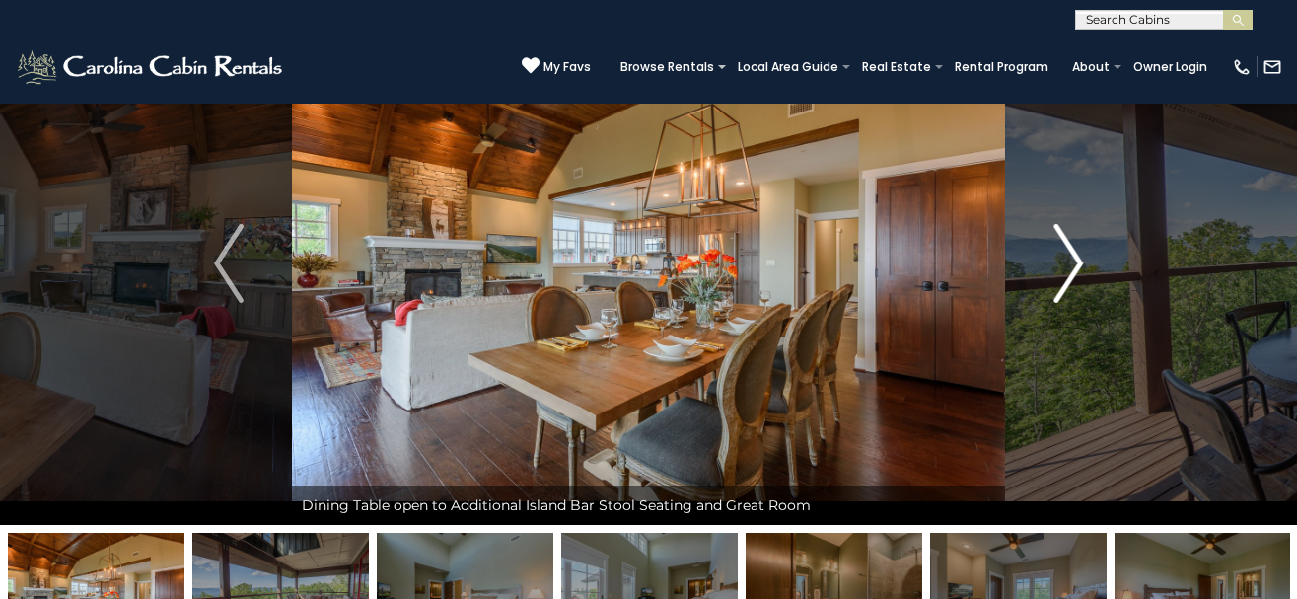
click at [1076, 256] on img "Next" at bounding box center [1069, 263] width 30 height 79
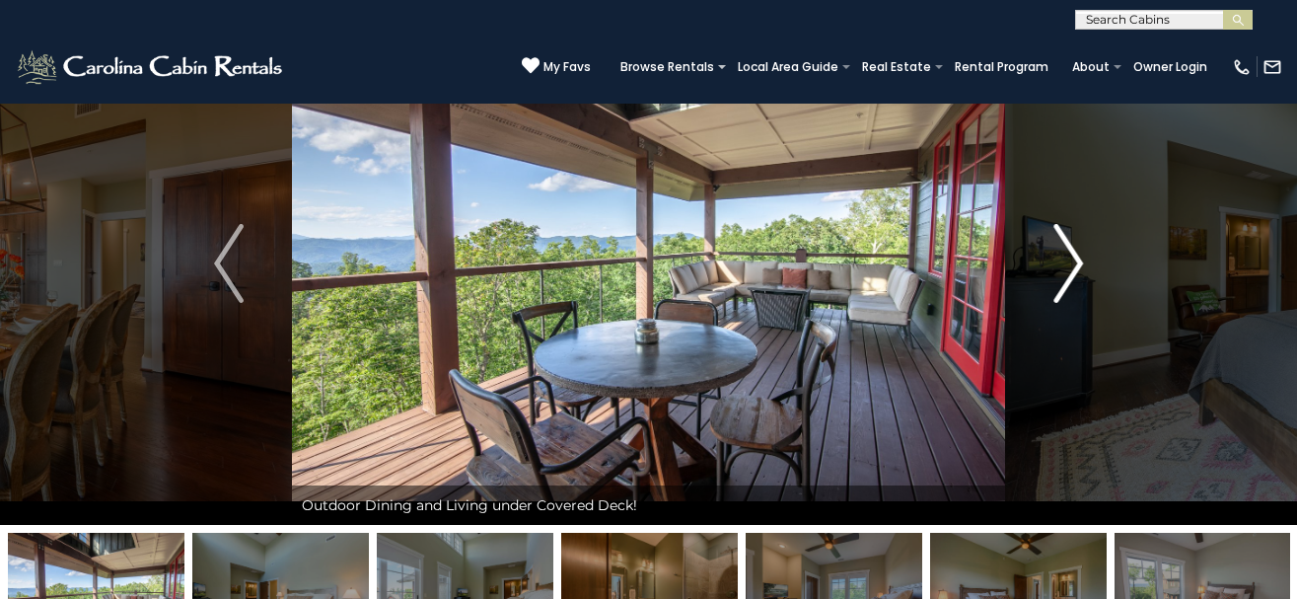
click at [1076, 256] on img "Next" at bounding box center [1069, 263] width 30 height 79
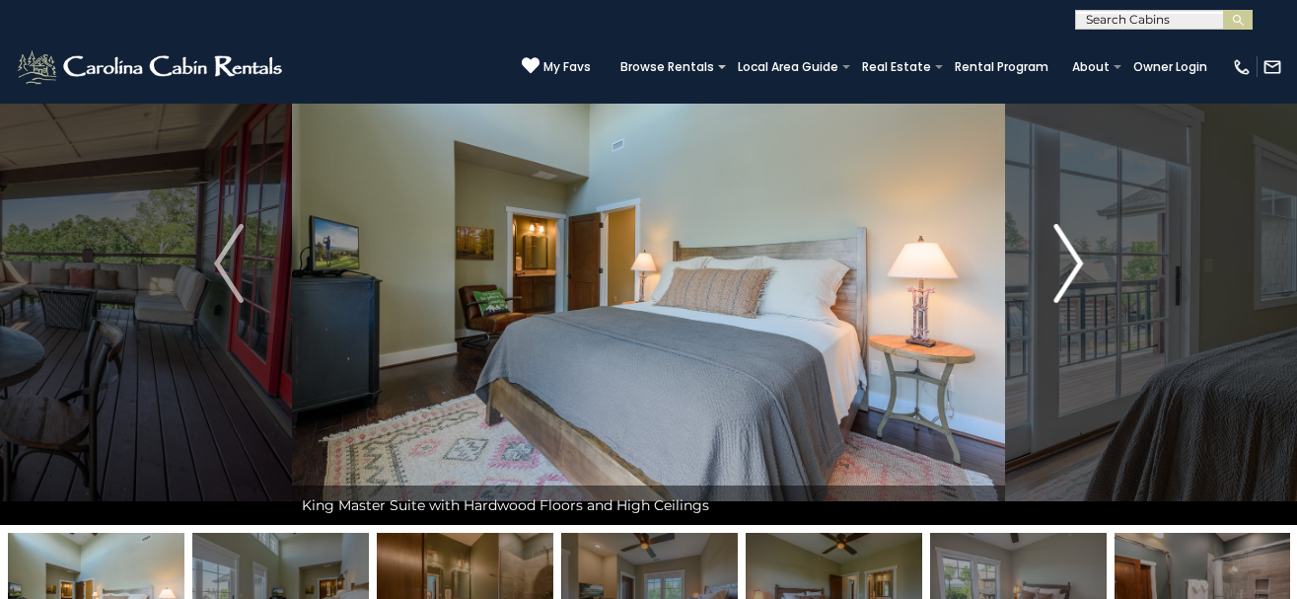
click at [1073, 259] on img "Next" at bounding box center [1069, 263] width 30 height 79
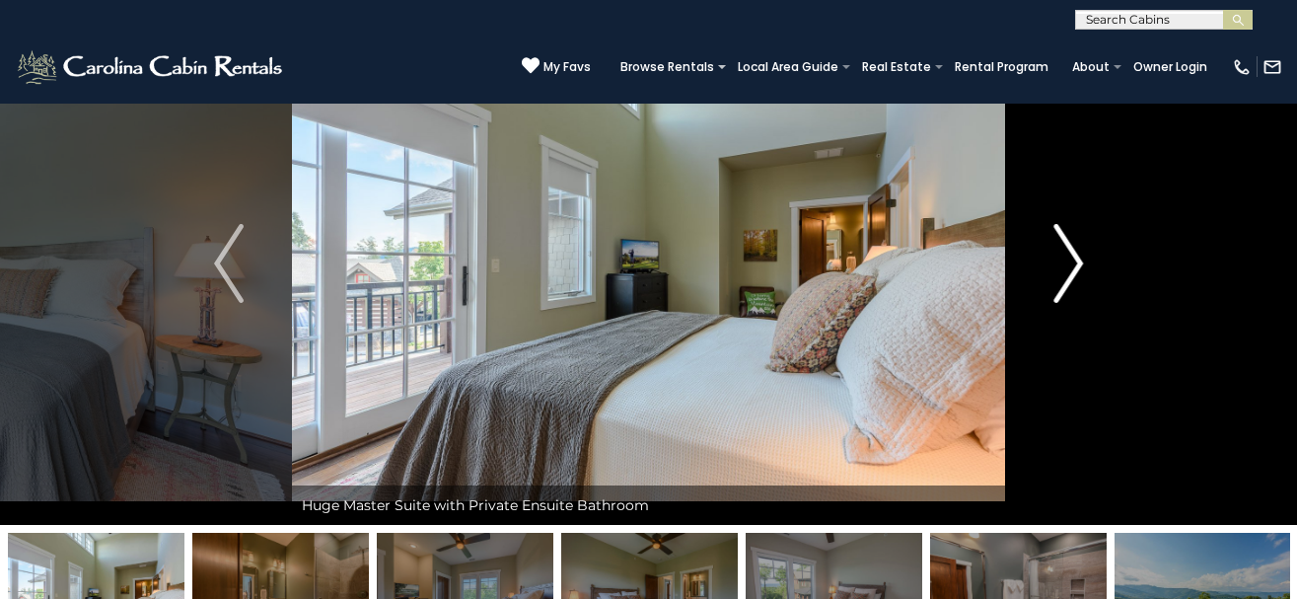
click at [1073, 259] on img "Next" at bounding box center [1069, 263] width 30 height 79
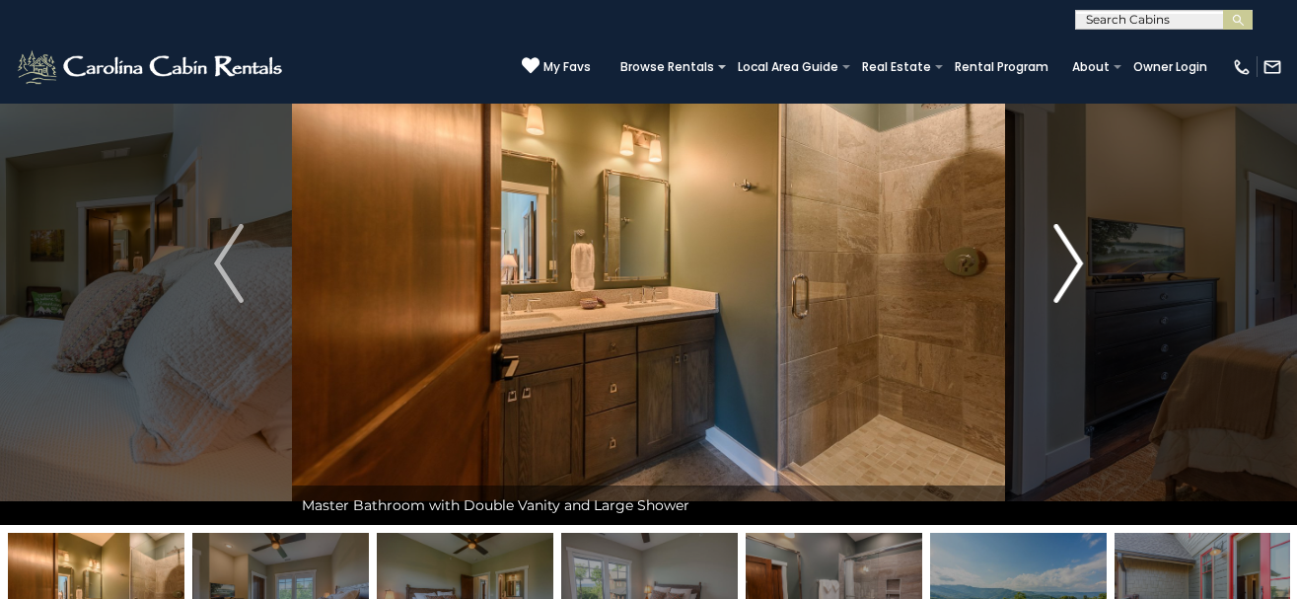
click at [1073, 259] on img "Next" at bounding box center [1069, 263] width 30 height 79
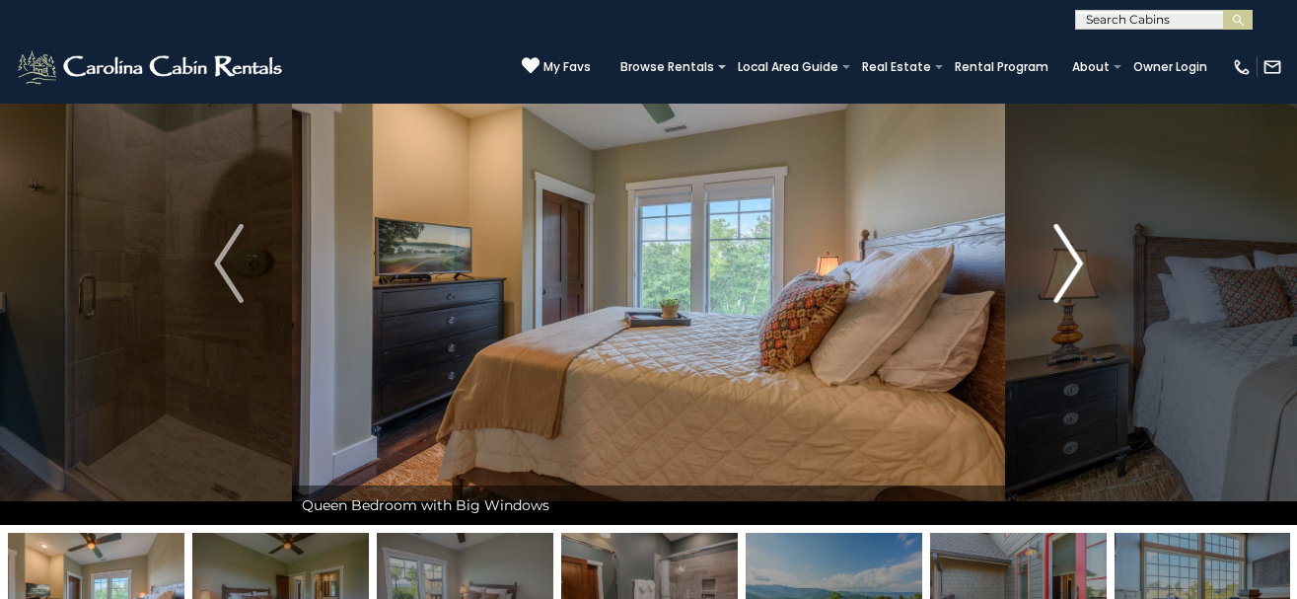
click at [1073, 259] on img "Next" at bounding box center [1069, 263] width 30 height 79
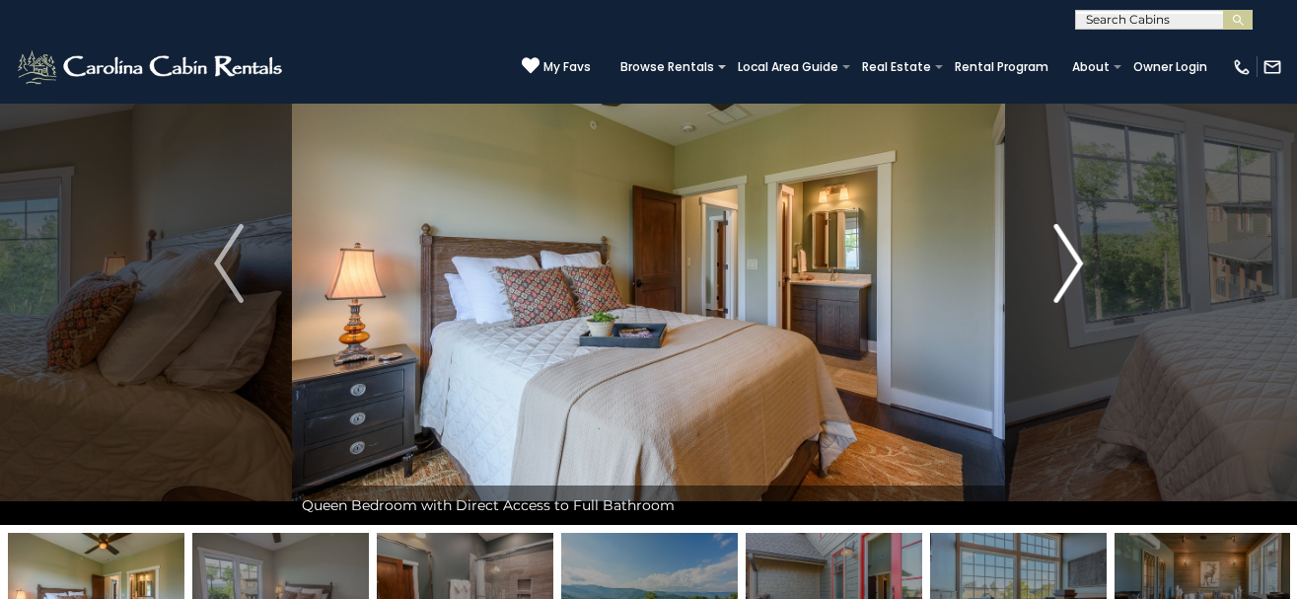
click at [1073, 259] on img "Next" at bounding box center [1069, 263] width 30 height 79
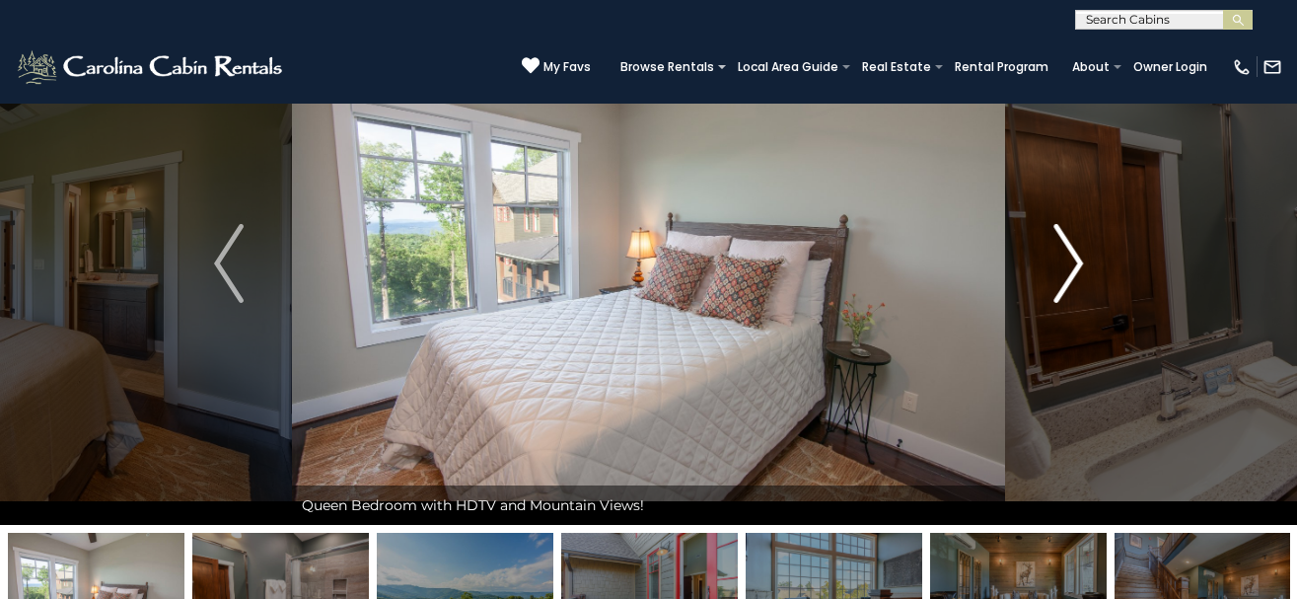
click at [1073, 259] on img "Next" at bounding box center [1069, 263] width 30 height 79
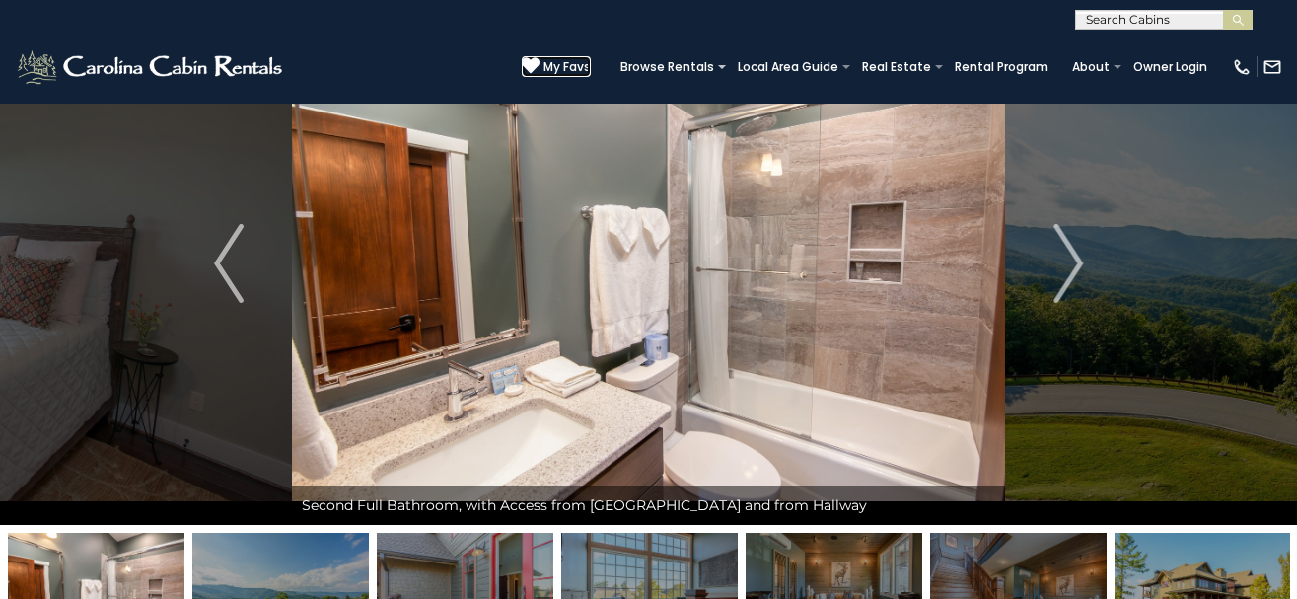
click at [560, 64] on span "My Favs" at bounding box center [567, 67] width 47 height 18
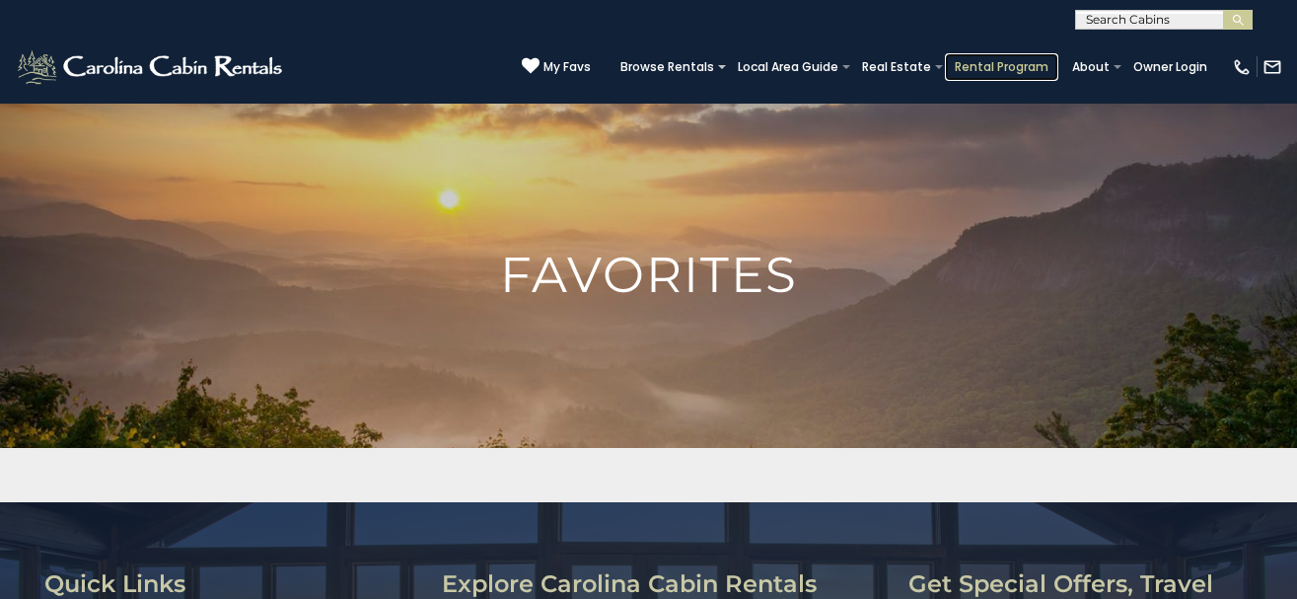
click at [985, 65] on link "Rental Program" at bounding box center [1001, 67] width 113 height 28
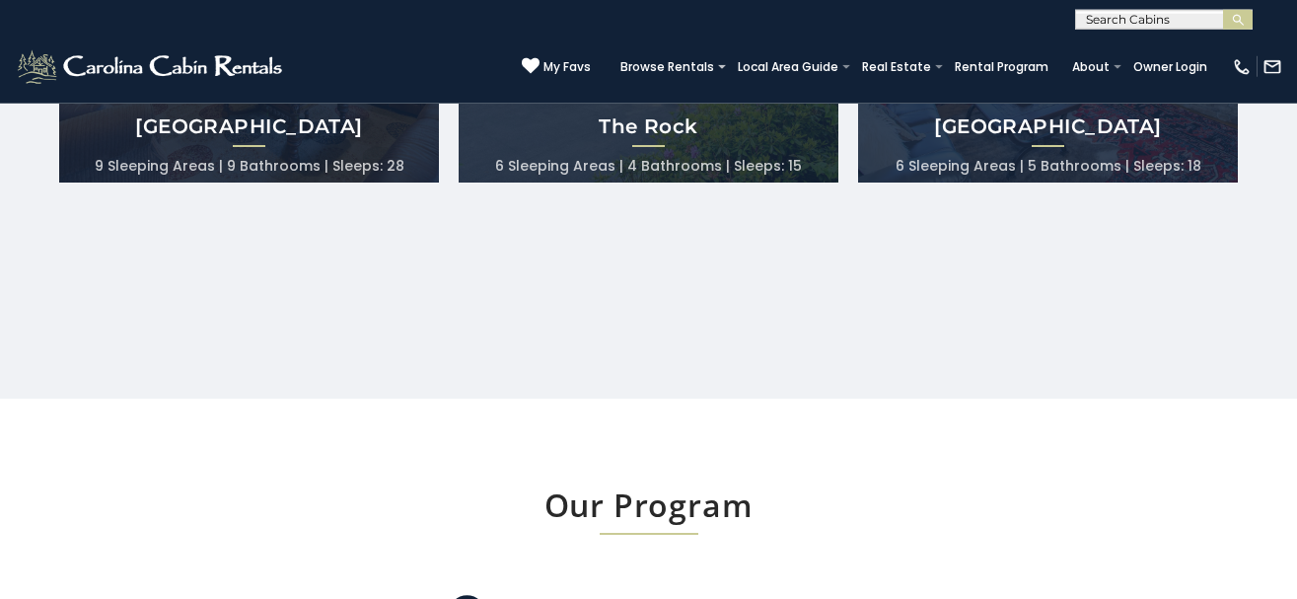
scroll to position [1409, 0]
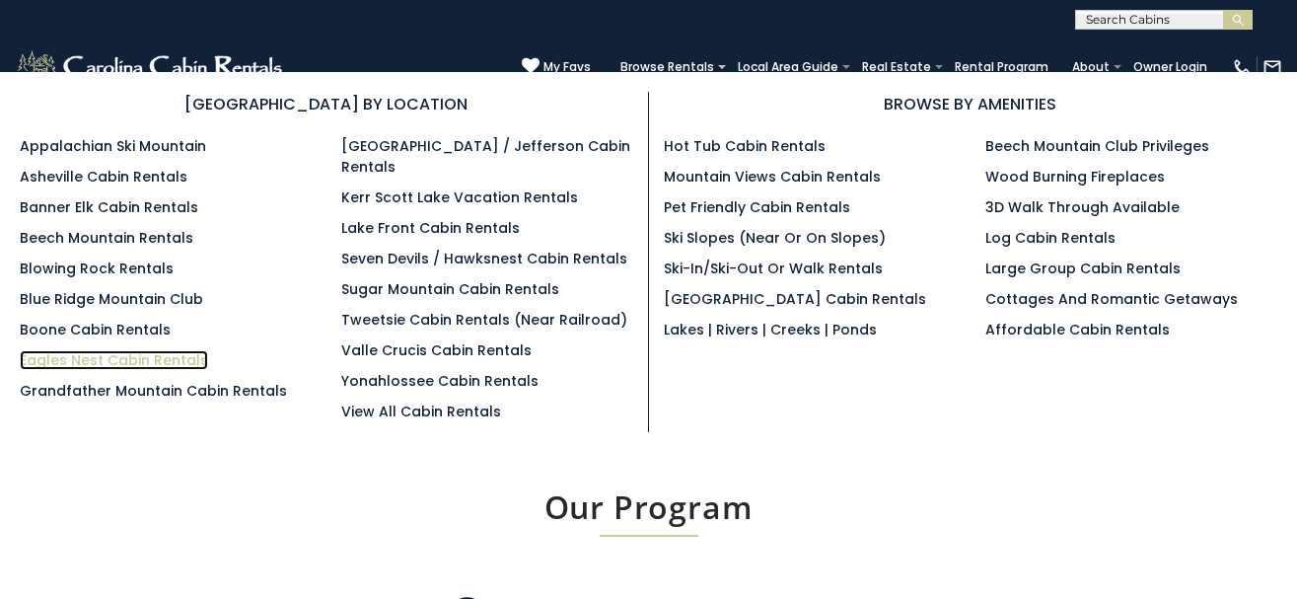
click at [91, 370] on link "Eagles Nest Cabin Rentals" at bounding box center [114, 360] width 188 height 20
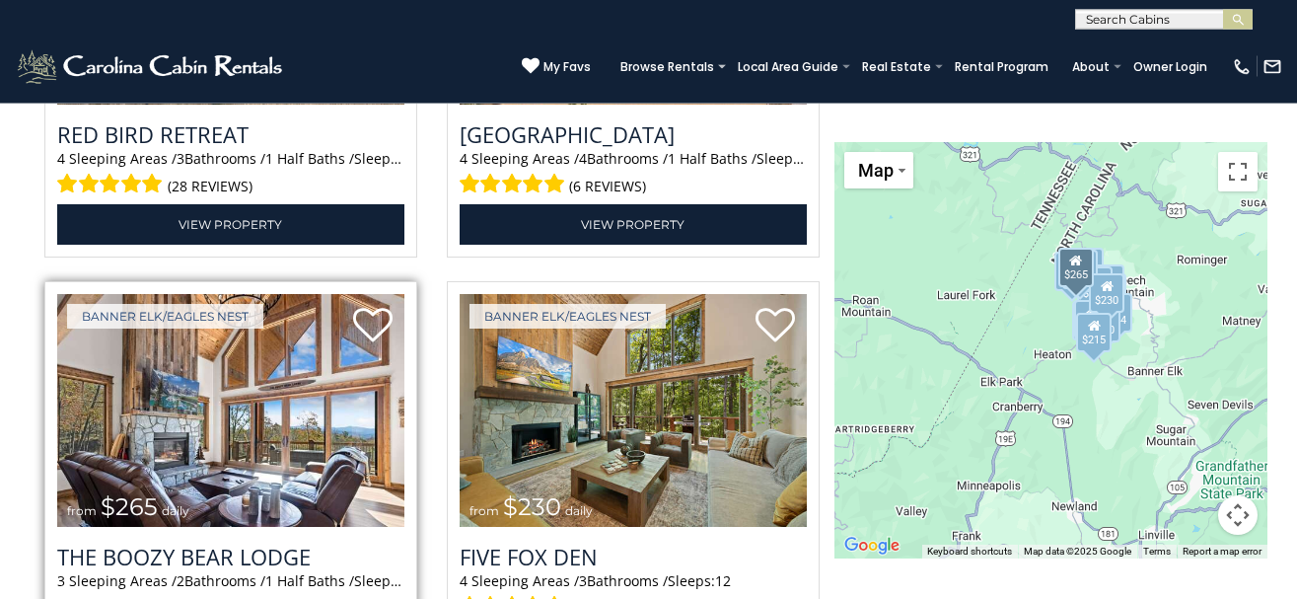
scroll to position [4931, 0]
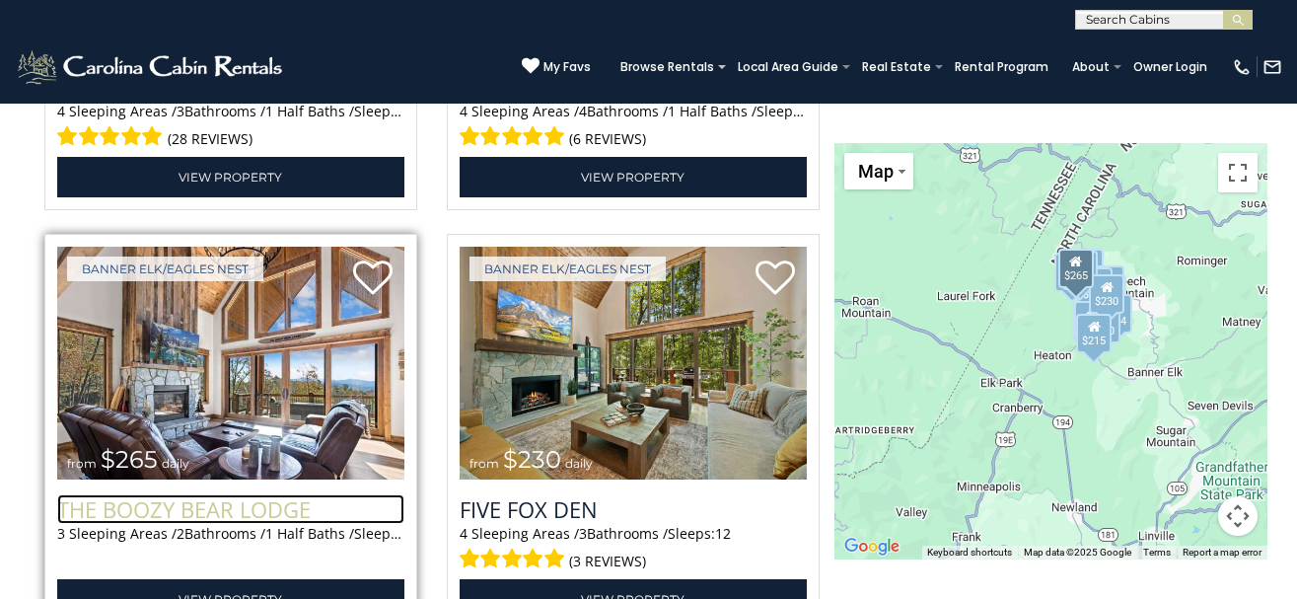
click at [193, 508] on h3 "The Boozy Bear Lodge" at bounding box center [230, 509] width 347 height 30
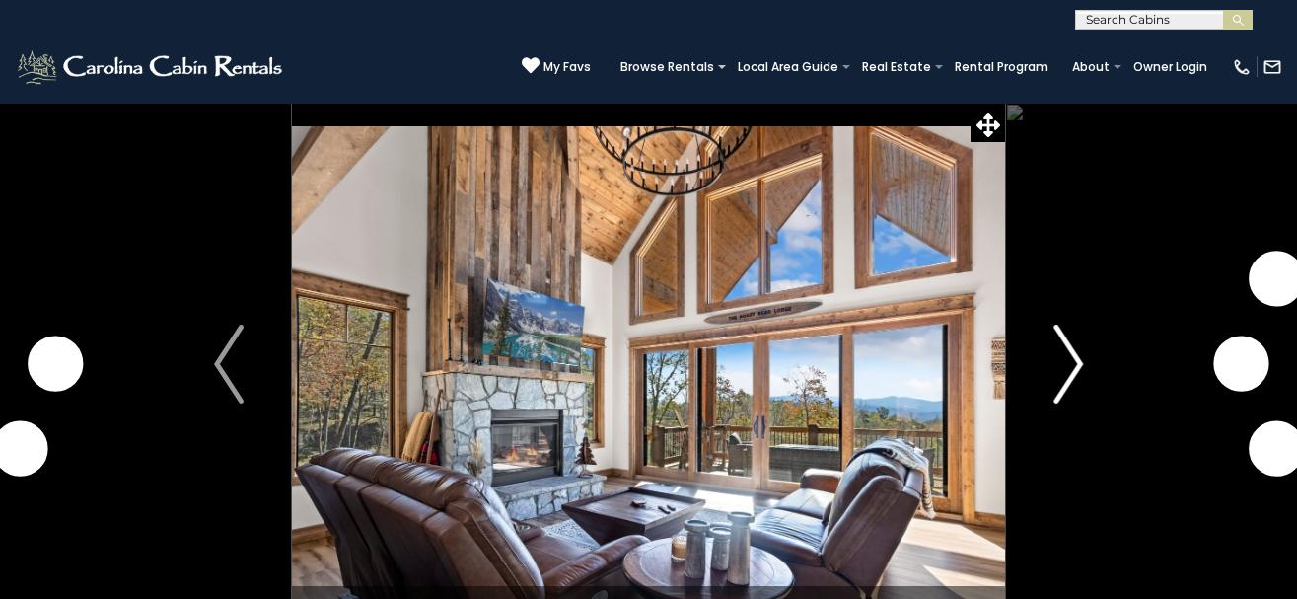
click at [1063, 367] on img "Next" at bounding box center [1069, 364] width 30 height 79
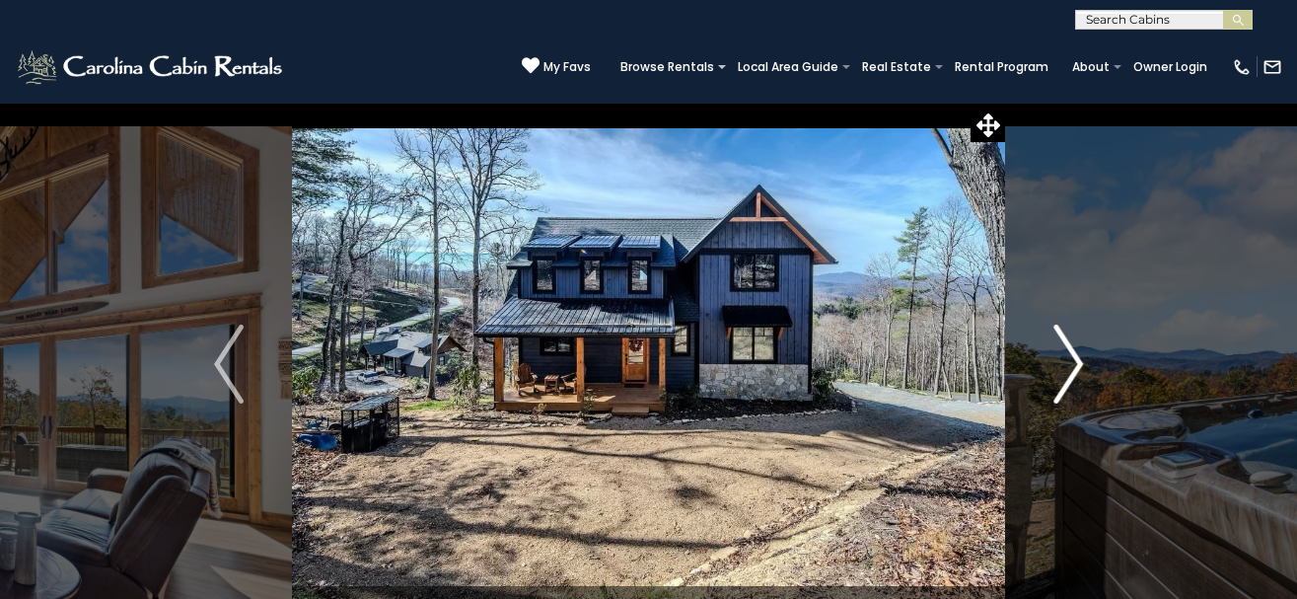
click at [1067, 367] on img "Next" at bounding box center [1069, 364] width 30 height 79
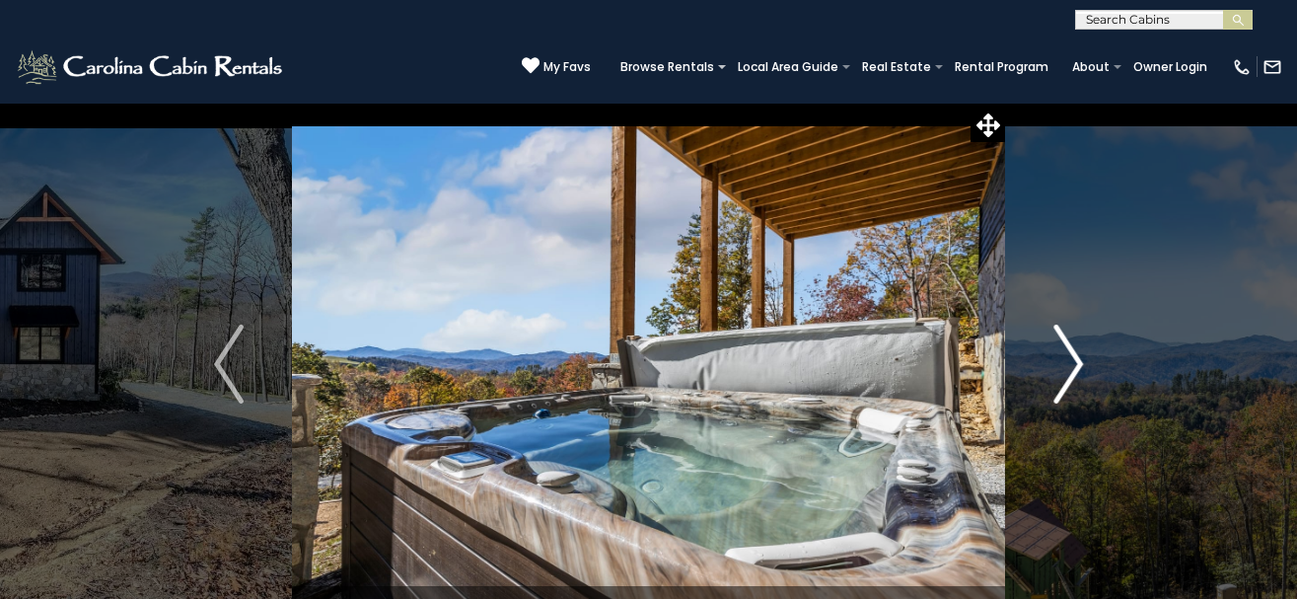
click at [1067, 367] on img "Next" at bounding box center [1069, 364] width 30 height 79
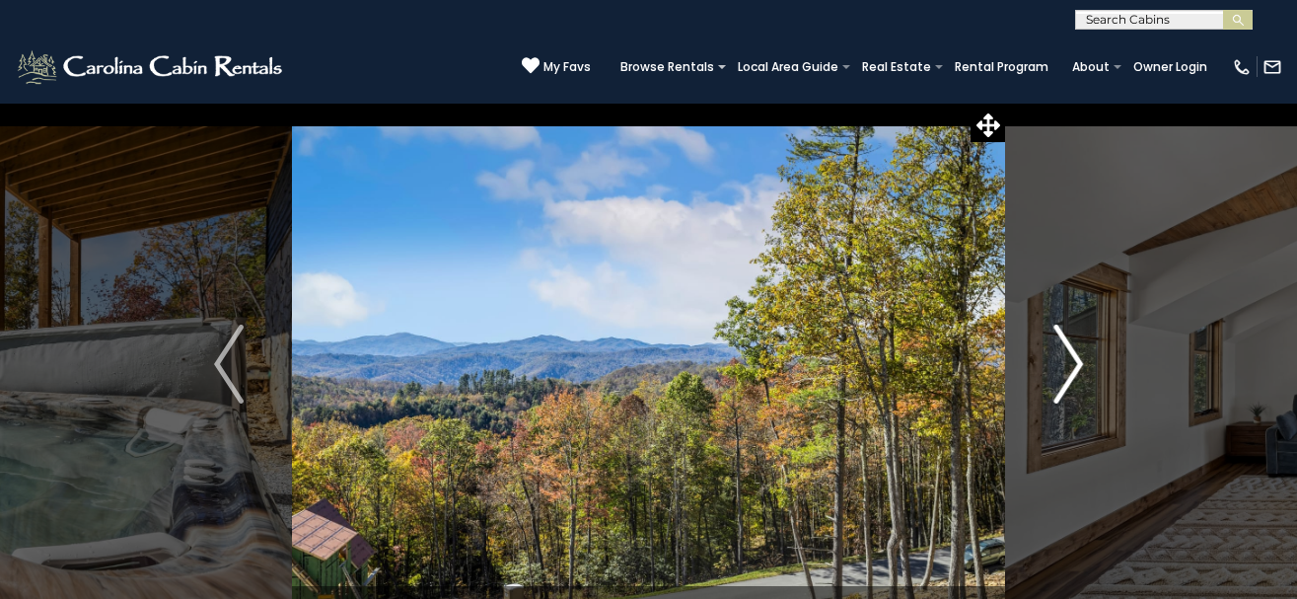
click at [1067, 367] on img "Next" at bounding box center [1069, 364] width 30 height 79
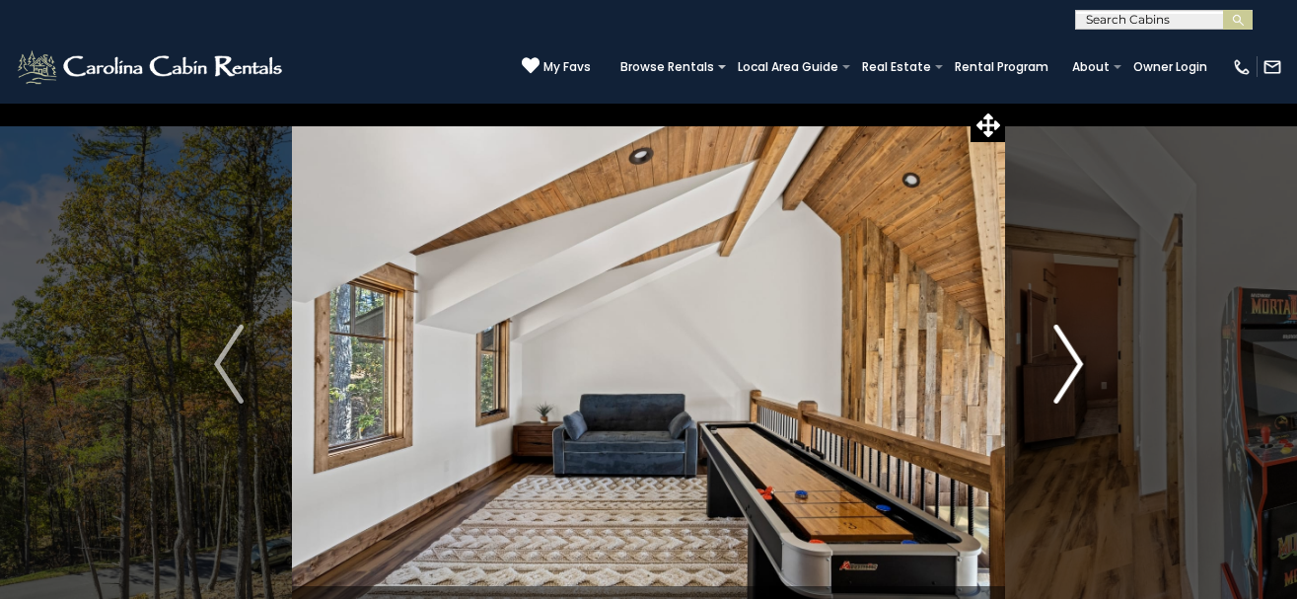
click at [1067, 367] on img "Next" at bounding box center [1069, 364] width 30 height 79
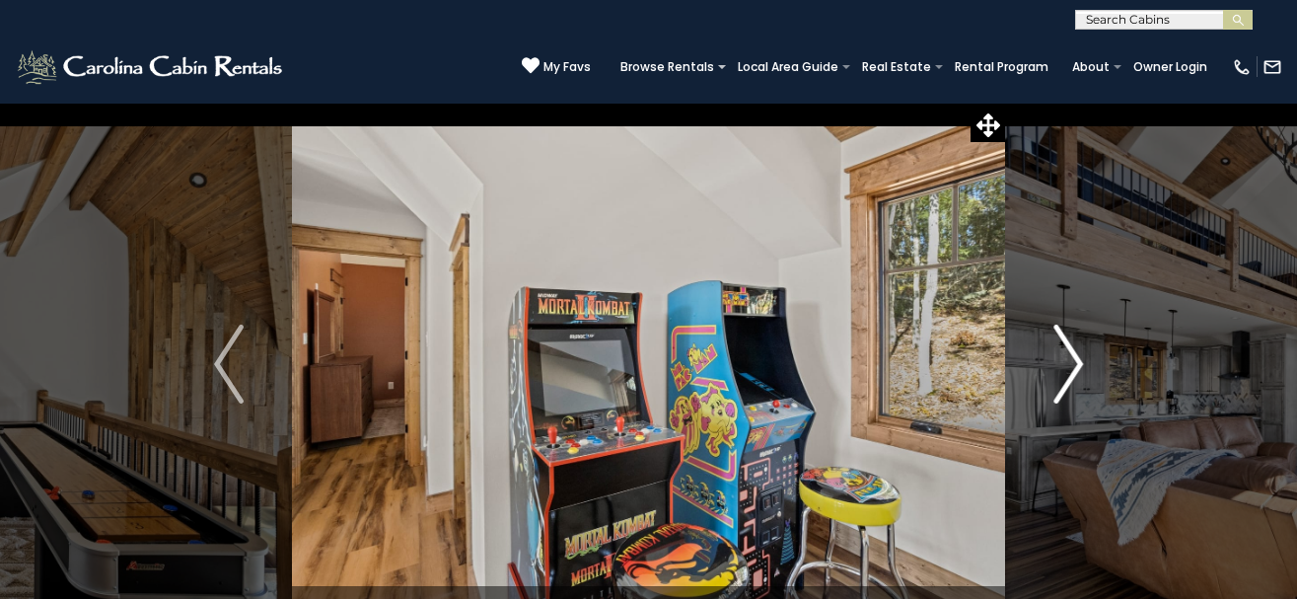
click at [1067, 367] on img "Next" at bounding box center [1069, 364] width 30 height 79
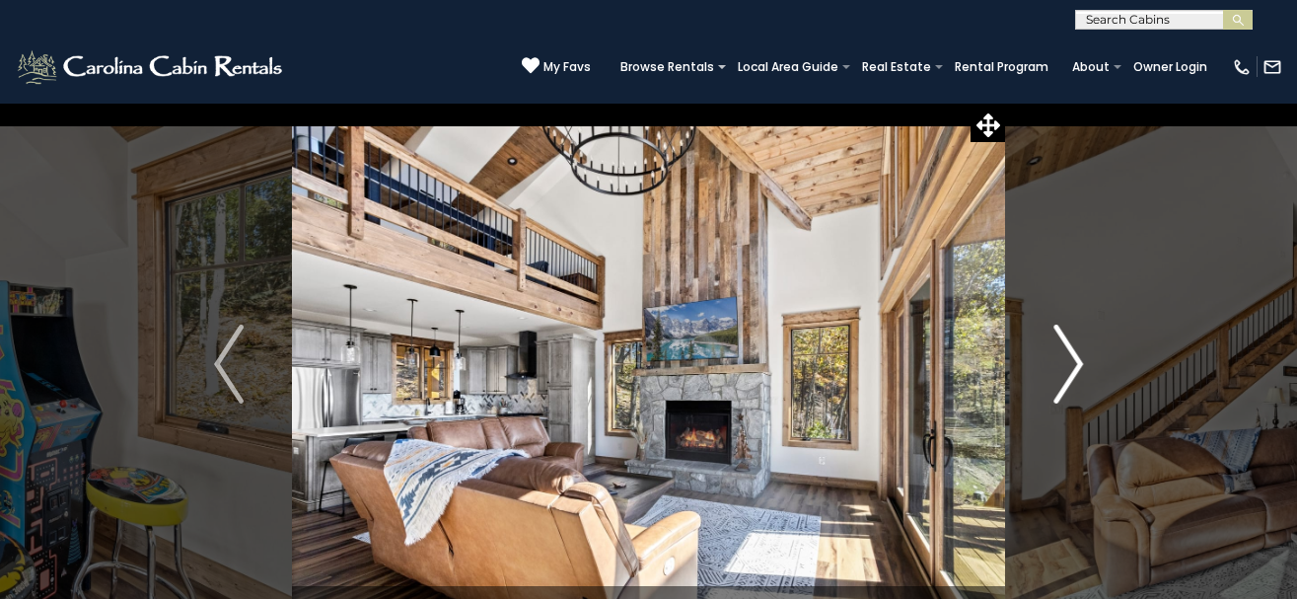
click at [1067, 367] on img "Next" at bounding box center [1069, 364] width 30 height 79
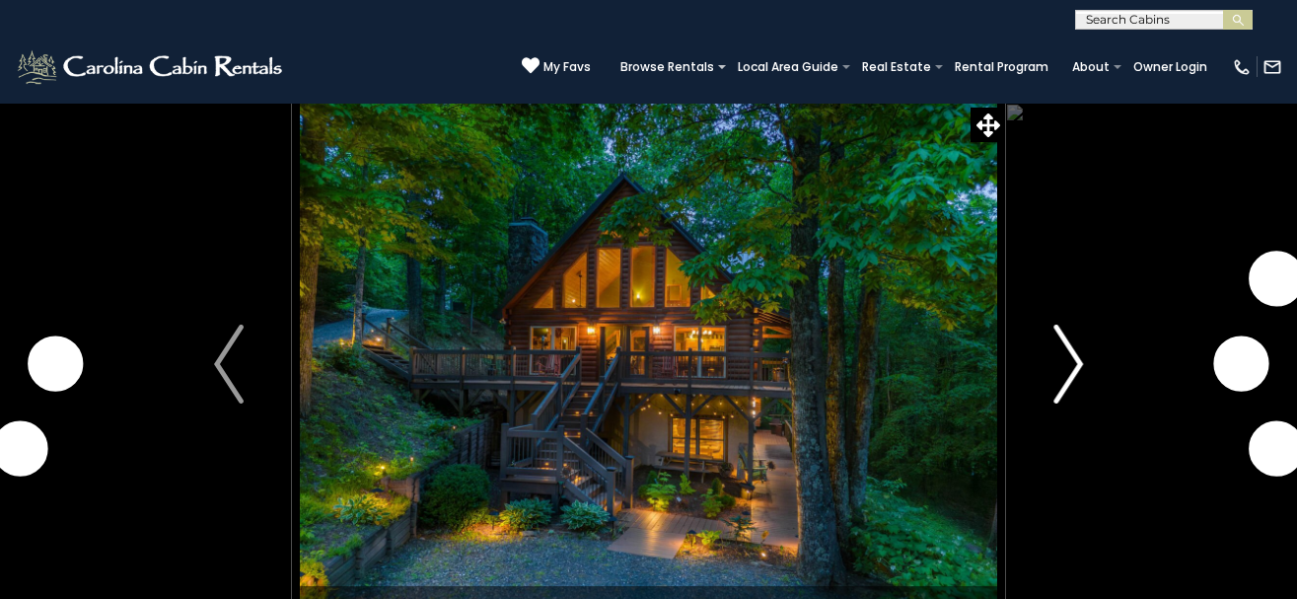
click at [1072, 360] on img "Next" at bounding box center [1069, 364] width 30 height 79
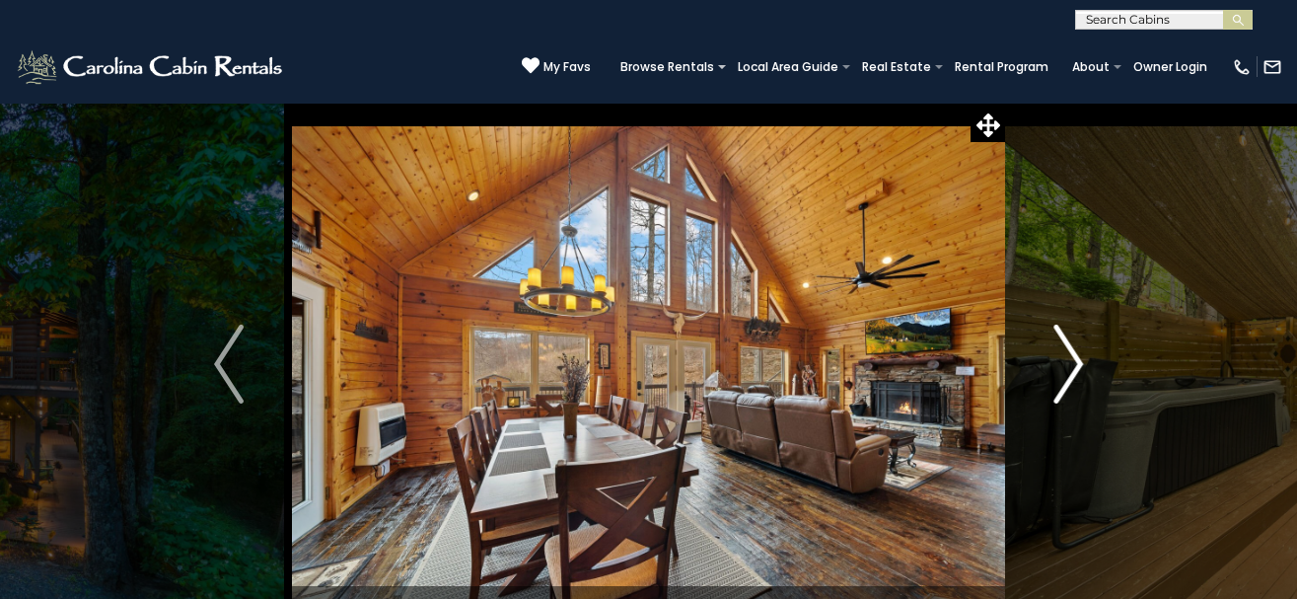
click at [1070, 359] on img "Next" at bounding box center [1069, 364] width 30 height 79
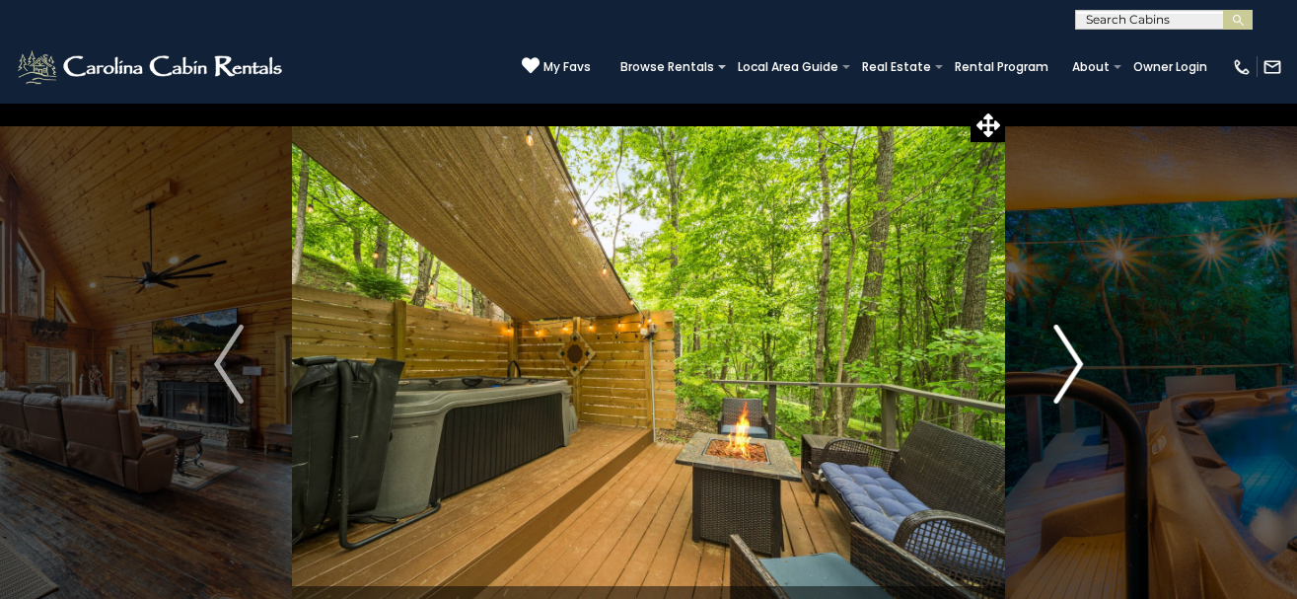
click at [1070, 359] on img "Next" at bounding box center [1069, 364] width 30 height 79
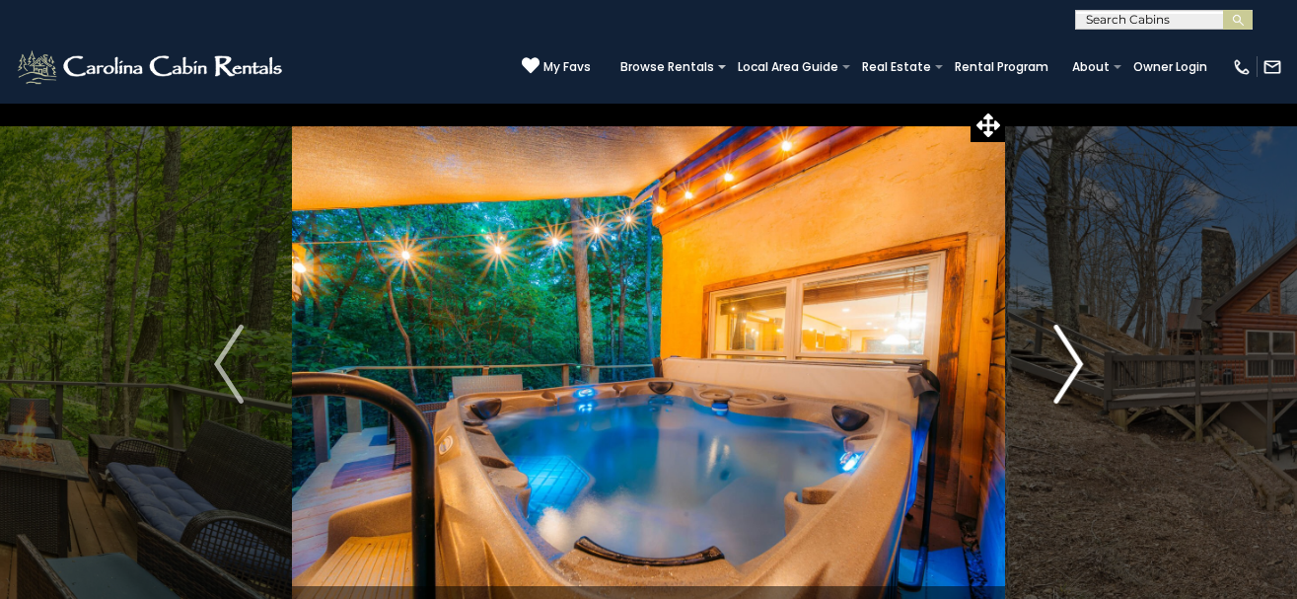
click at [1070, 359] on img "Next" at bounding box center [1069, 364] width 30 height 79
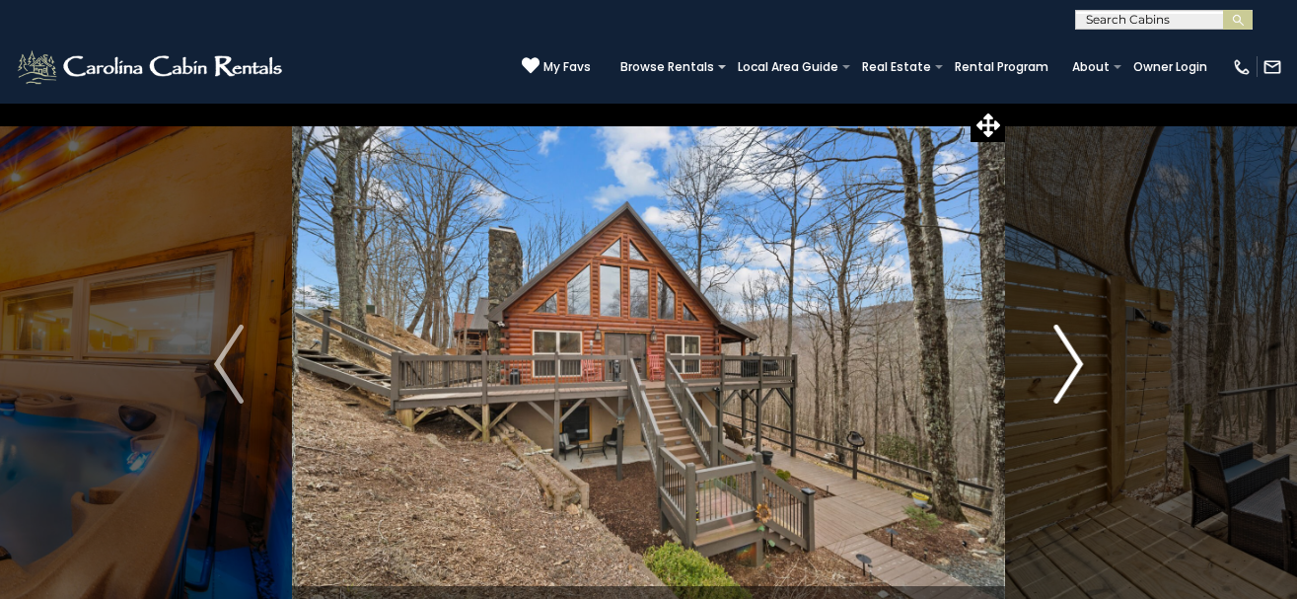
click at [1070, 359] on img "Next" at bounding box center [1069, 364] width 30 height 79
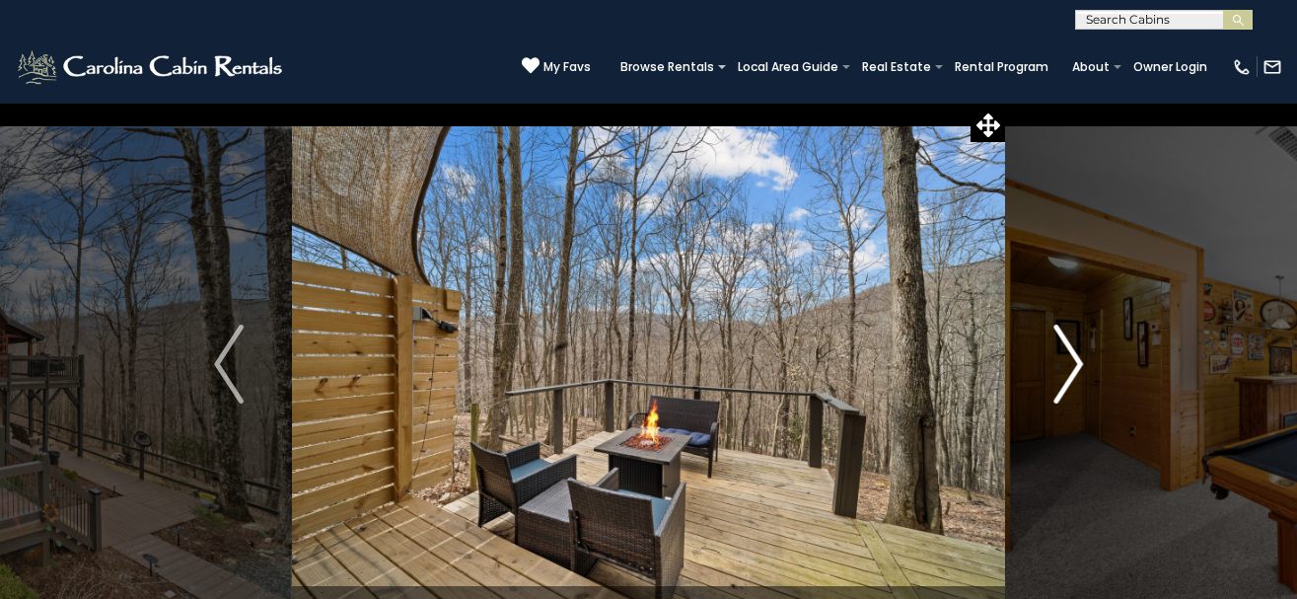
click at [1070, 359] on img "Next" at bounding box center [1069, 364] width 30 height 79
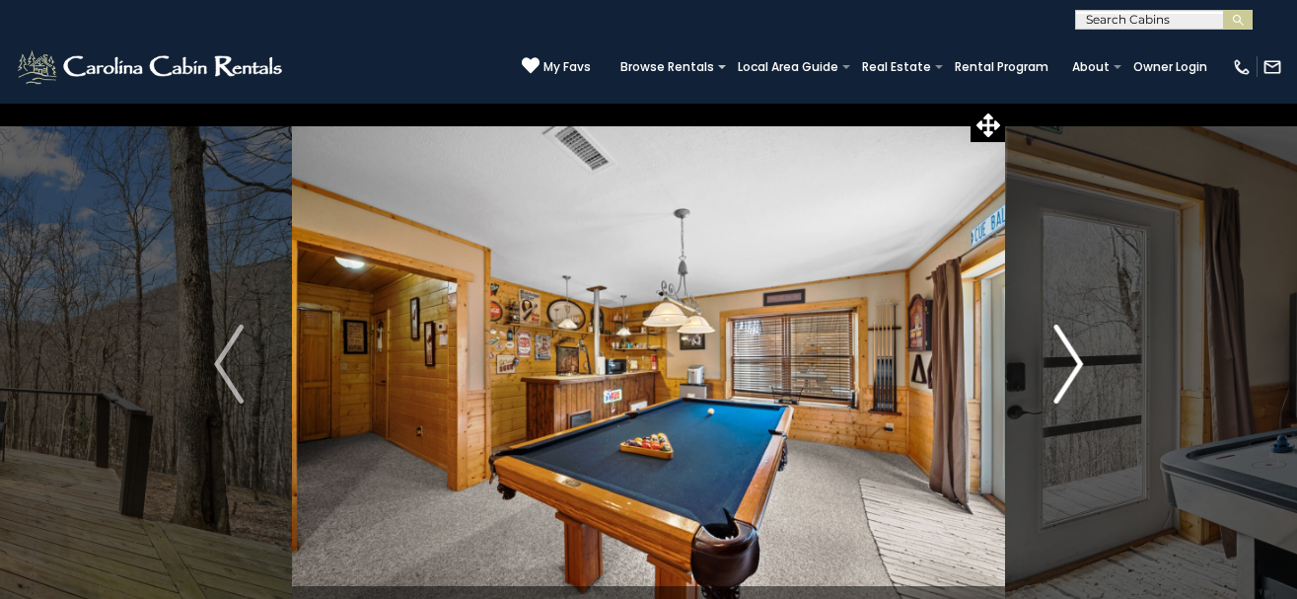
click at [1070, 359] on img "Next" at bounding box center [1069, 364] width 30 height 79
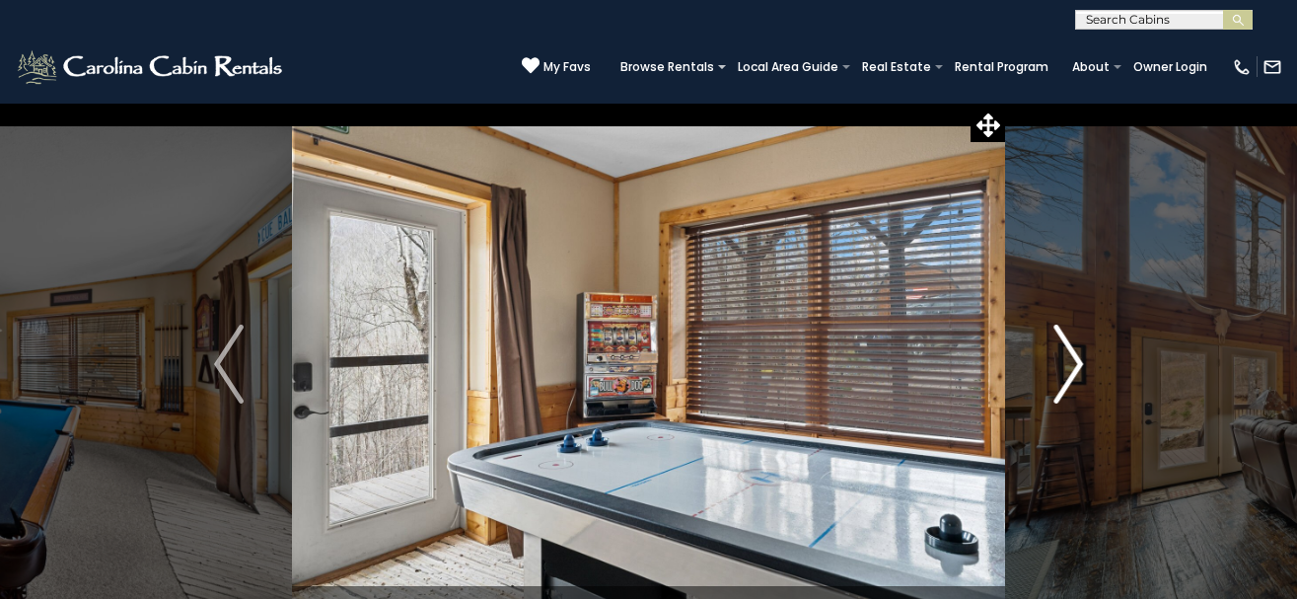
click at [1069, 359] on img "Next" at bounding box center [1069, 364] width 30 height 79
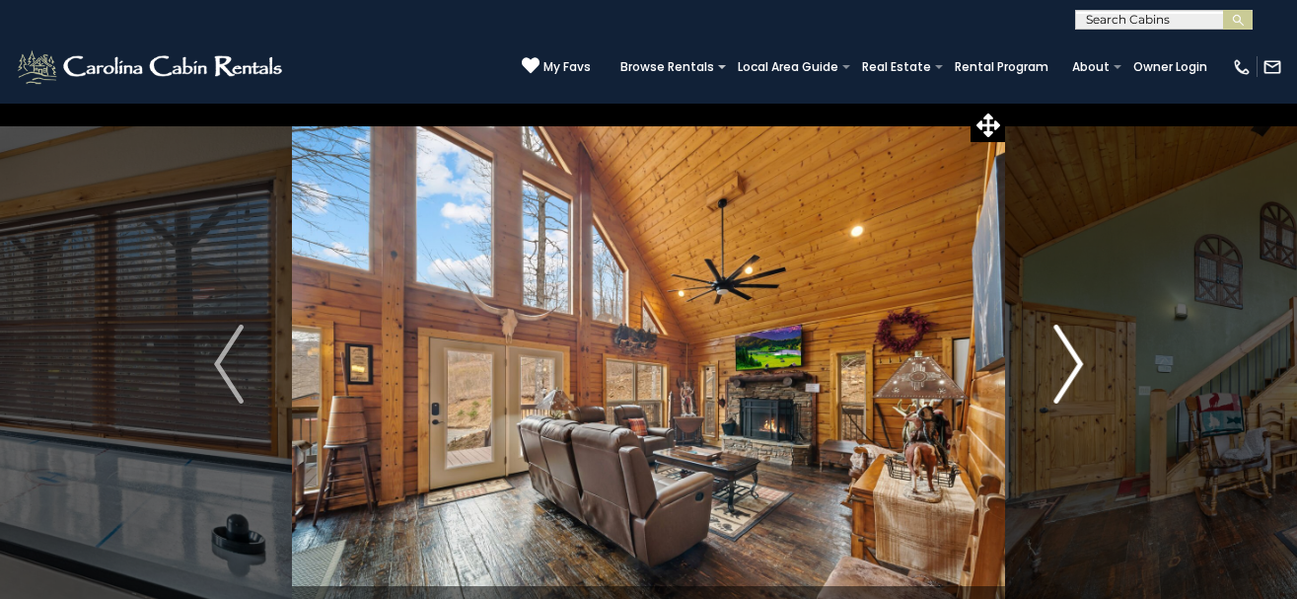
click at [1069, 359] on img "Next" at bounding box center [1069, 364] width 30 height 79
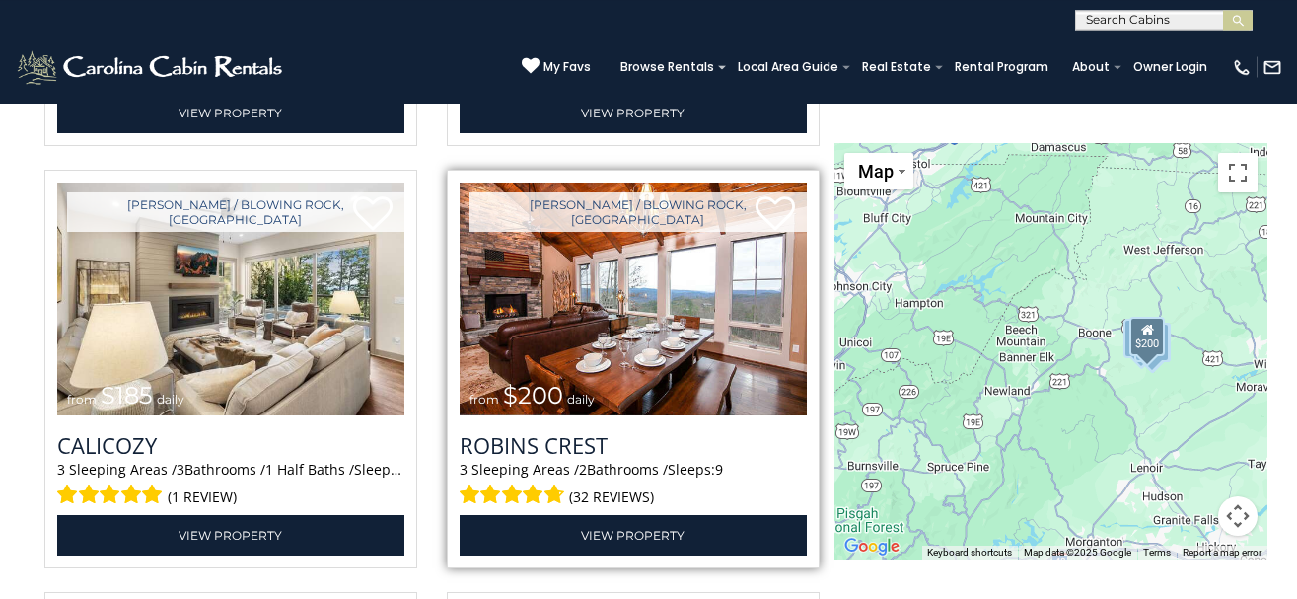
scroll to position [2516, 0]
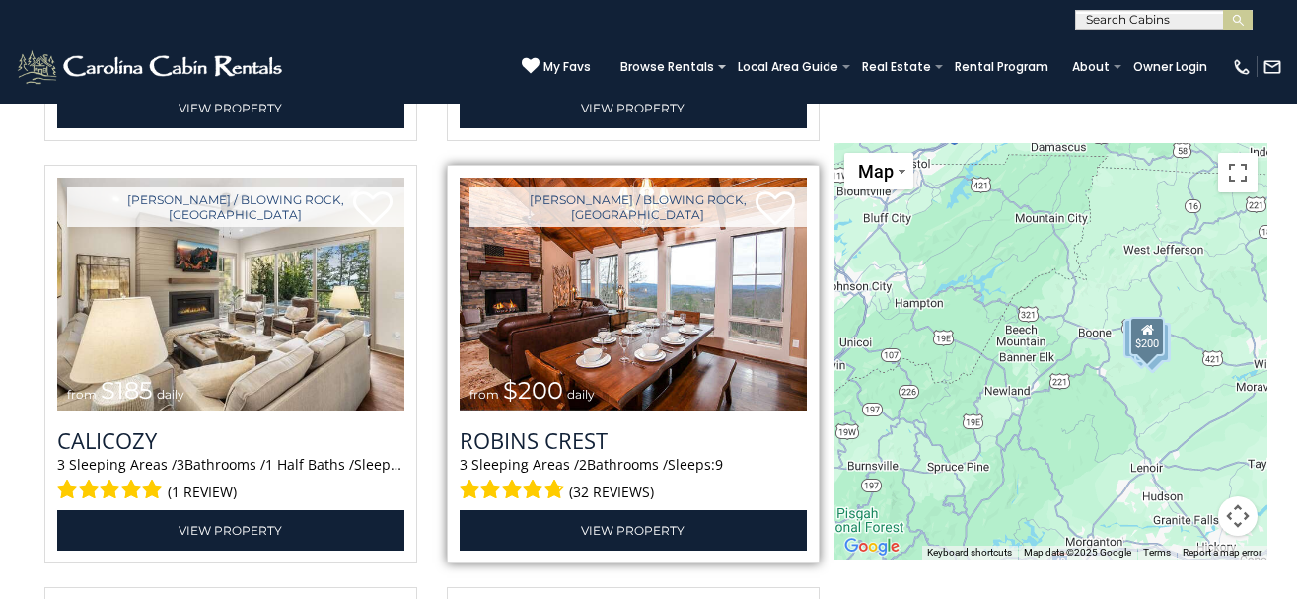
click at [554, 475] on span at bounding box center [510, 490] width 100 height 31
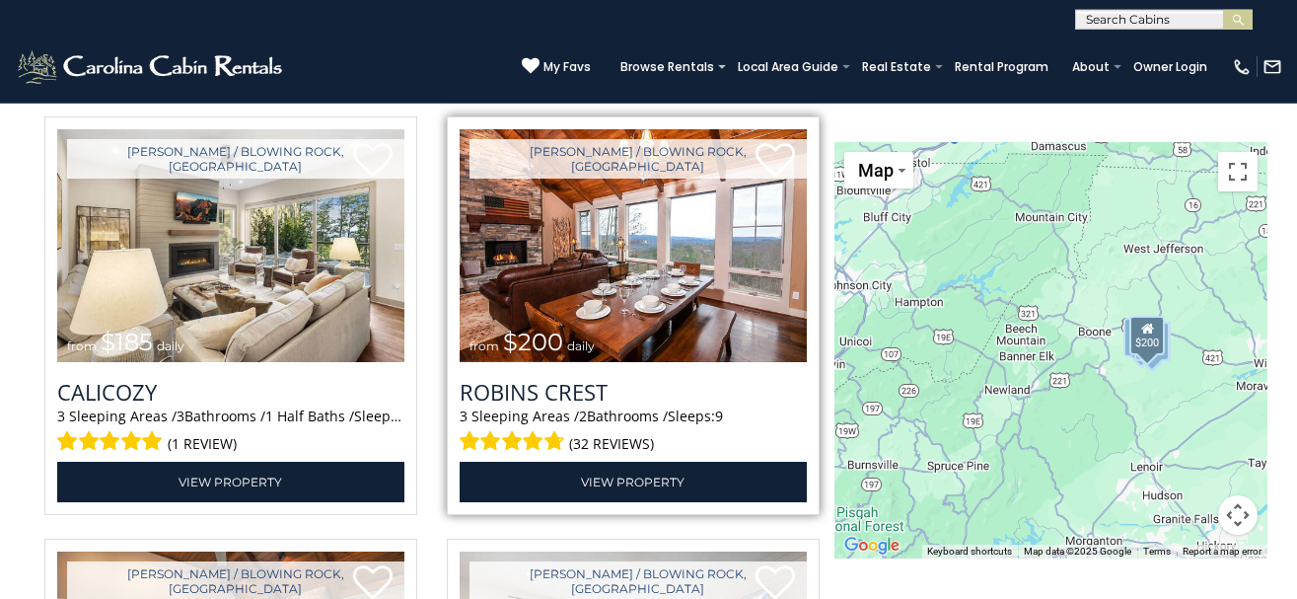
scroll to position [2616, 0]
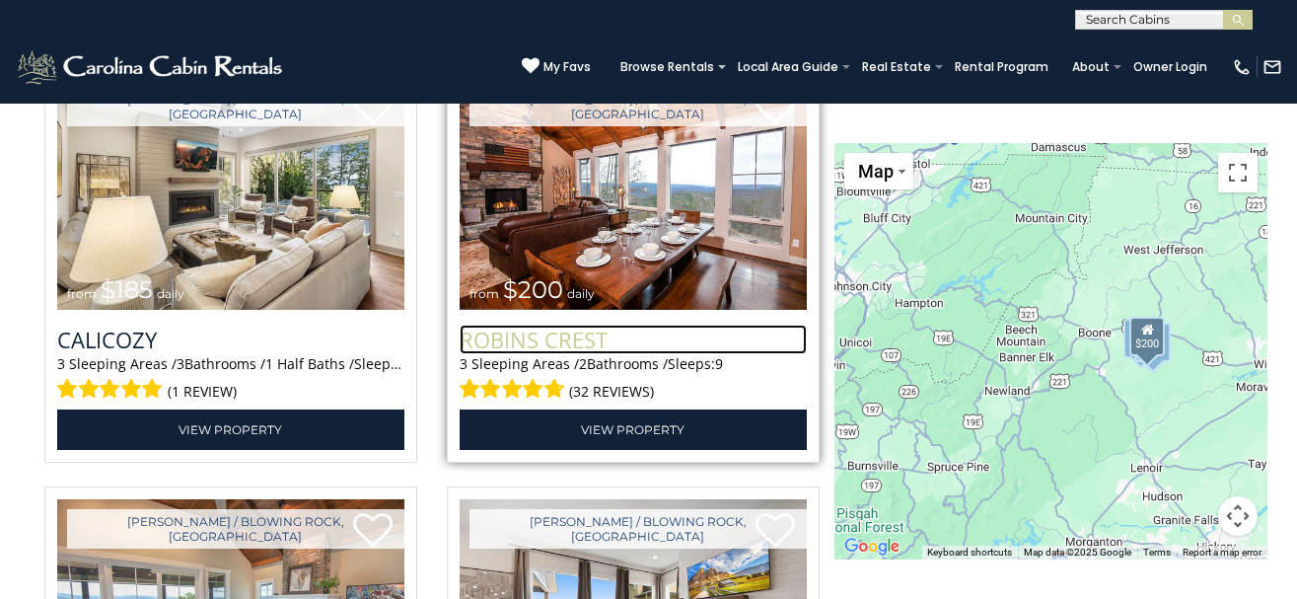
click at [591, 325] on h3 "Robins Crest" at bounding box center [633, 340] width 347 height 30
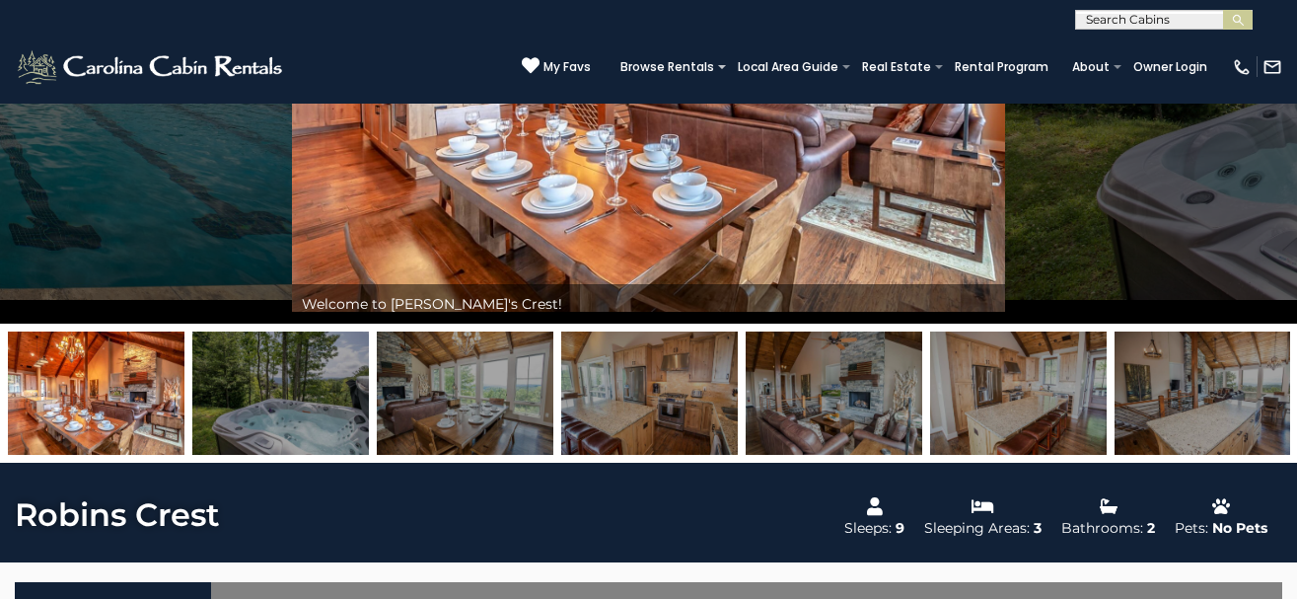
scroll to position [201, 0]
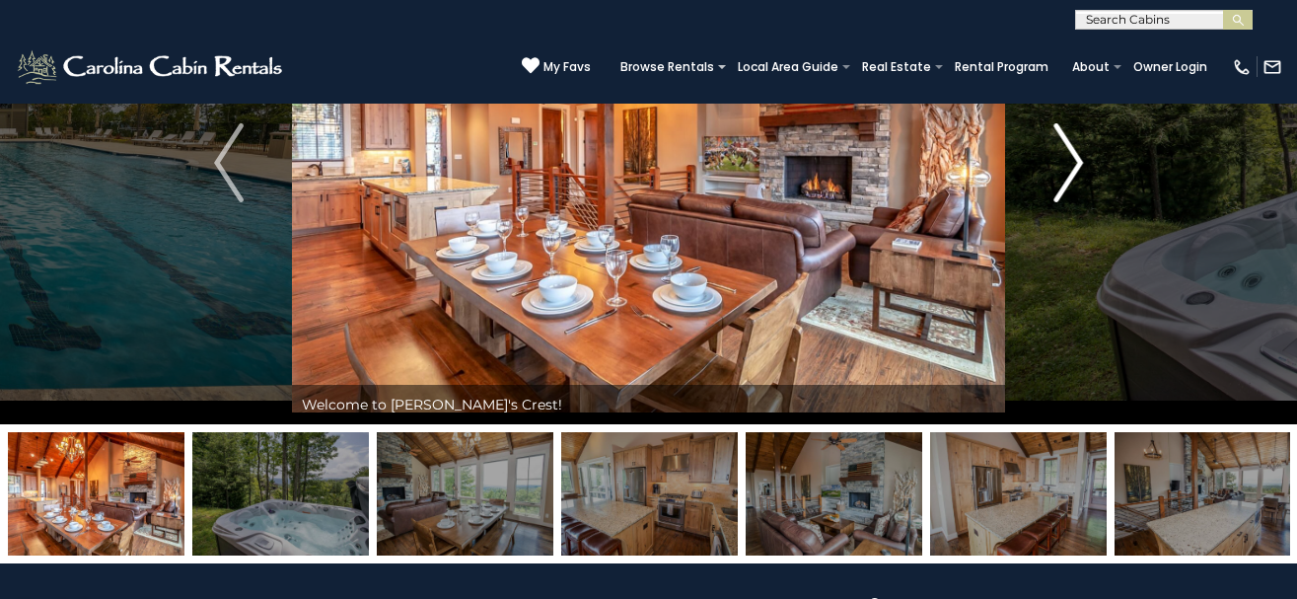
click at [1079, 172] on img "Next" at bounding box center [1069, 162] width 30 height 79
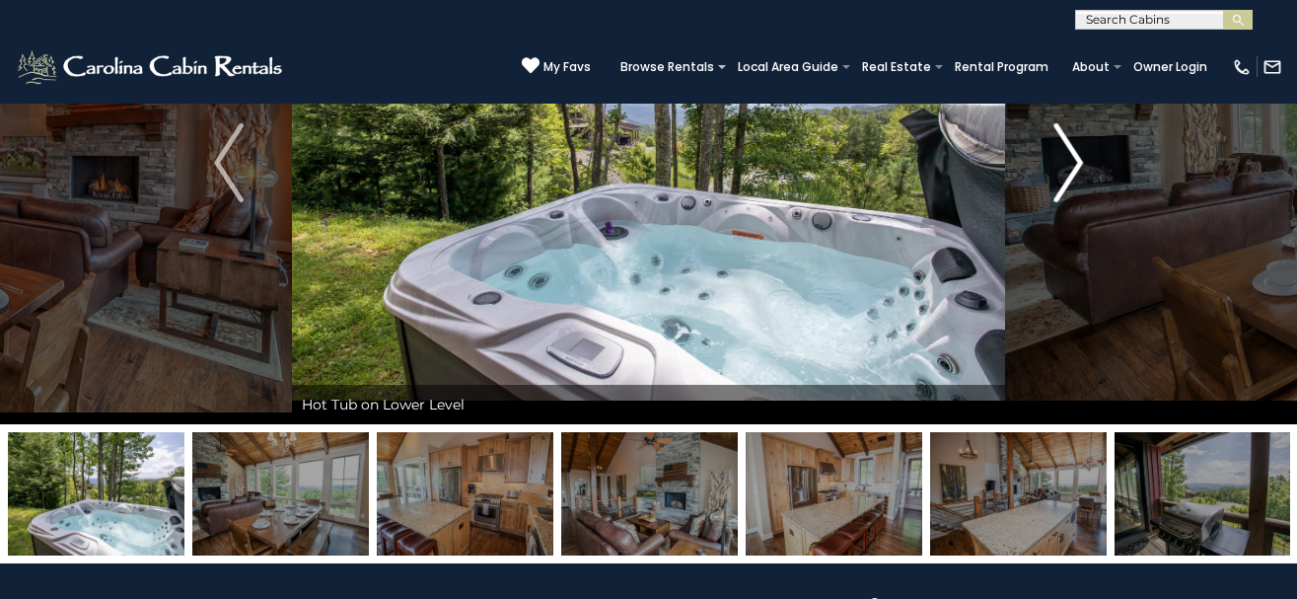
click at [1076, 168] on img "Next" at bounding box center [1069, 162] width 30 height 79
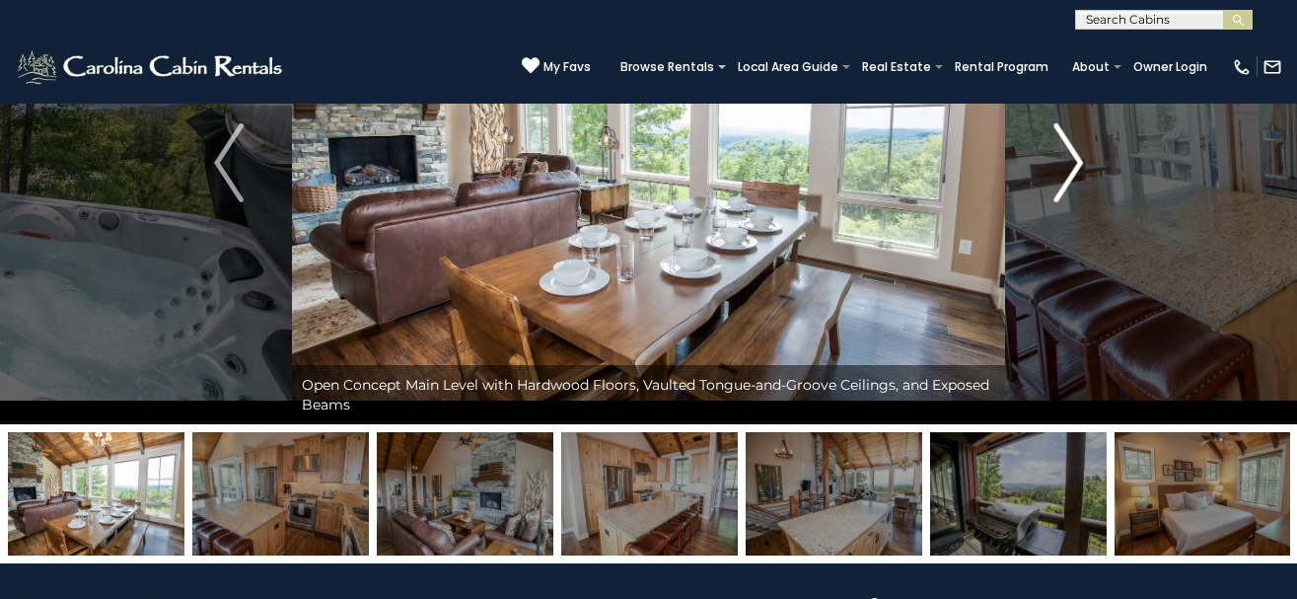
click at [1076, 168] on img "Next" at bounding box center [1069, 162] width 30 height 79
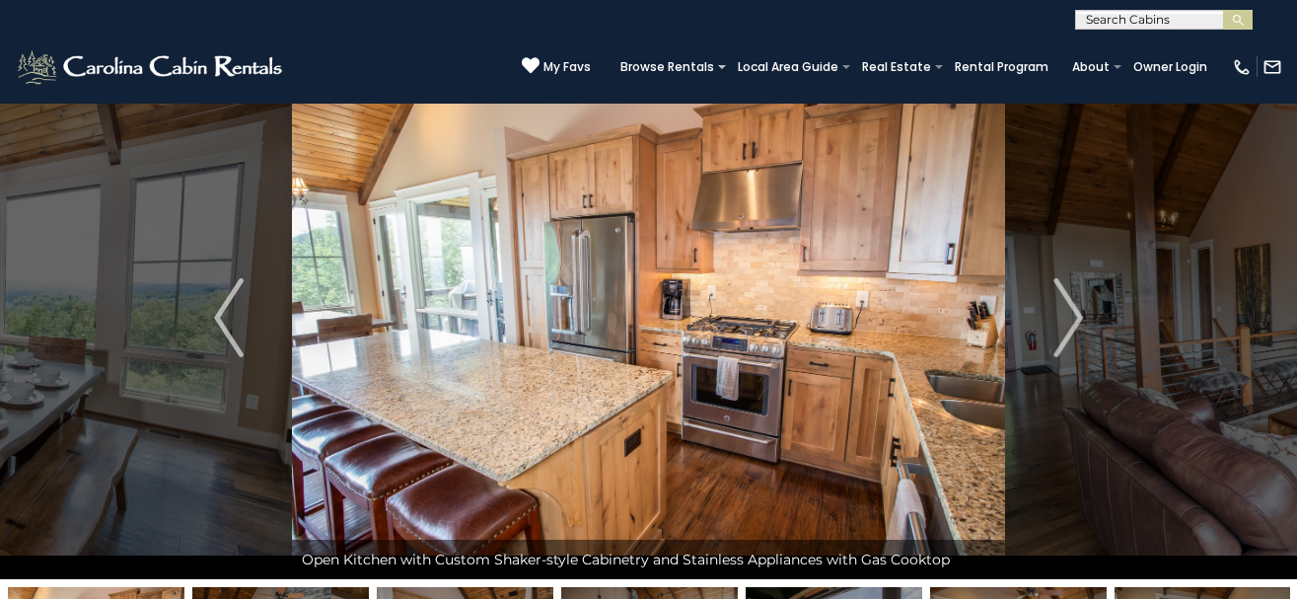
scroll to position [0, 0]
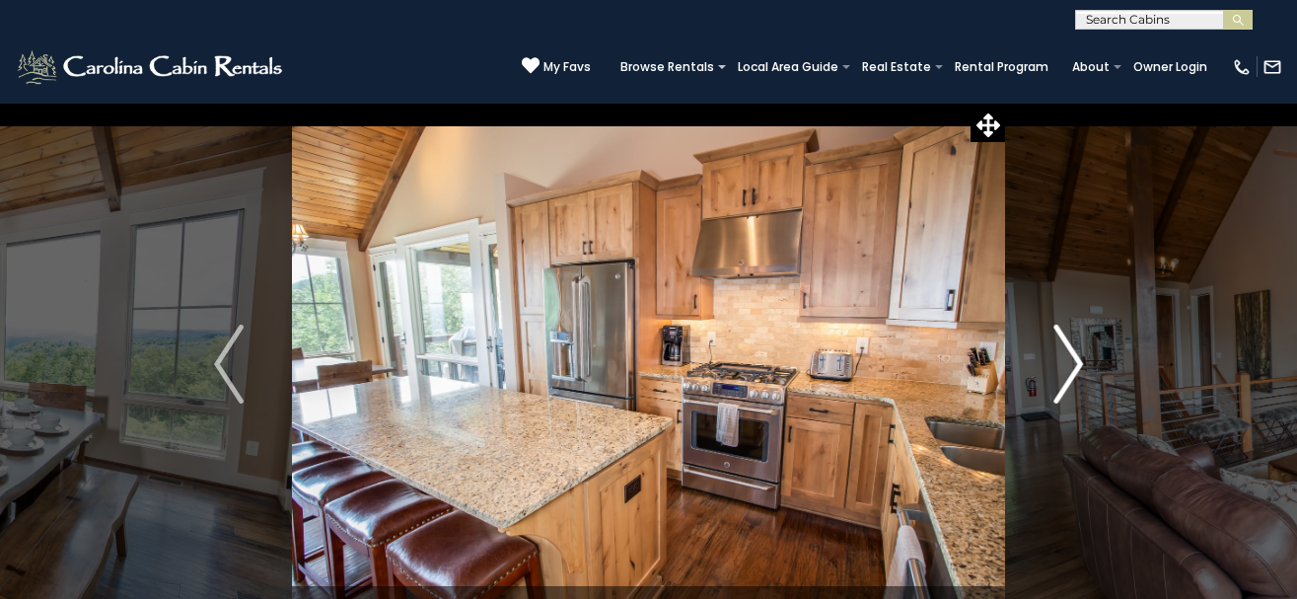
click at [1073, 358] on img "Next" at bounding box center [1069, 364] width 30 height 79
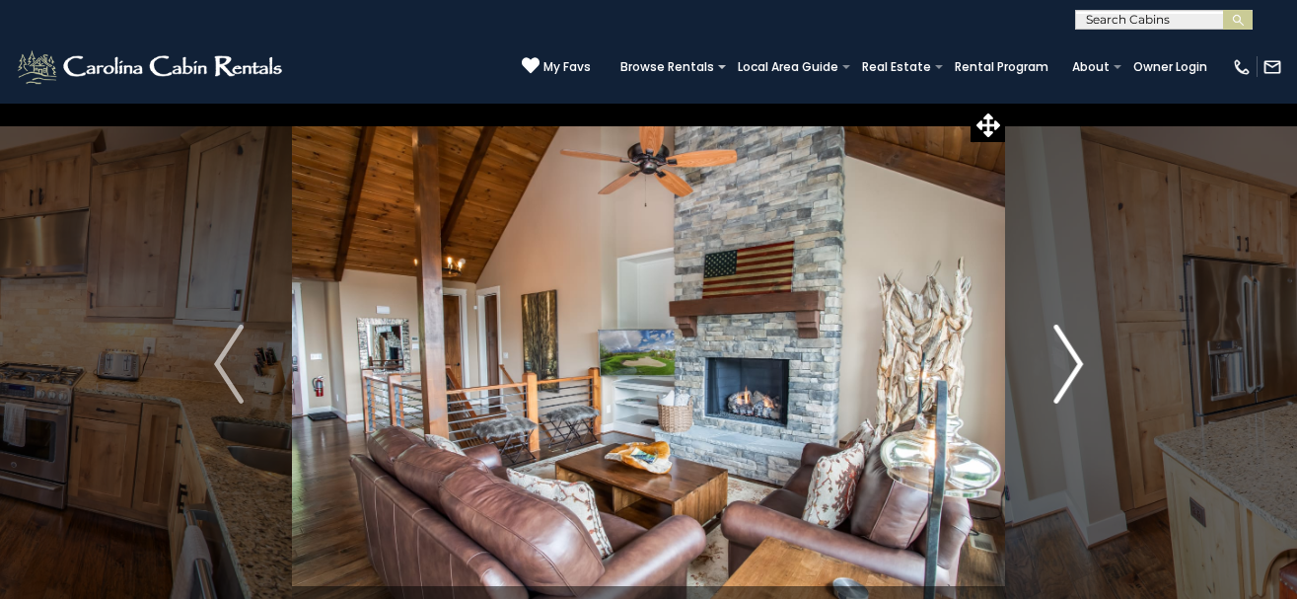
click at [1077, 367] on img "Next" at bounding box center [1069, 364] width 30 height 79
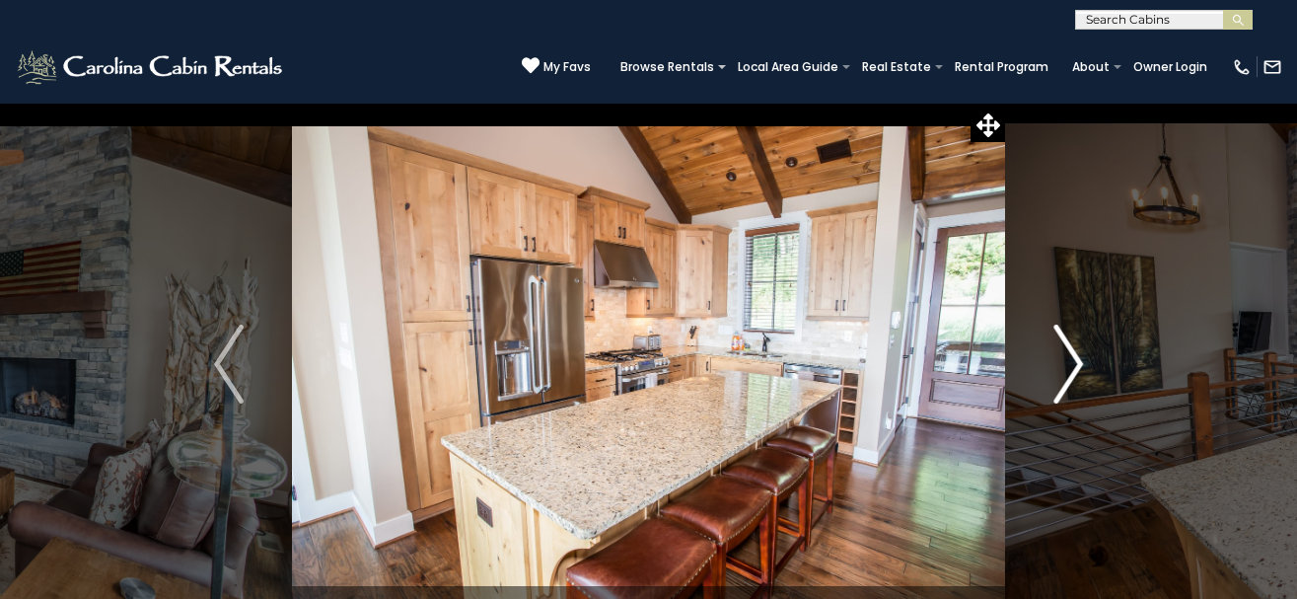
click at [1073, 364] on img "Next" at bounding box center [1069, 364] width 30 height 79
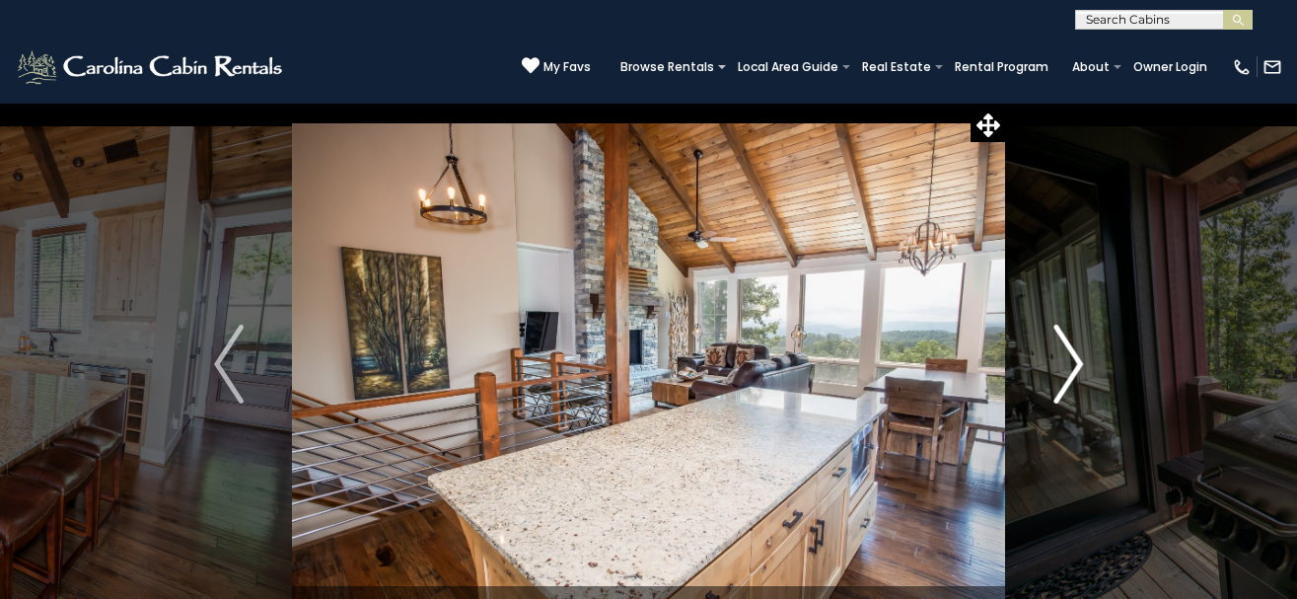
click at [1073, 364] on img "Next" at bounding box center [1069, 364] width 30 height 79
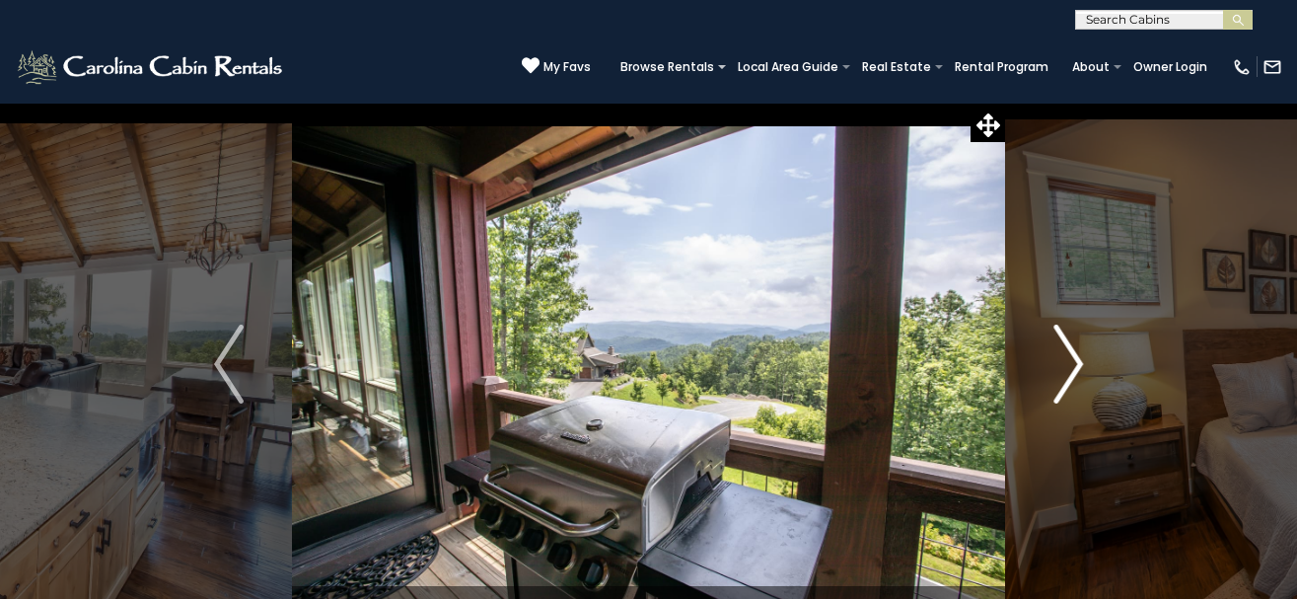
click at [1070, 364] on img "Next" at bounding box center [1069, 364] width 30 height 79
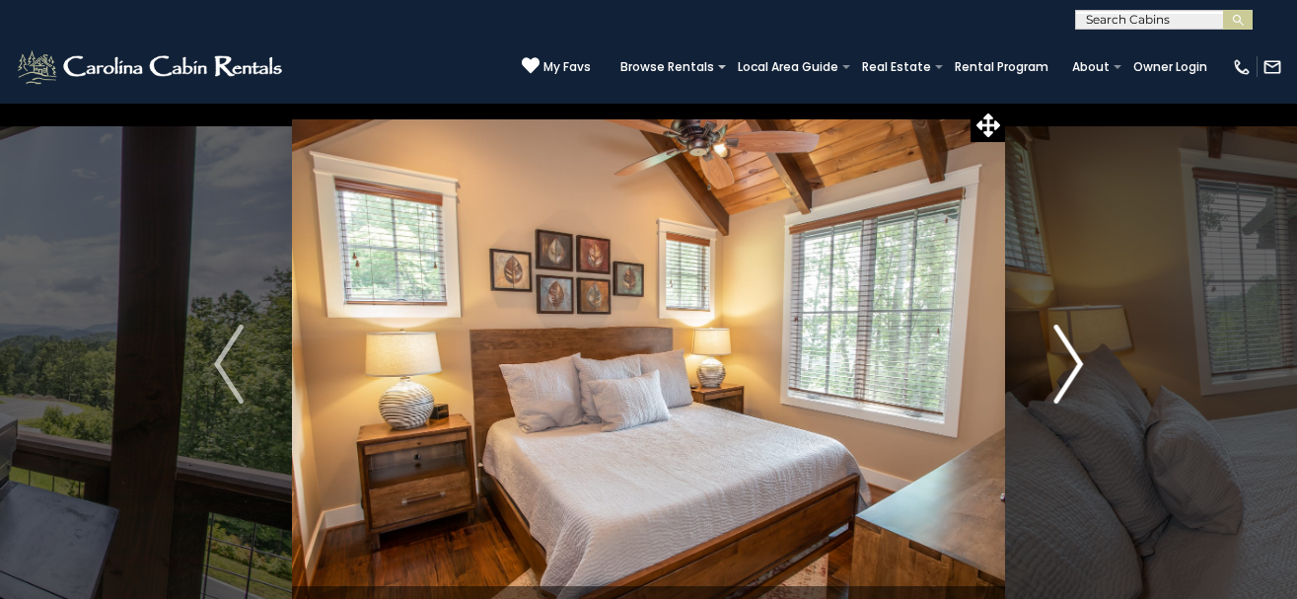
click at [1069, 364] on img "Next" at bounding box center [1069, 364] width 30 height 79
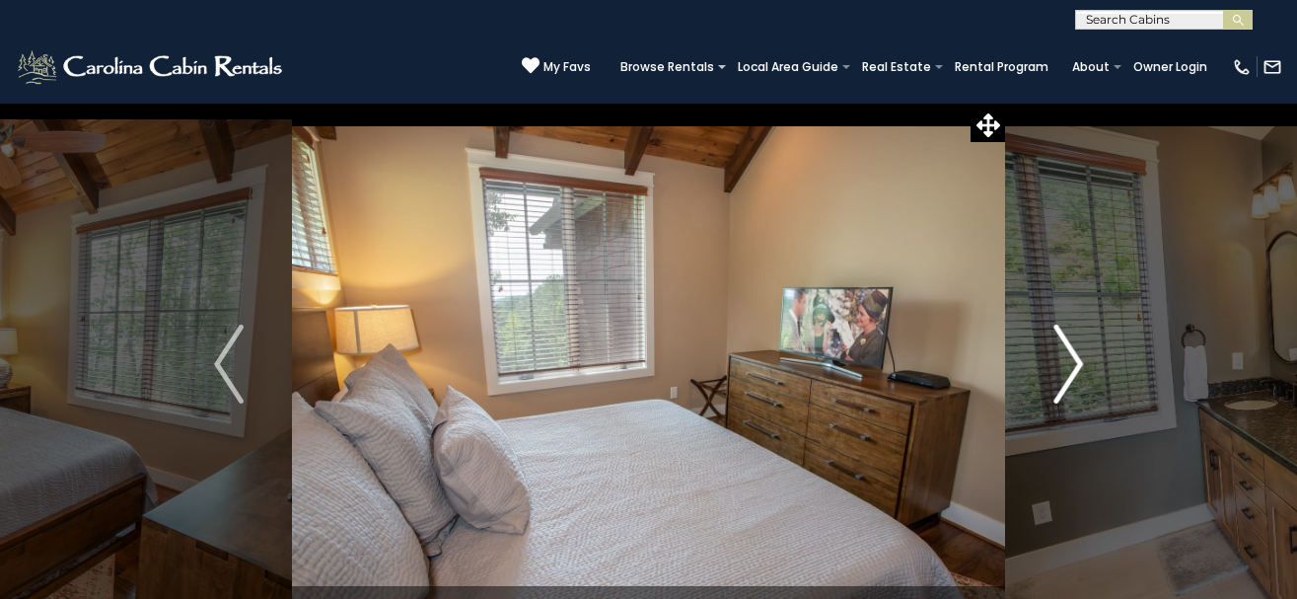
click at [1069, 364] on img "Next" at bounding box center [1069, 364] width 30 height 79
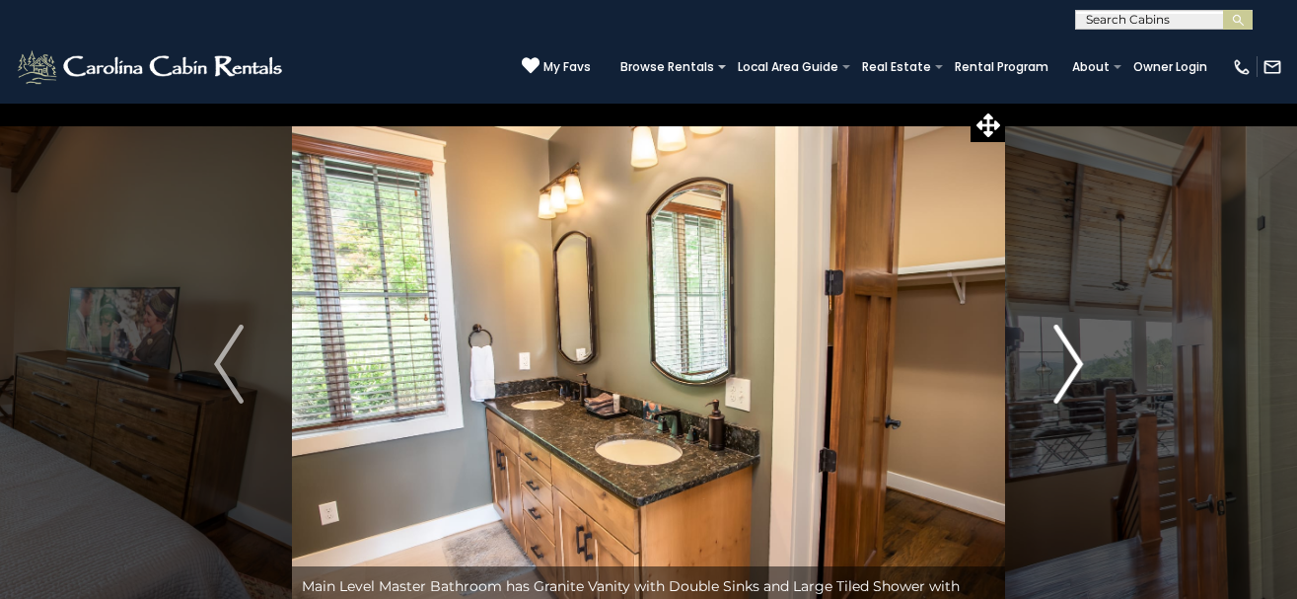
click at [1069, 364] on img "Next" at bounding box center [1069, 364] width 30 height 79
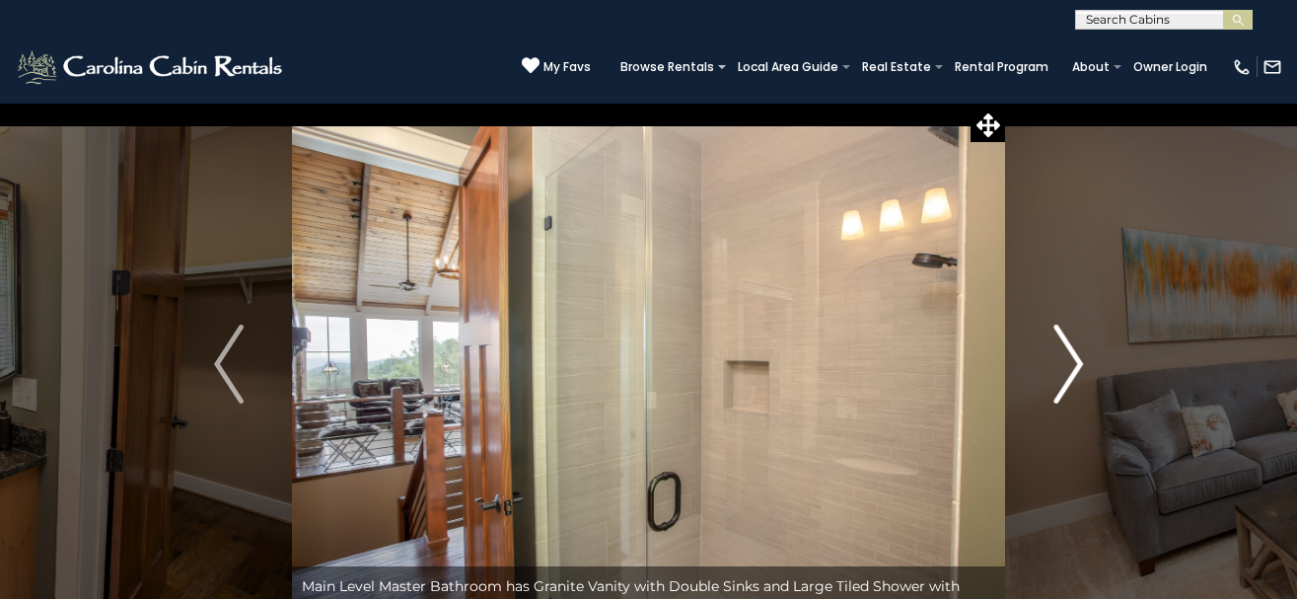
click at [1069, 364] on img "Next" at bounding box center [1069, 364] width 30 height 79
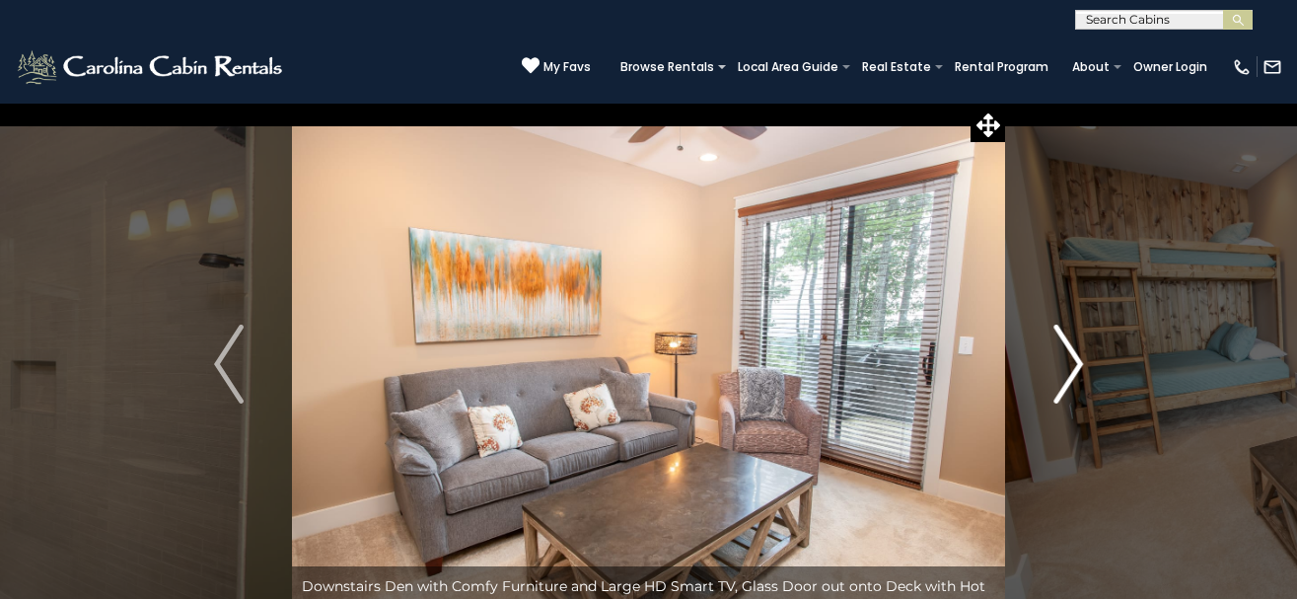
click at [1069, 364] on img "Next" at bounding box center [1069, 364] width 30 height 79
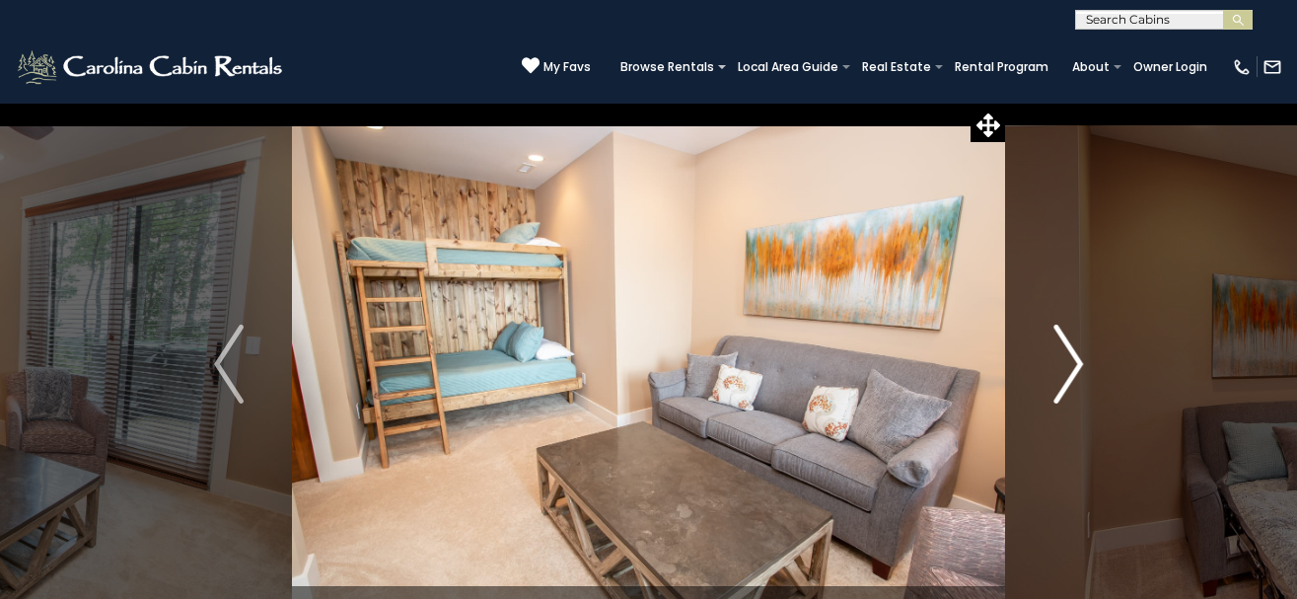
click at [1069, 364] on img "Next" at bounding box center [1069, 364] width 30 height 79
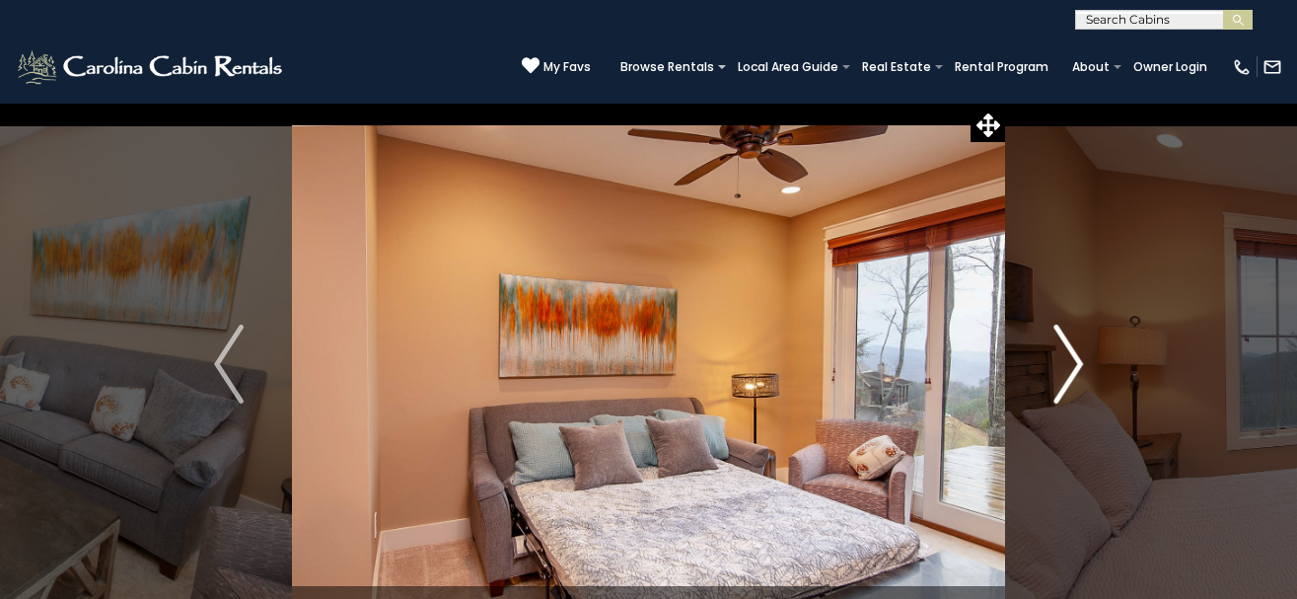
click at [1069, 364] on img "Next" at bounding box center [1069, 364] width 30 height 79
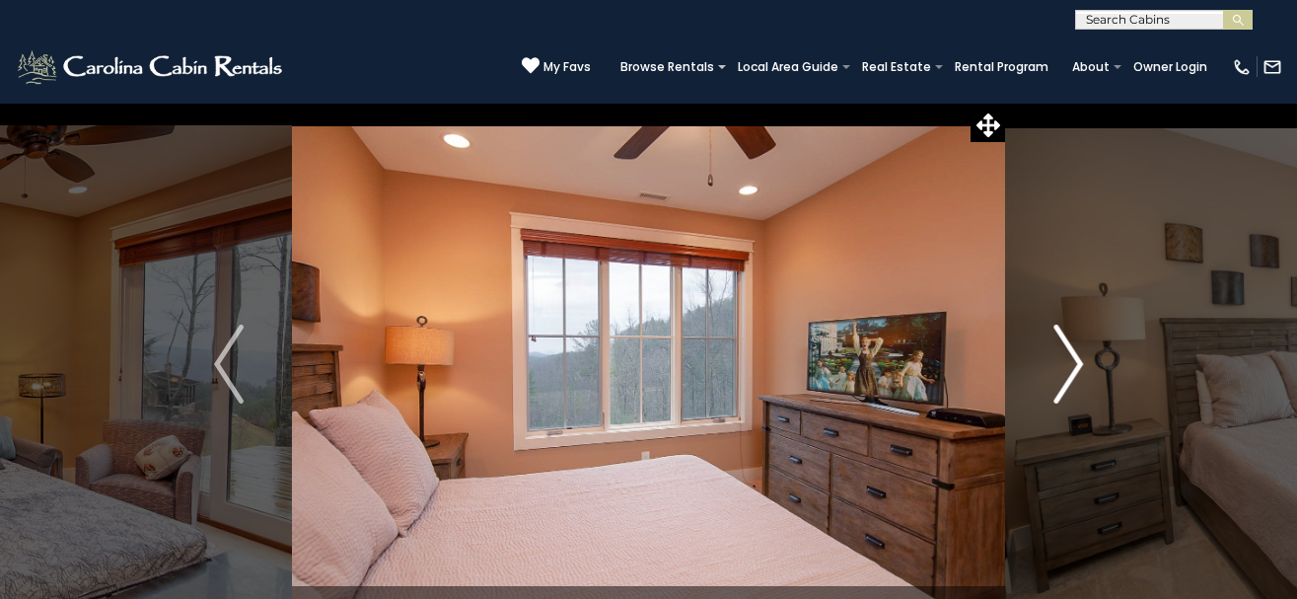
click at [1065, 364] on img "Next" at bounding box center [1069, 364] width 30 height 79
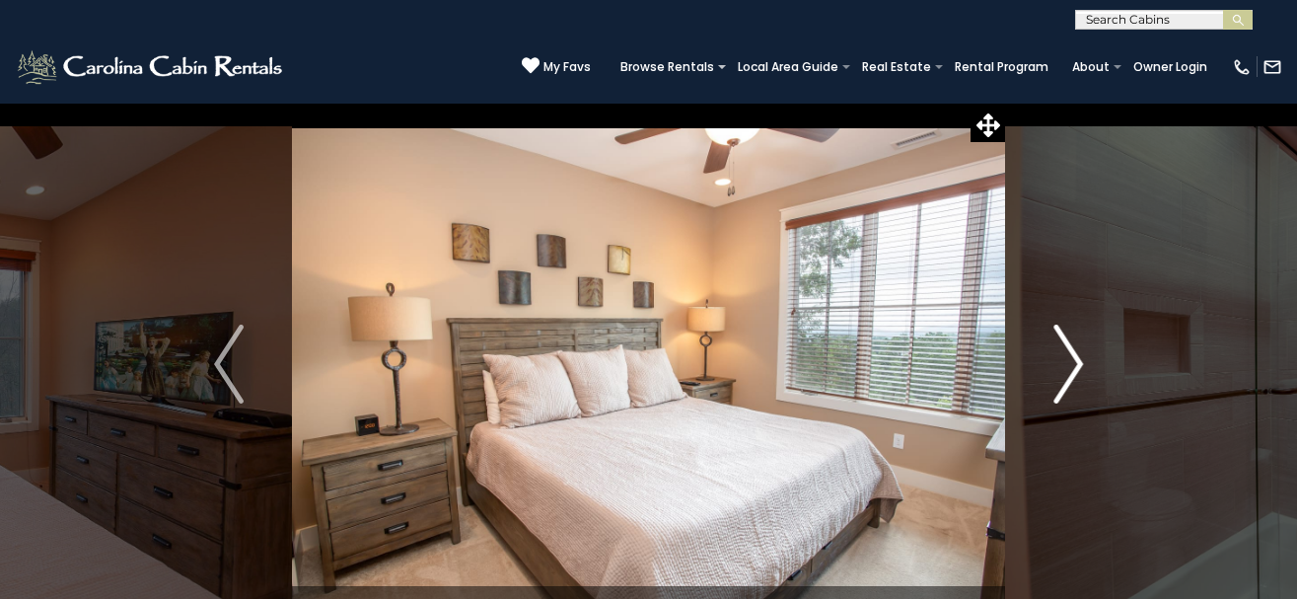
click at [1065, 364] on img "Next" at bounding box center [1069, 364] width 30 height 79
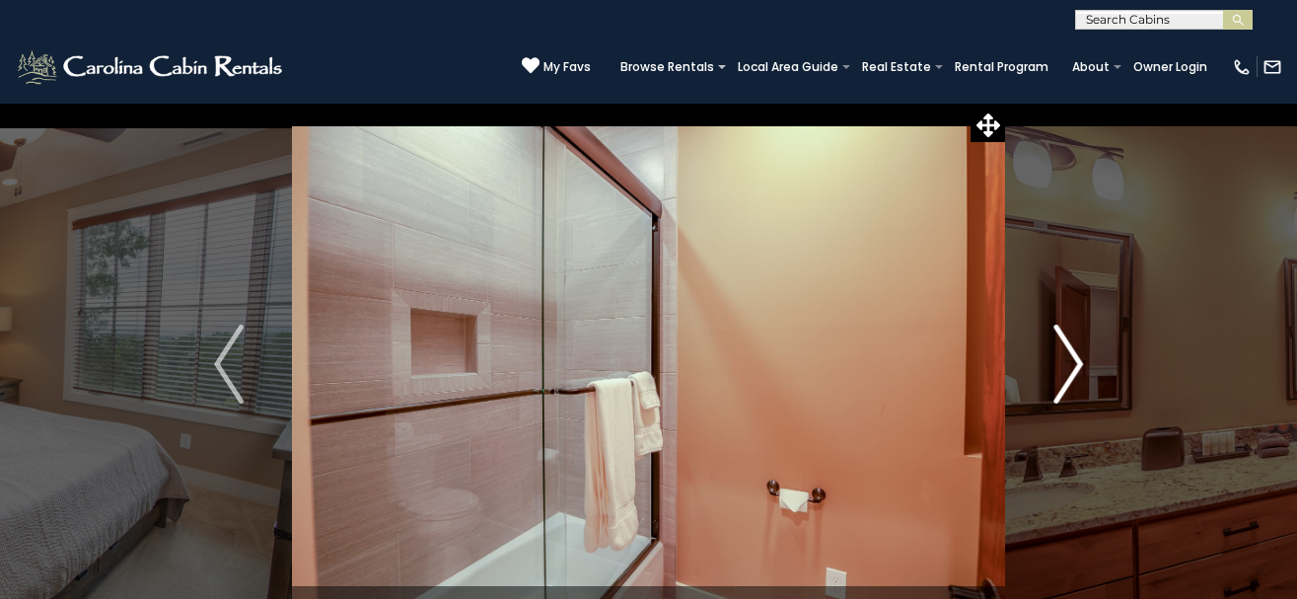
click at [1065, 364] on img "Next" at bounding box center [1069, 364] width 30 height 79
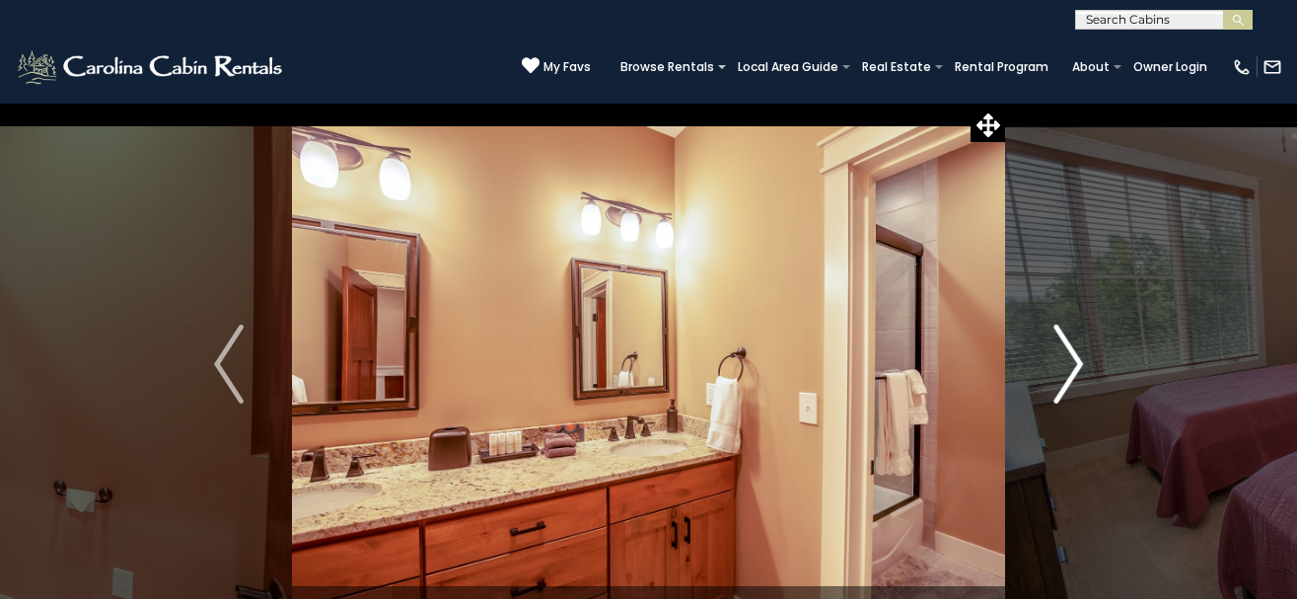
click at [1065, 364] on img "Next" at bounding box center [1069, 364] width 30 height 79
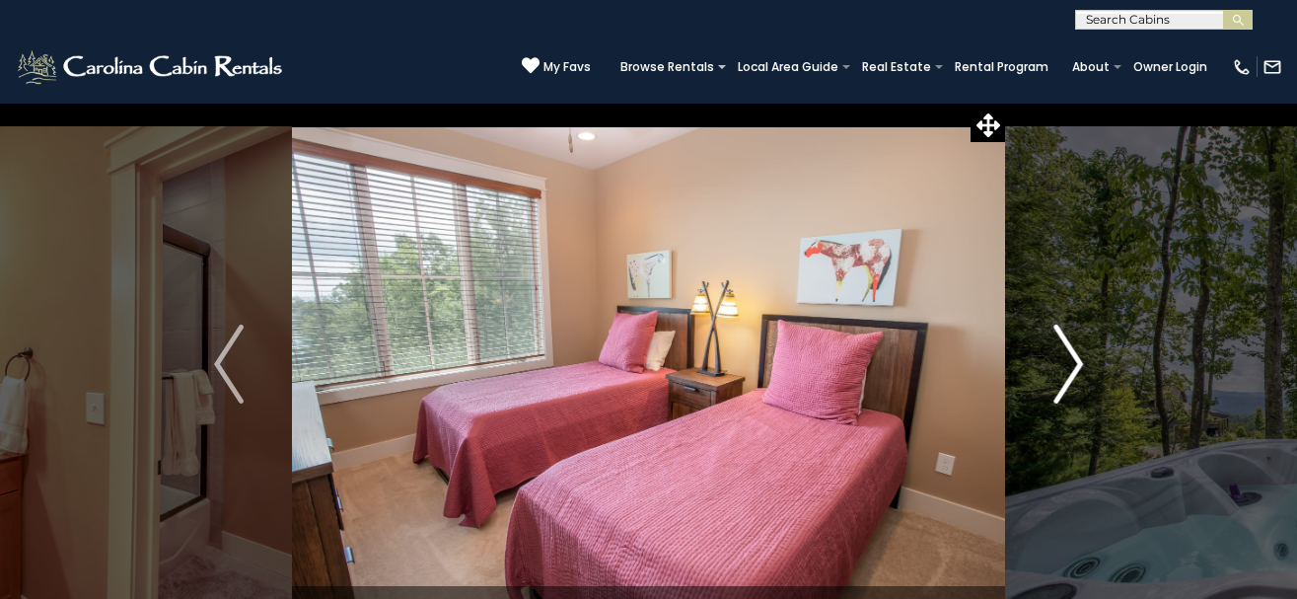
click at [1065, 364] on img "Next" at bounding box center [1069, 364] width 30 height 79
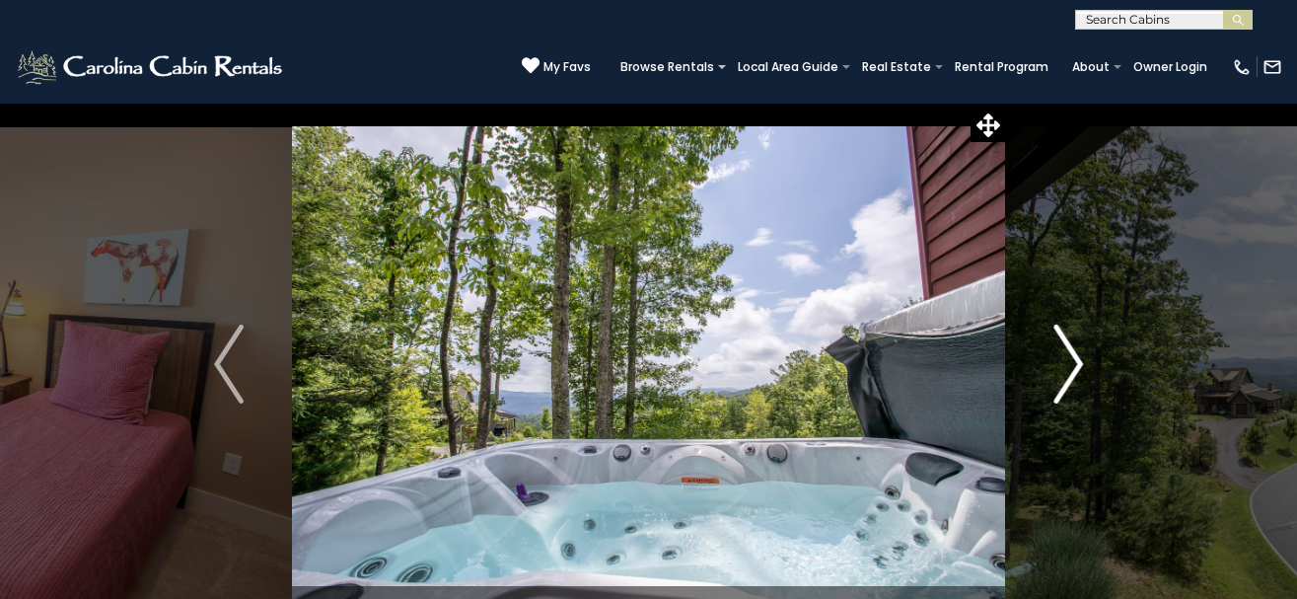
click at [1065, 364] on img "Next" at bounding box center [1069, 364] width 30 height 79
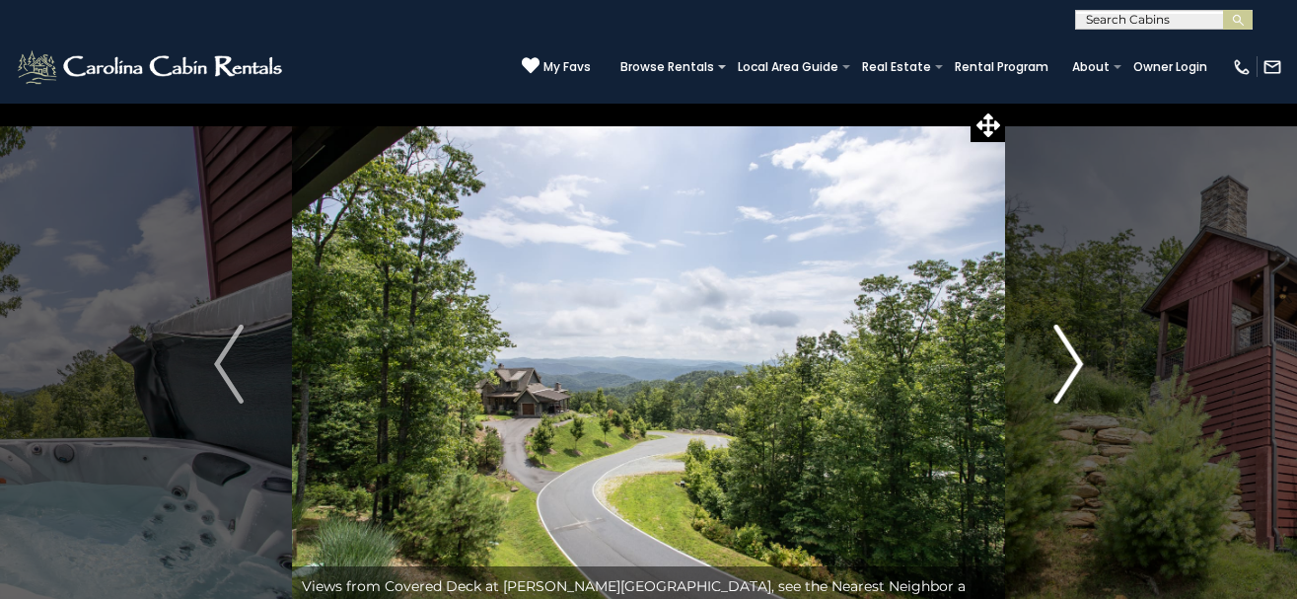
click at [1065, 364] on img "Next" at bounding box center [1069, 364] width 30 height 79
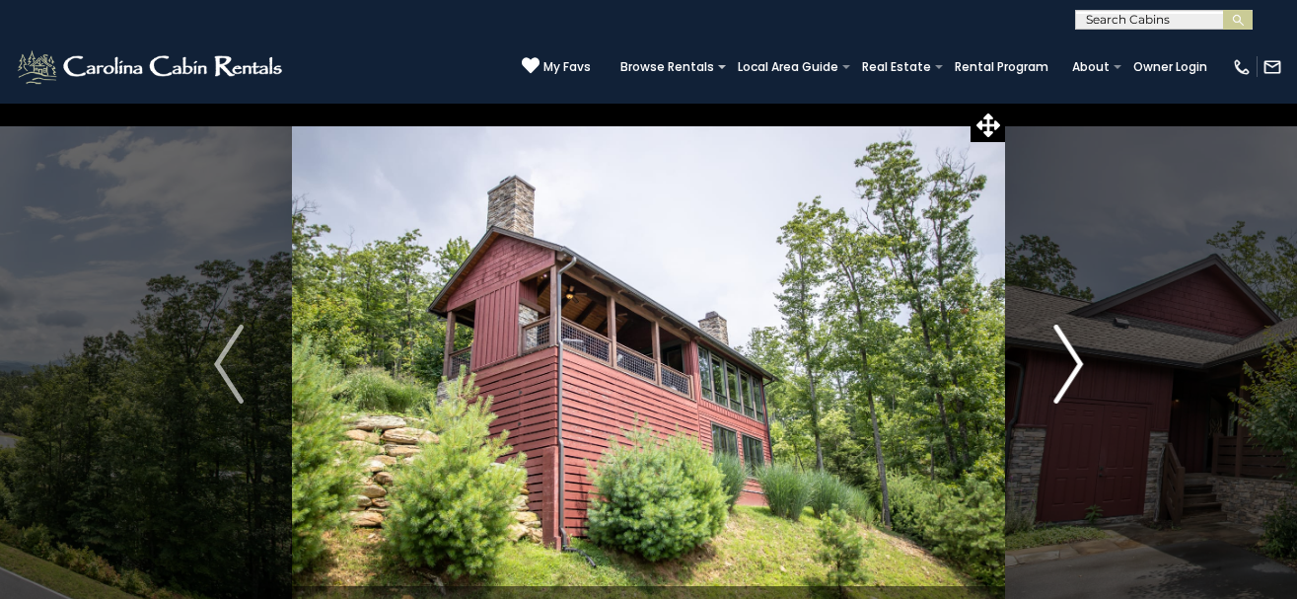
click at [1063, 349] on img "Next" at bounding box center [1069, 364] width 30 height 79
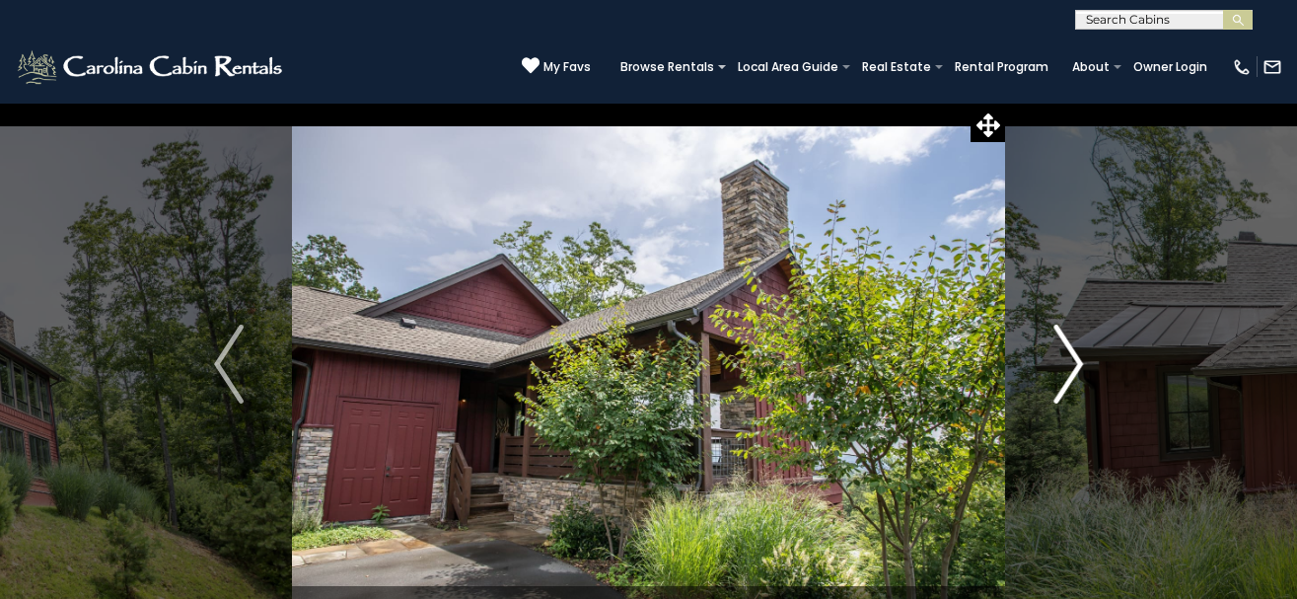
click at [1081, 359] on img "Next" at bounding box center [1069, 364] width 30 height 79
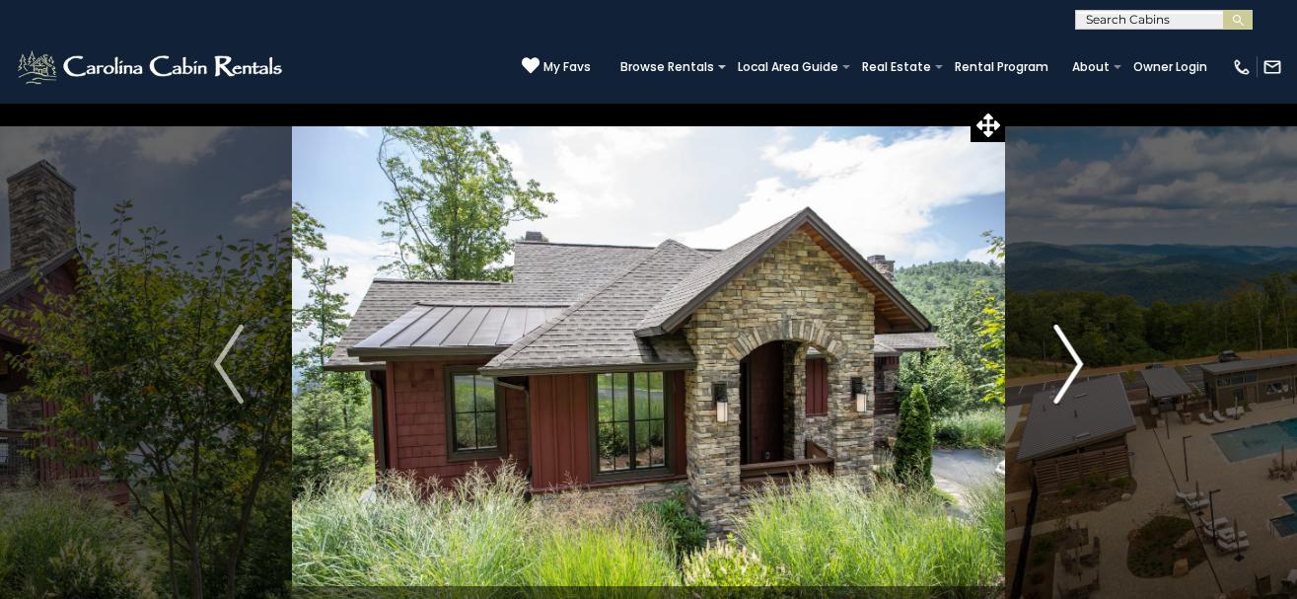
click at [1073, 358] on img "Next" at bounding box center [1069, 364] width 30 height 79
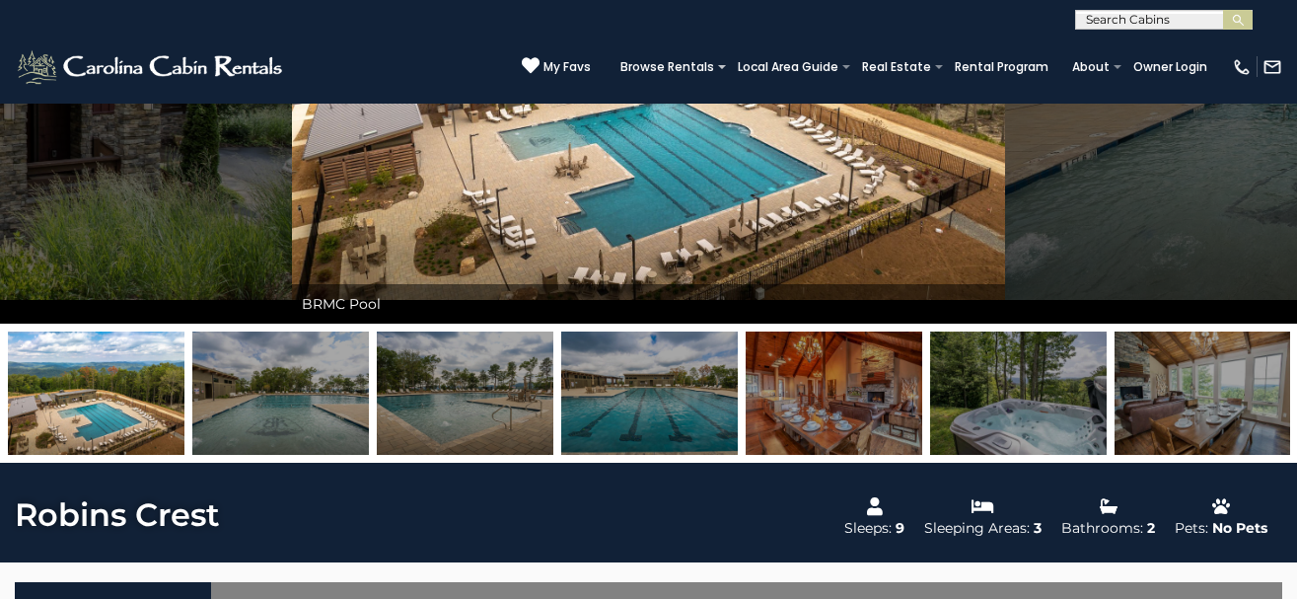
scroll to position [201, 0]
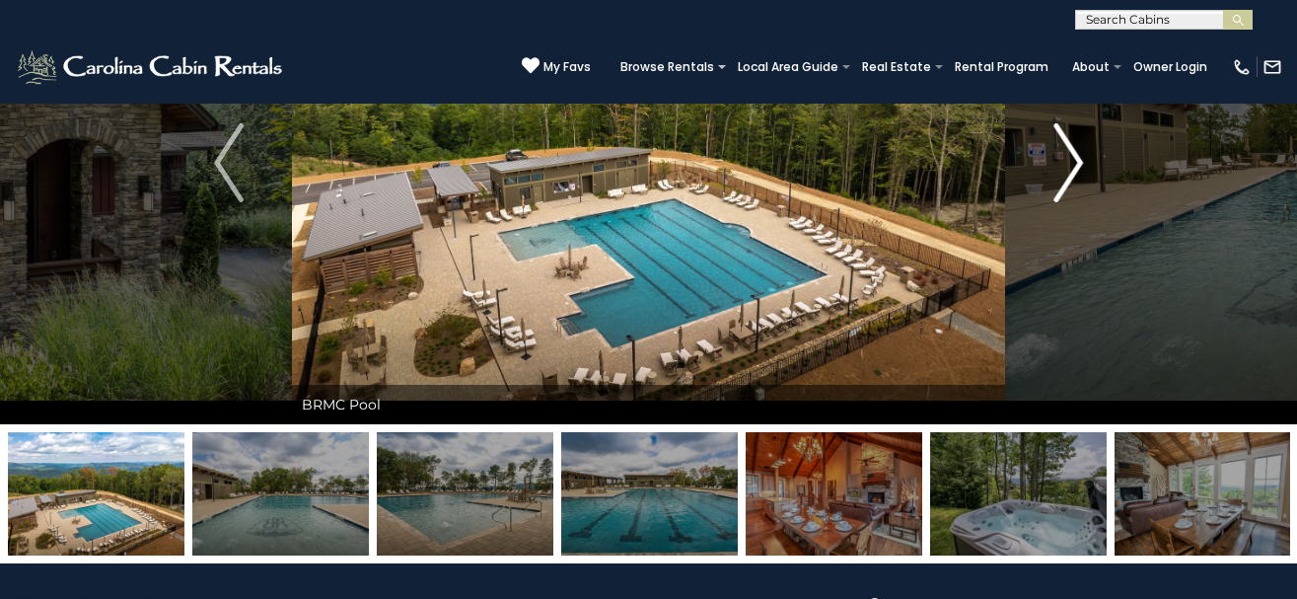
click at [1082, 154] on img "Next" at bounding box center [1069, 162] width 30 height 79
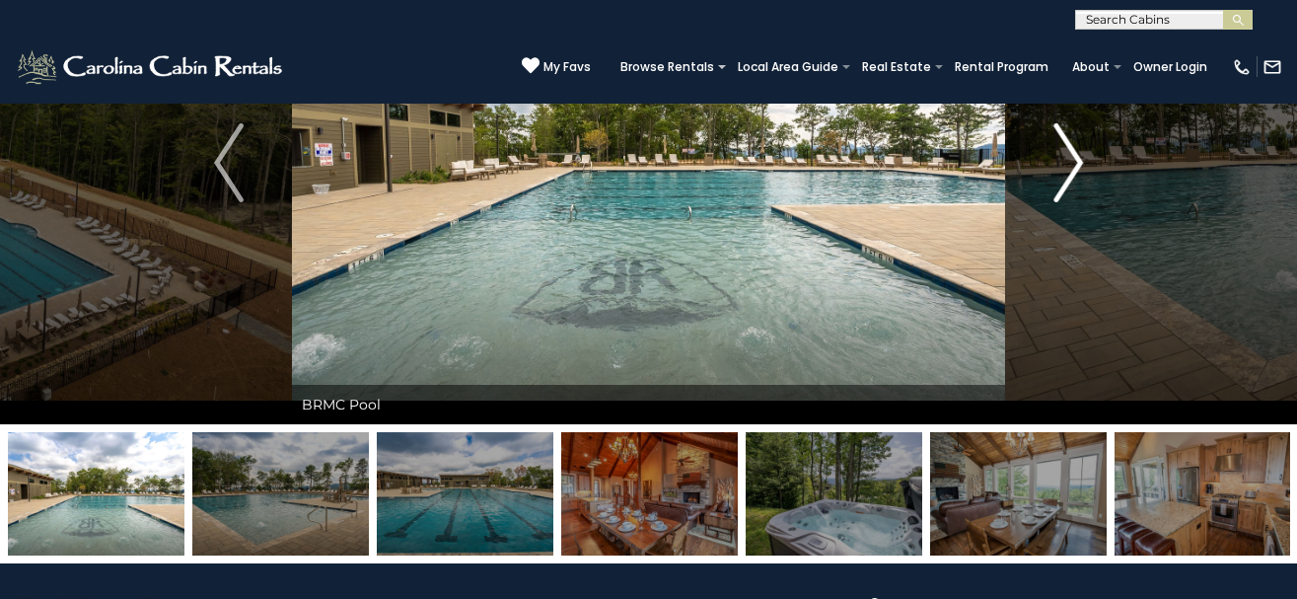
click at [1070, 153] on img "Next" at bounding box center [1069, 162] width 30 height 79
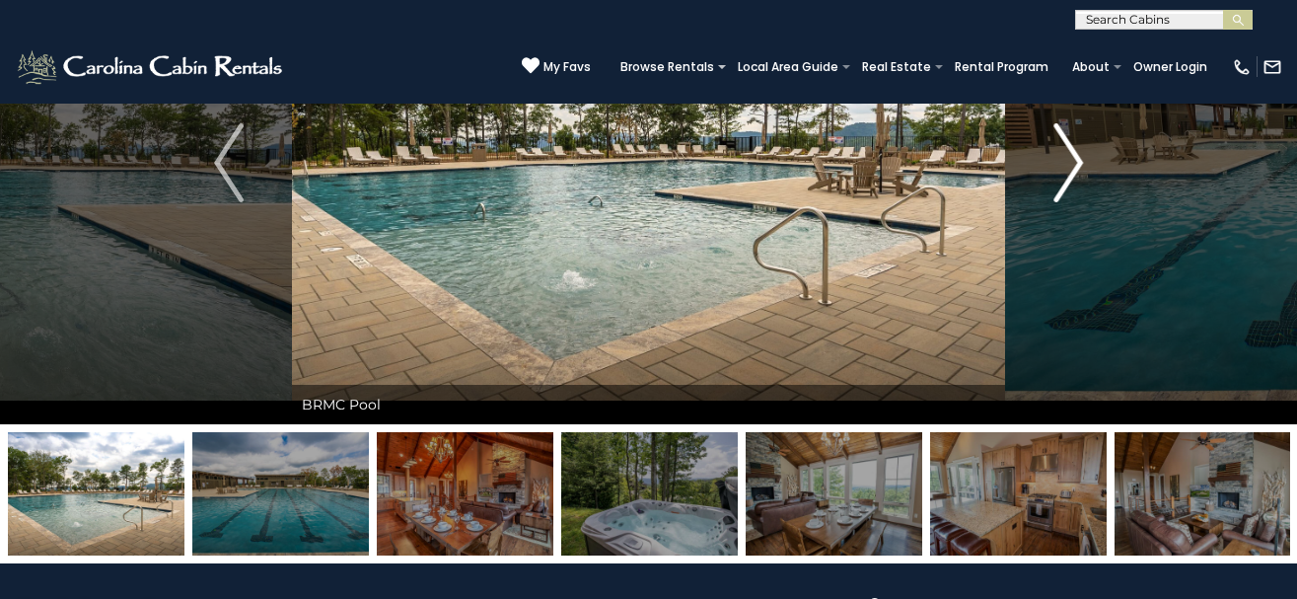
click at [1070, 153] on img "Next" at bounding box center [1069, 162] width 30 height 79
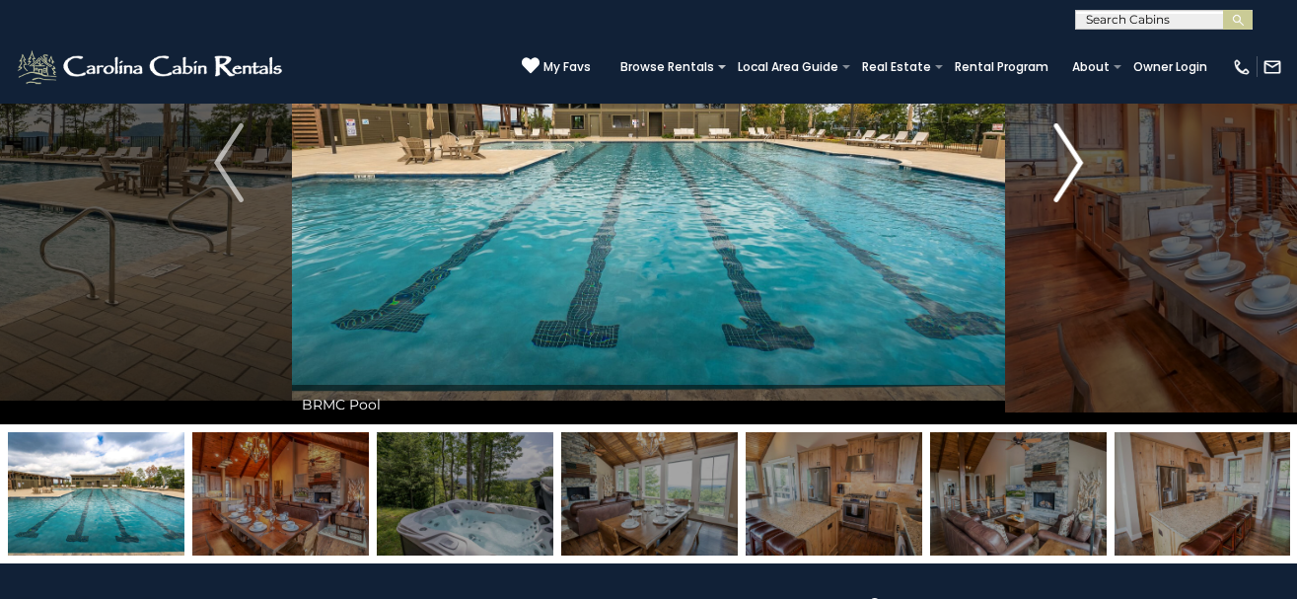
click at [1070, 153] on img "Next" at bounding box center [1069, 162] width 30 height 79
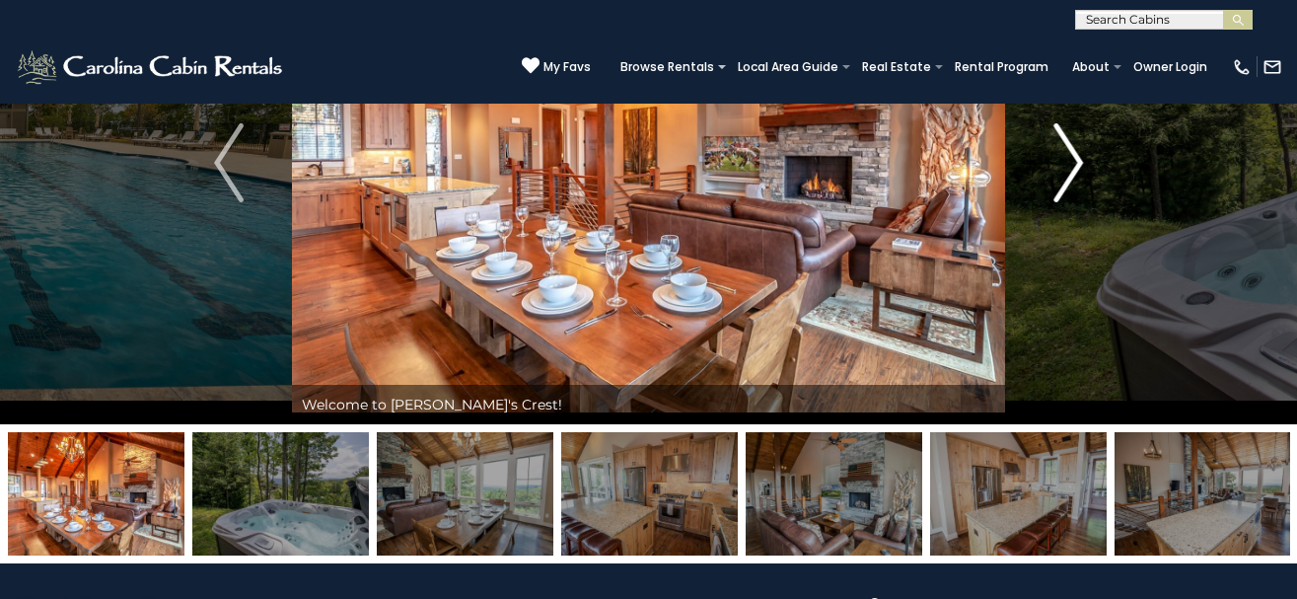
click at [1070, 153] on img "Next" at bounding box center [1069, 162] width 30 height 79
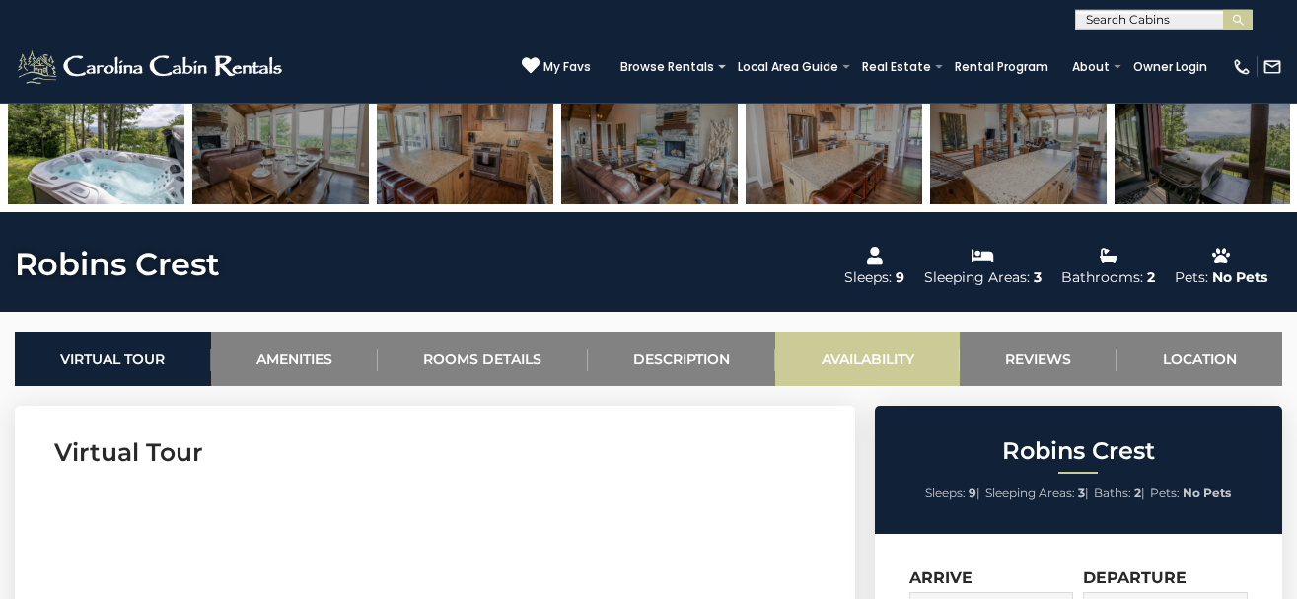
scroll to position [604, 0]
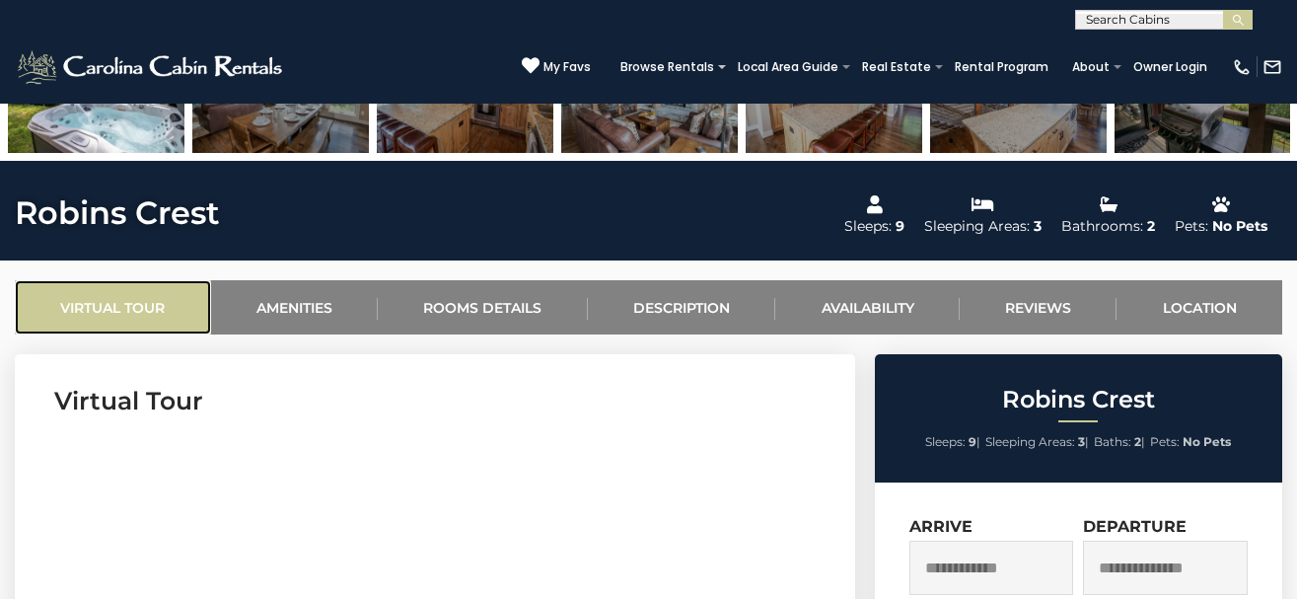
click at [160, 306] on link "Virtual Tour" at bounding box center [113, 307] width 196 height 54
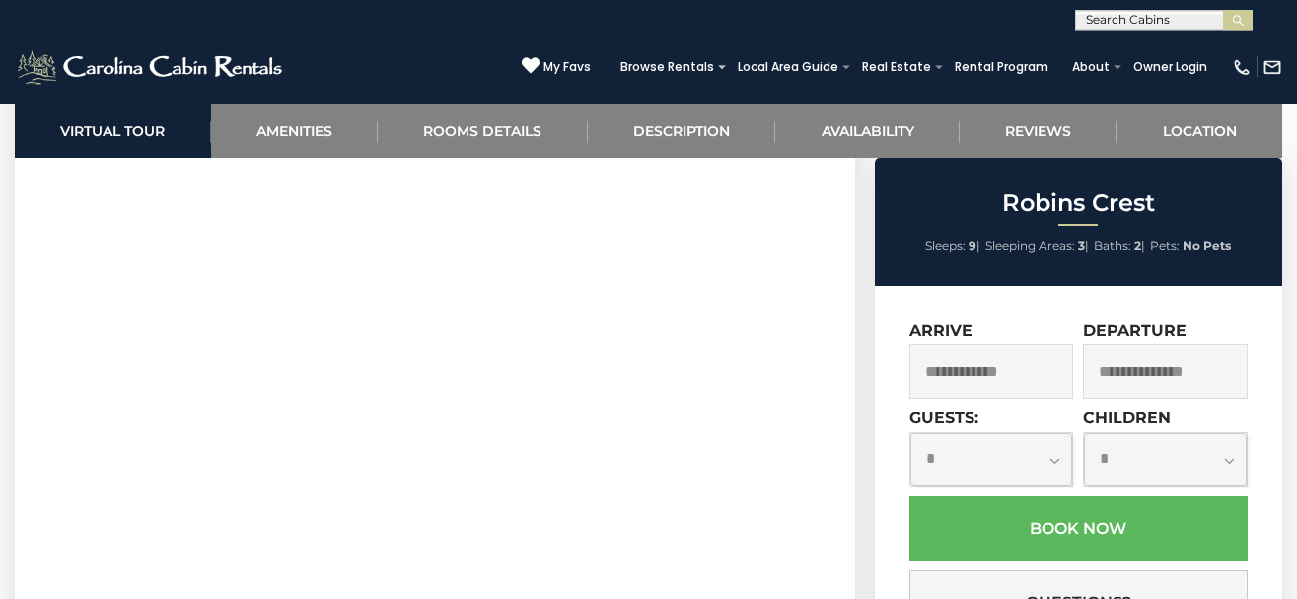
scroll to position [906, 0]
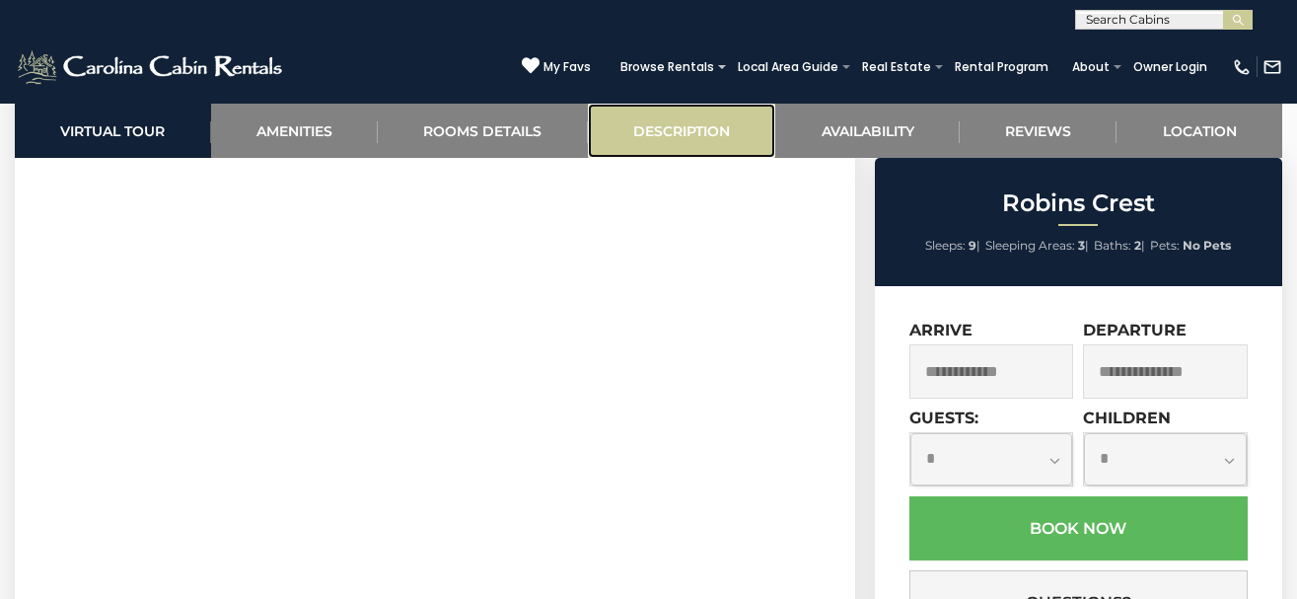
click at [686, 120] on link "Description" at bounding box center [682, 131] width 188 height 54
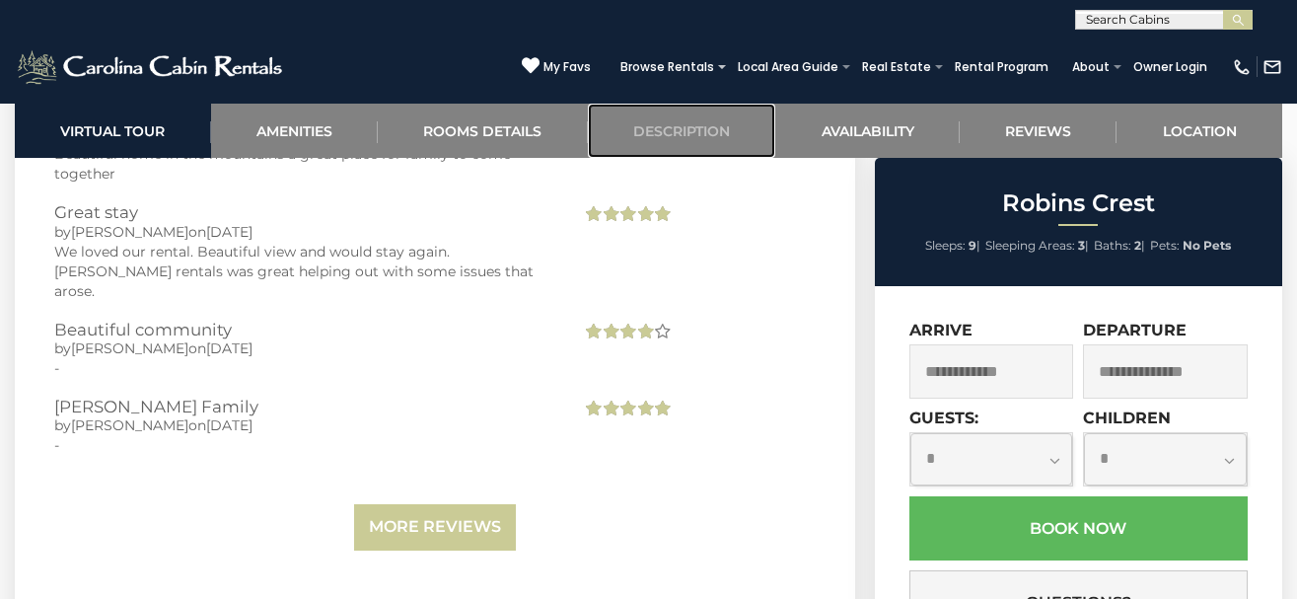
scroll to position [6014, 0]
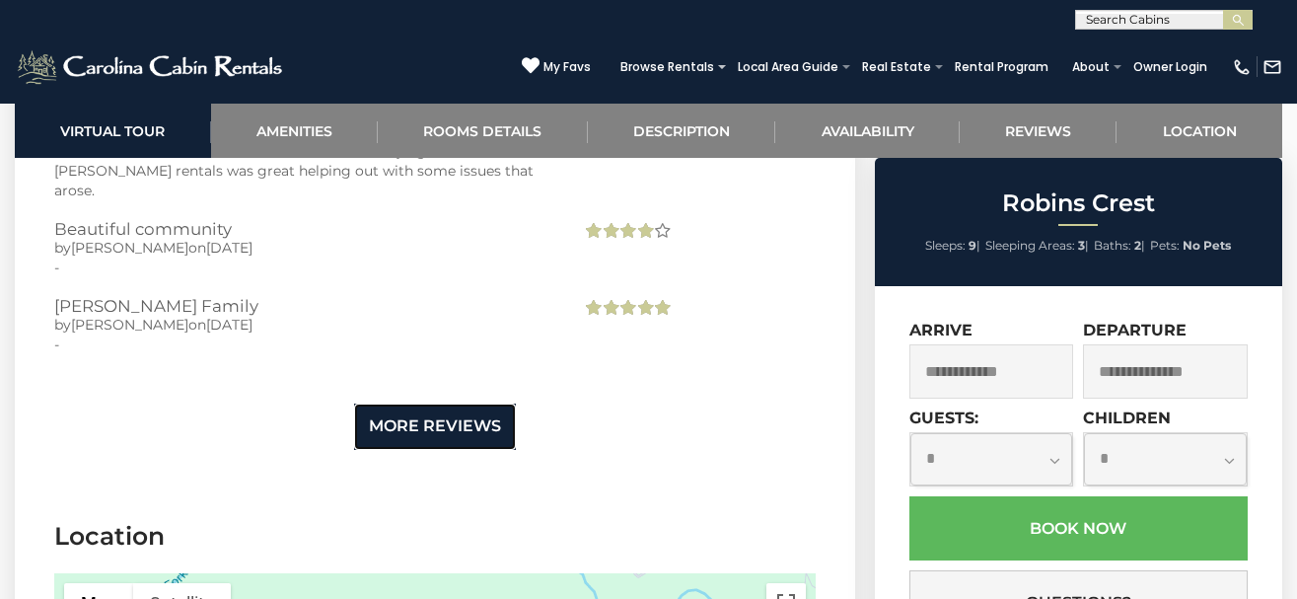
click at [444, 404] on link "More Reviews" at bounding box center [435, 427] width 162 height 46
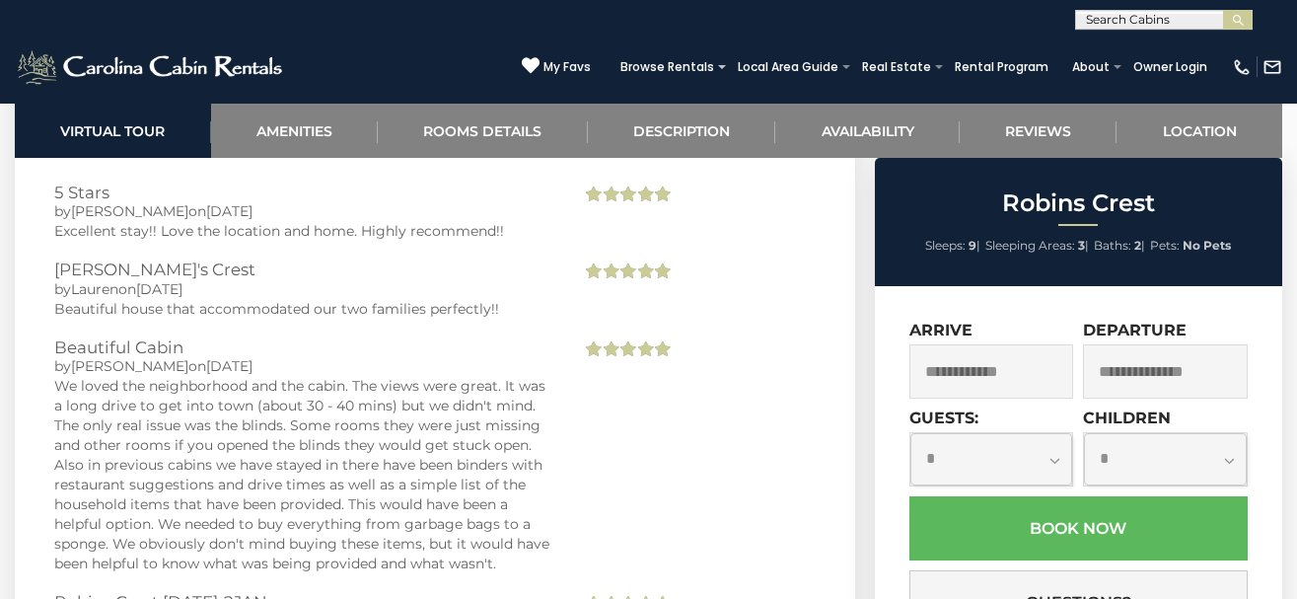
scroll to position [6517, 0]
